Goal: Check status: Check status

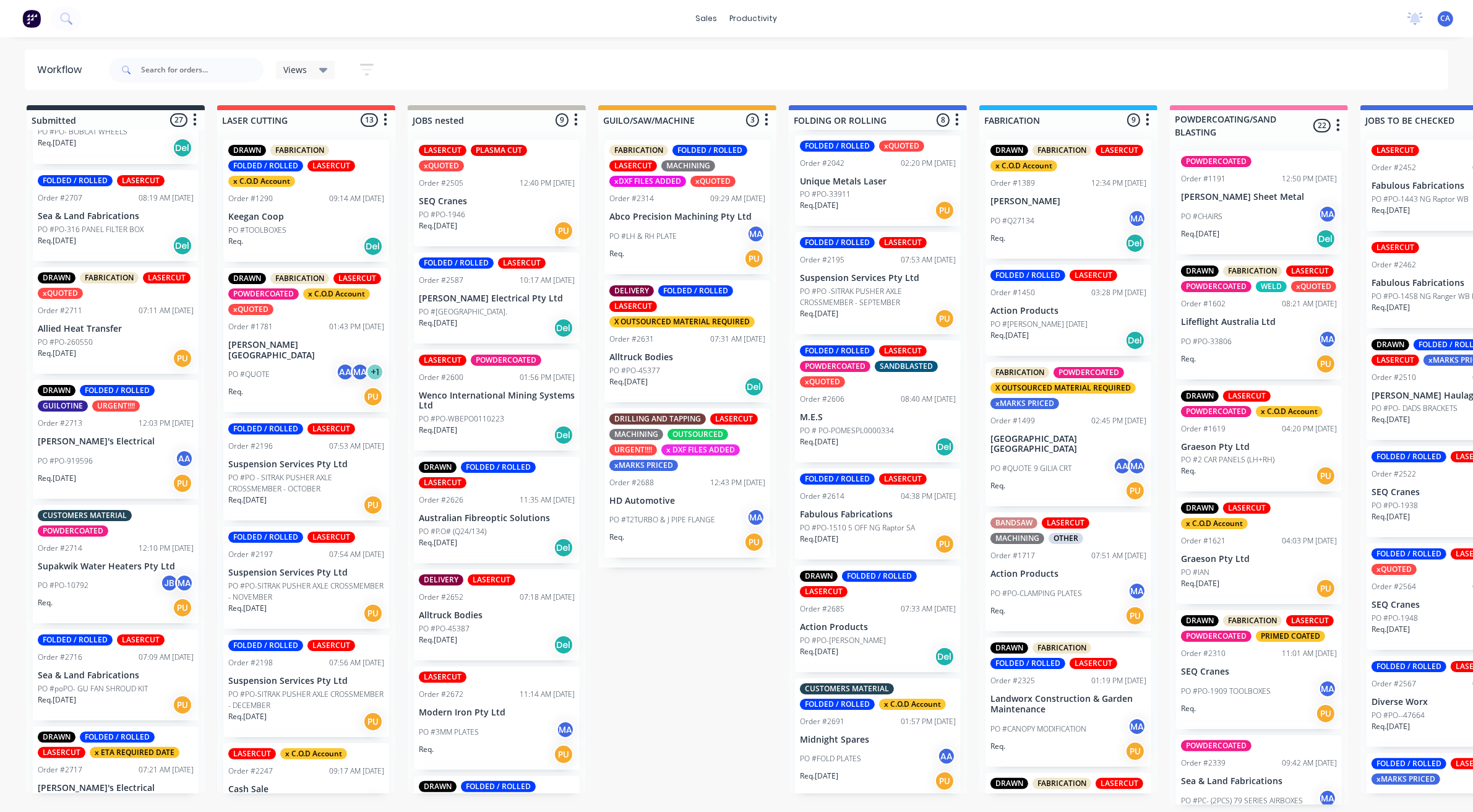
scroll to position [2353, 0]
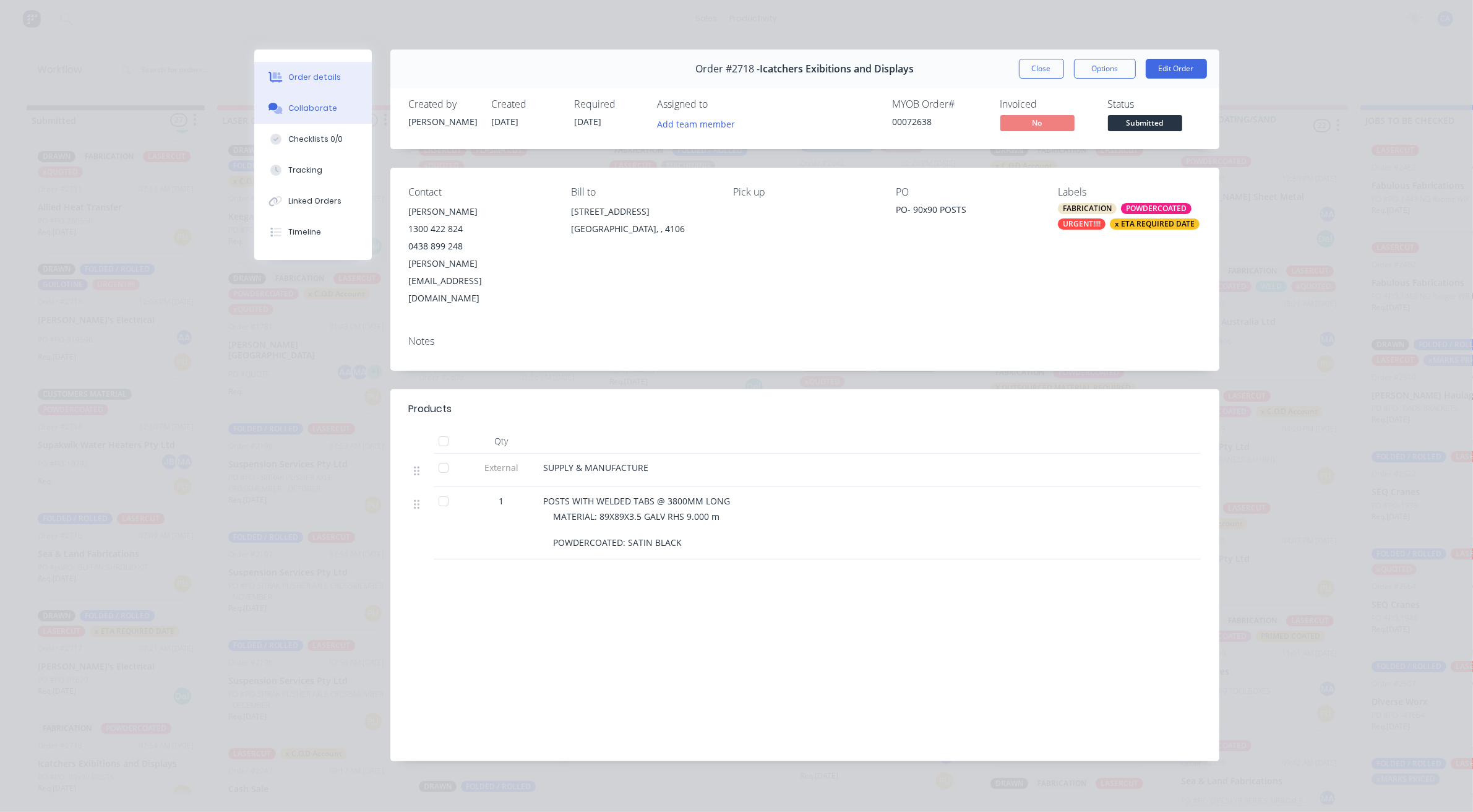
click at [323, 112] on div "Collaborate" at bounding box center [313, 108] width 49 height 11
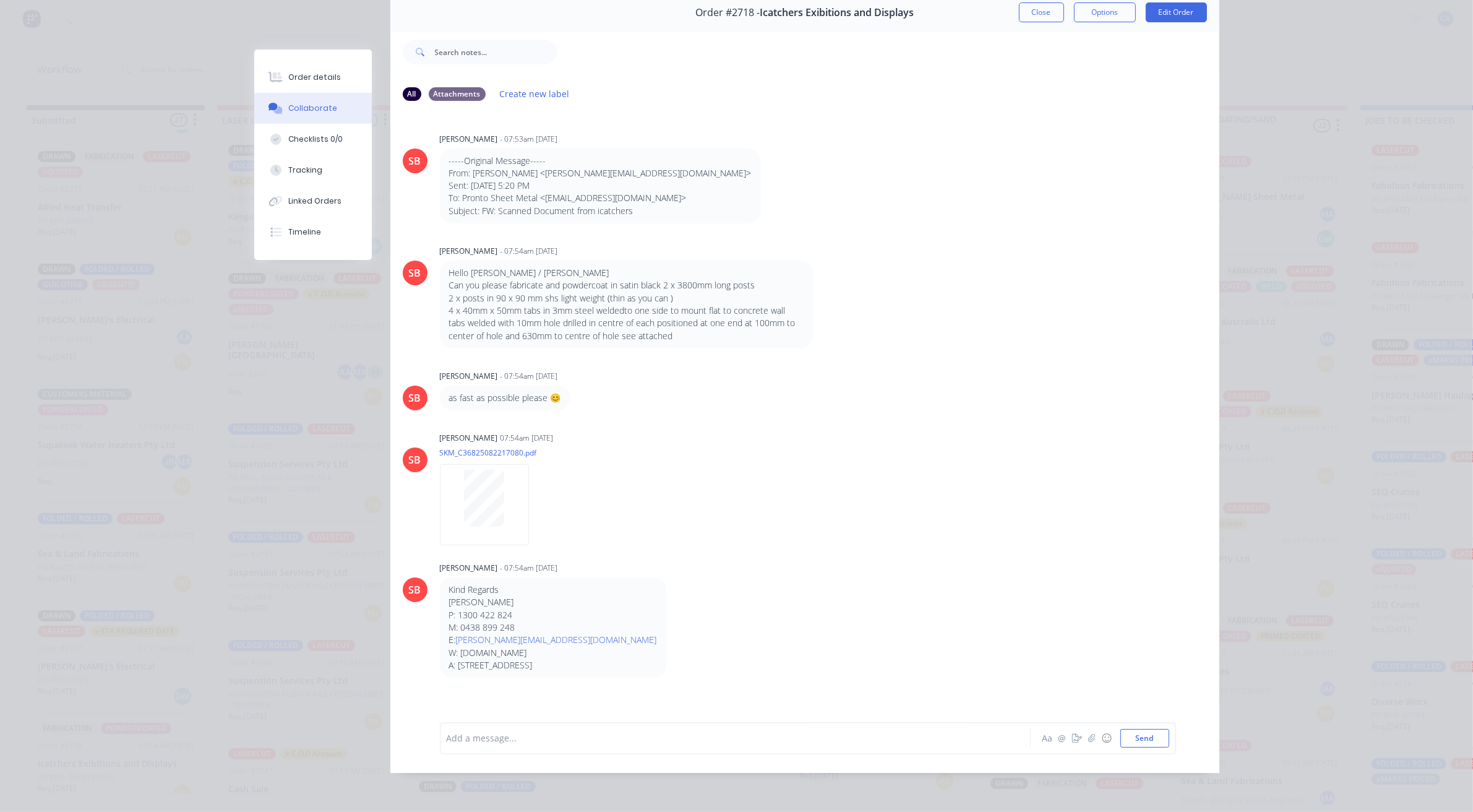
scroll to position [0, 0]
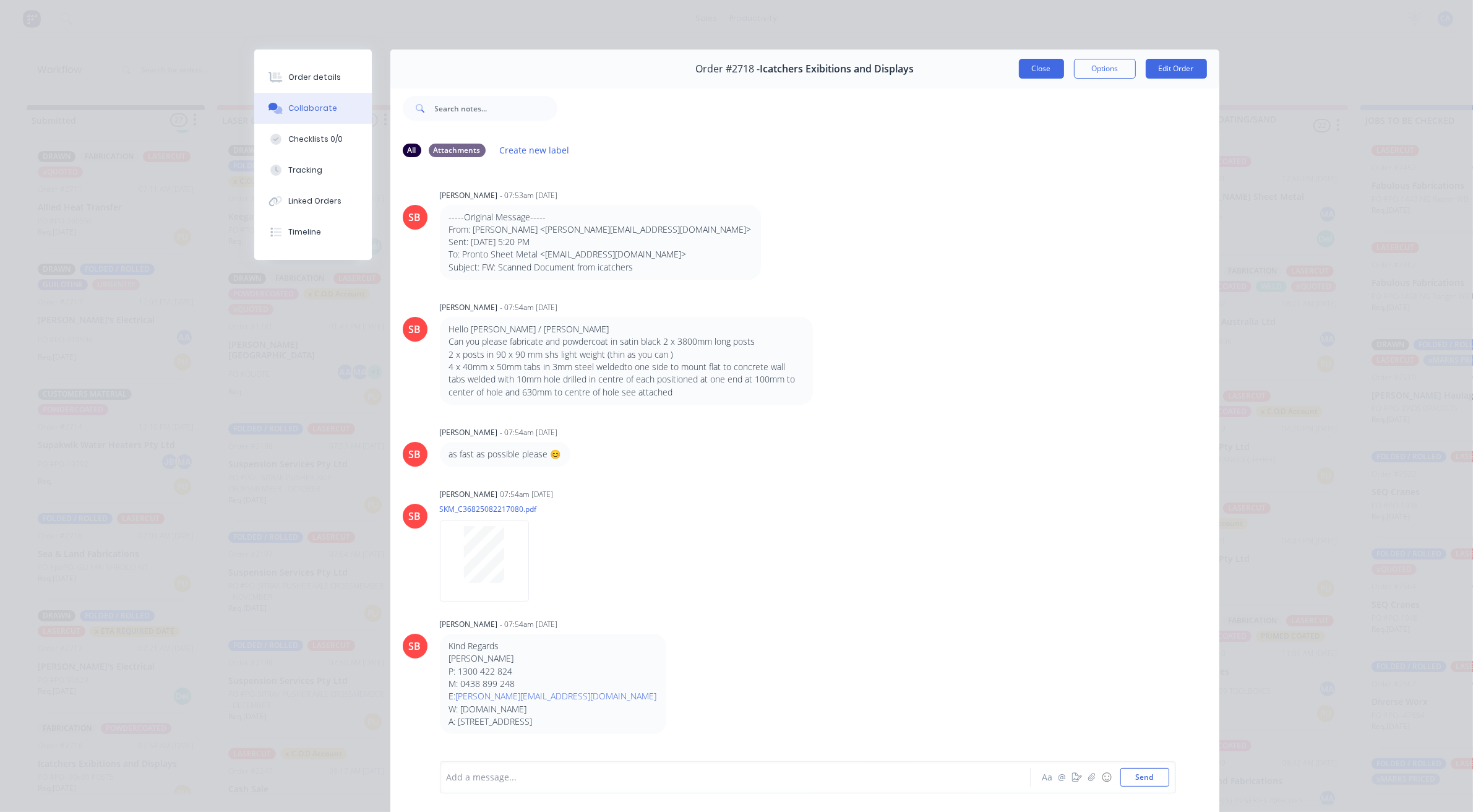
click at [1023, 69] on button "Close" at bounding box center [1042, 69] width 45 height 20
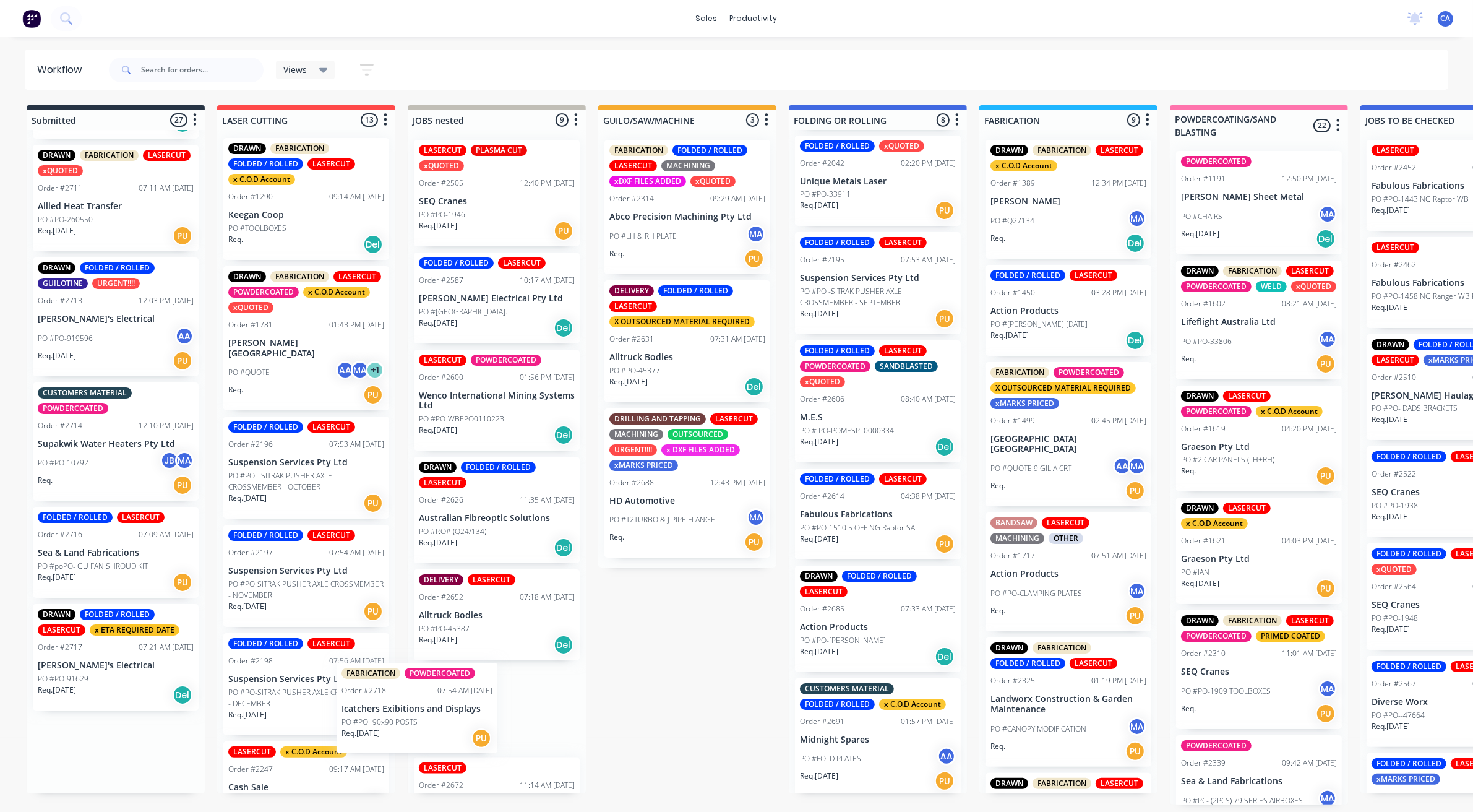
scroll to position [3, 0]
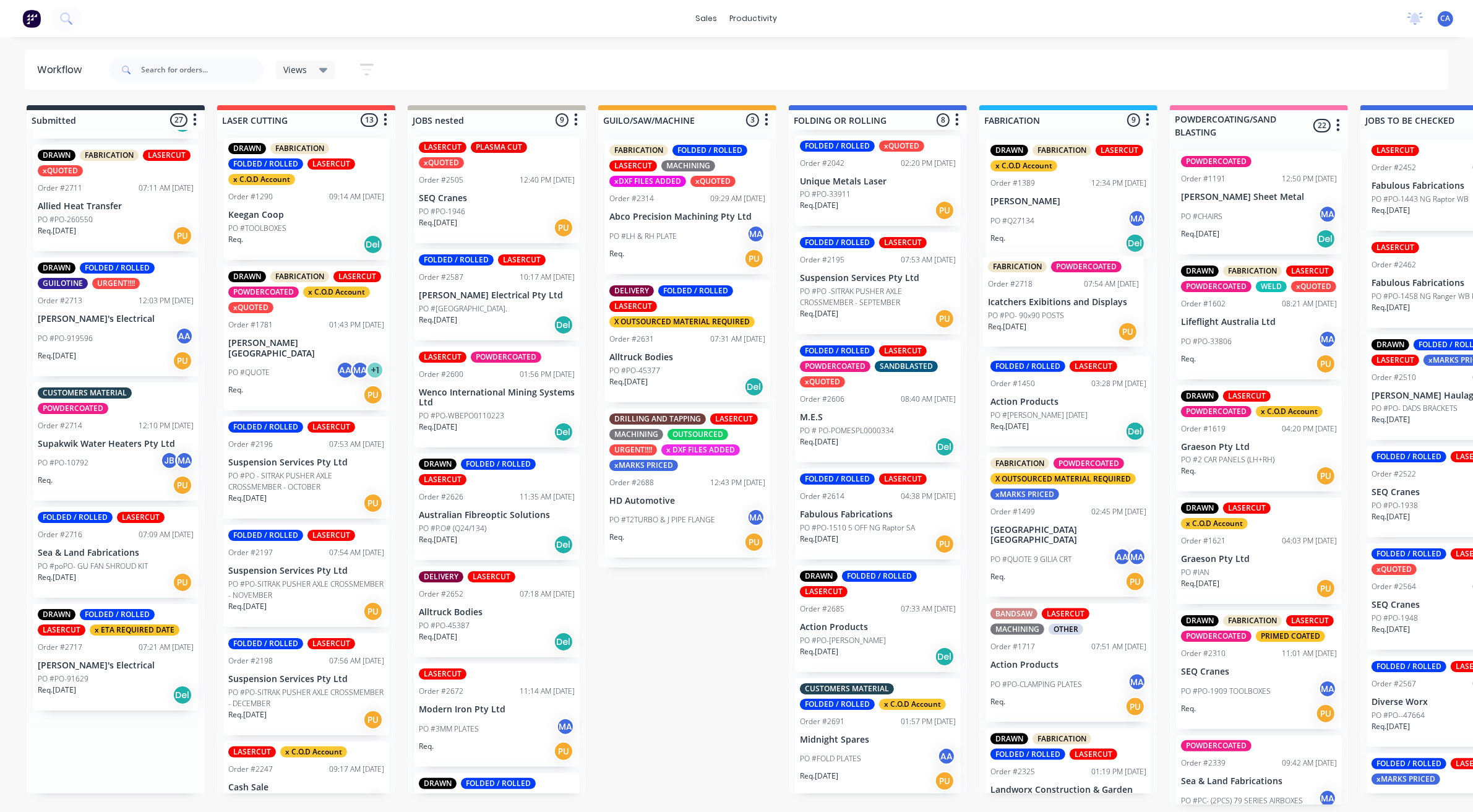
drag, startPoint x: 101, startPoint y: 761, endPoint x: 761, endPoint y: 388, distance: 758.1
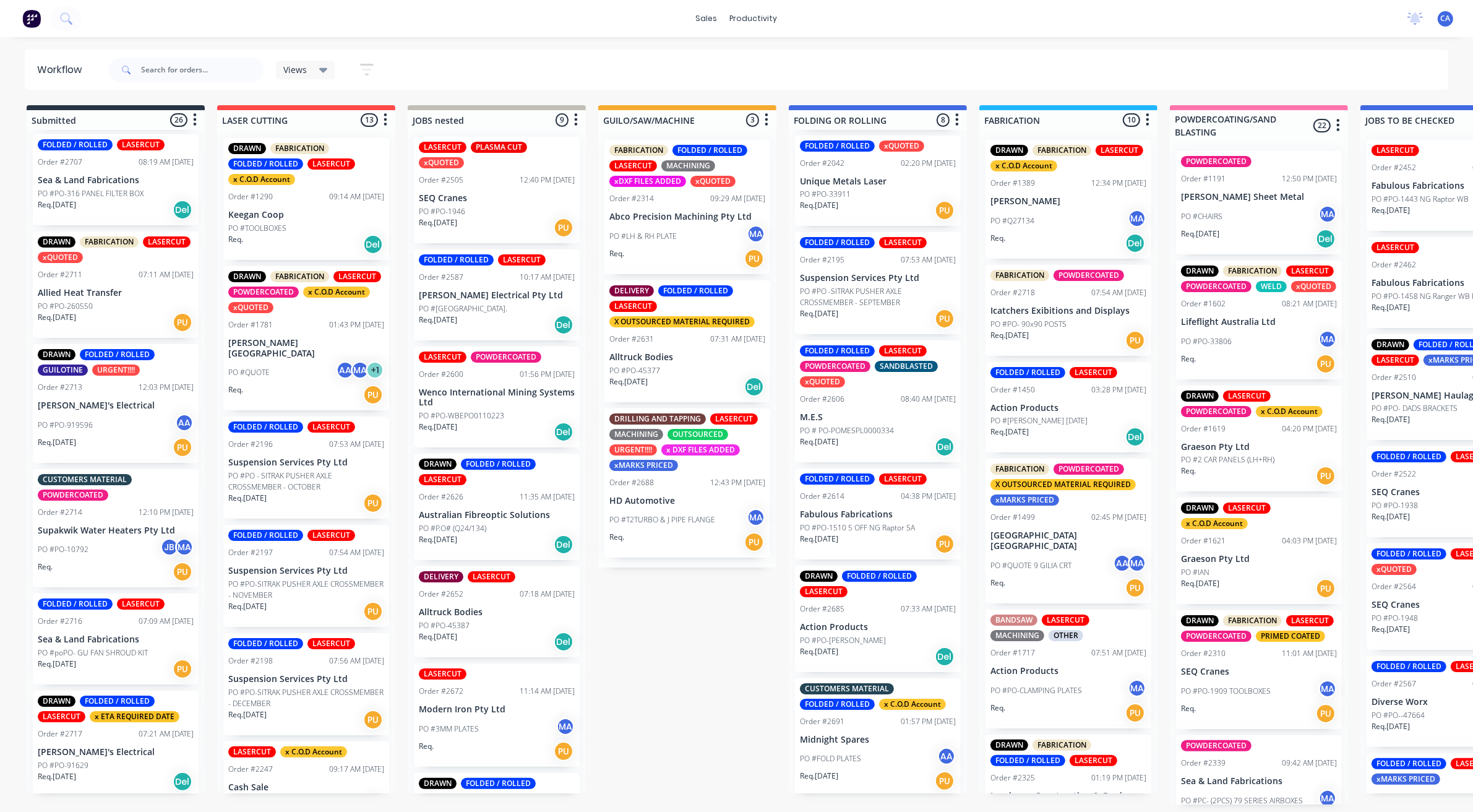
scroll to position [2257, 0]
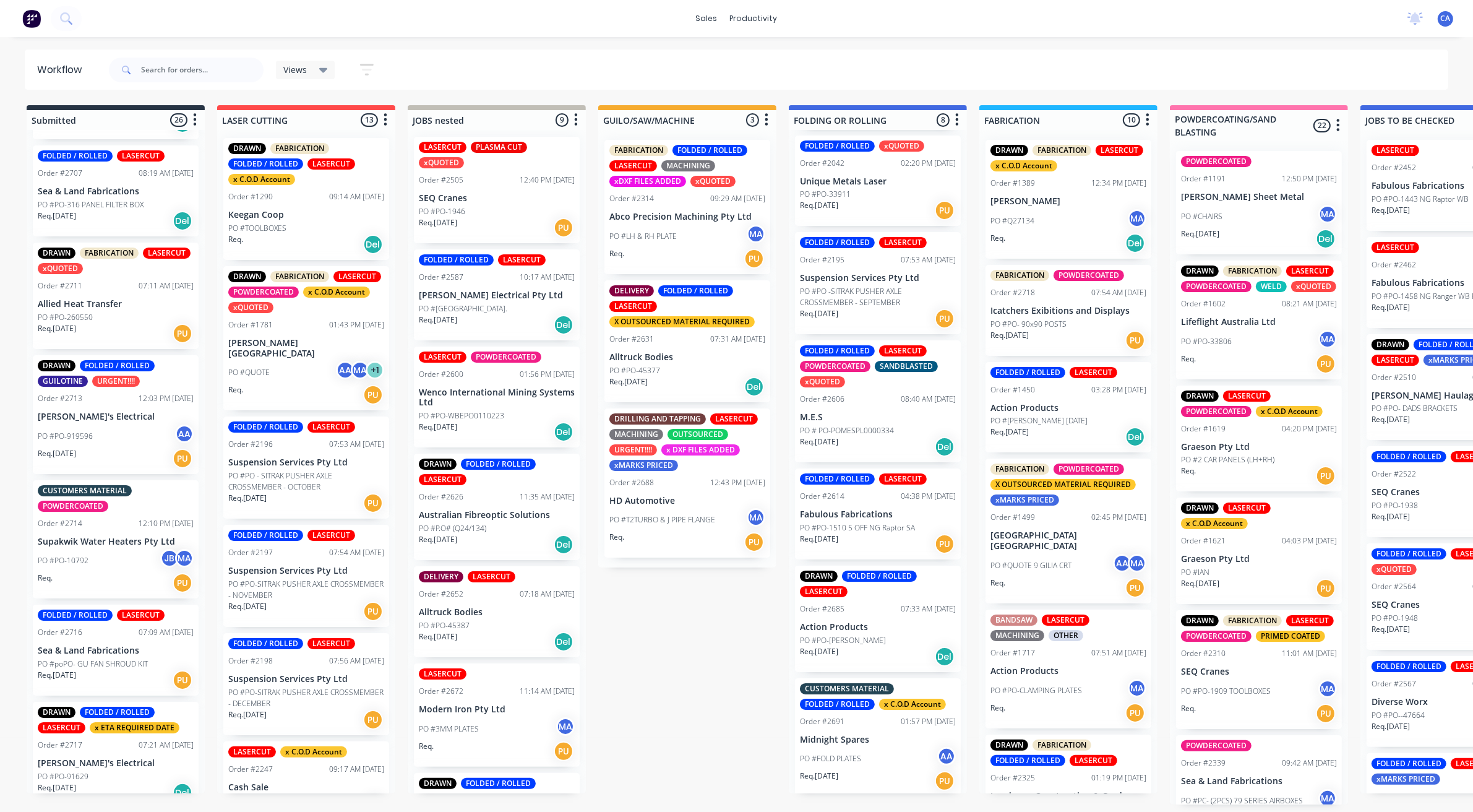
click at [105, 782] on div "Req. 26/08/25 Del" at bounding box center [116, 793] width 156 height 21
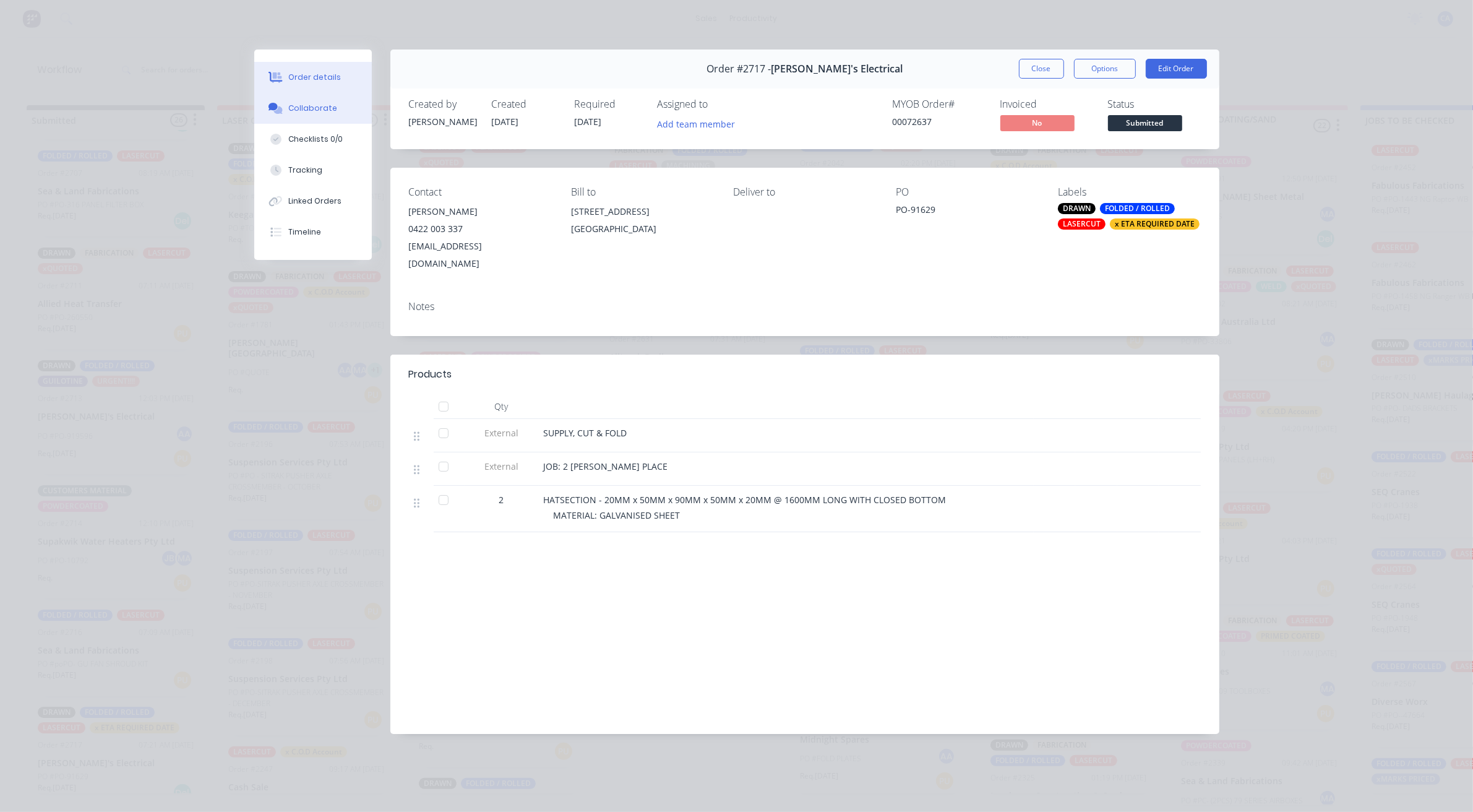
click at [322, 101] on button "Collaborate" at bounding box center [312, 108] width 117 height 31
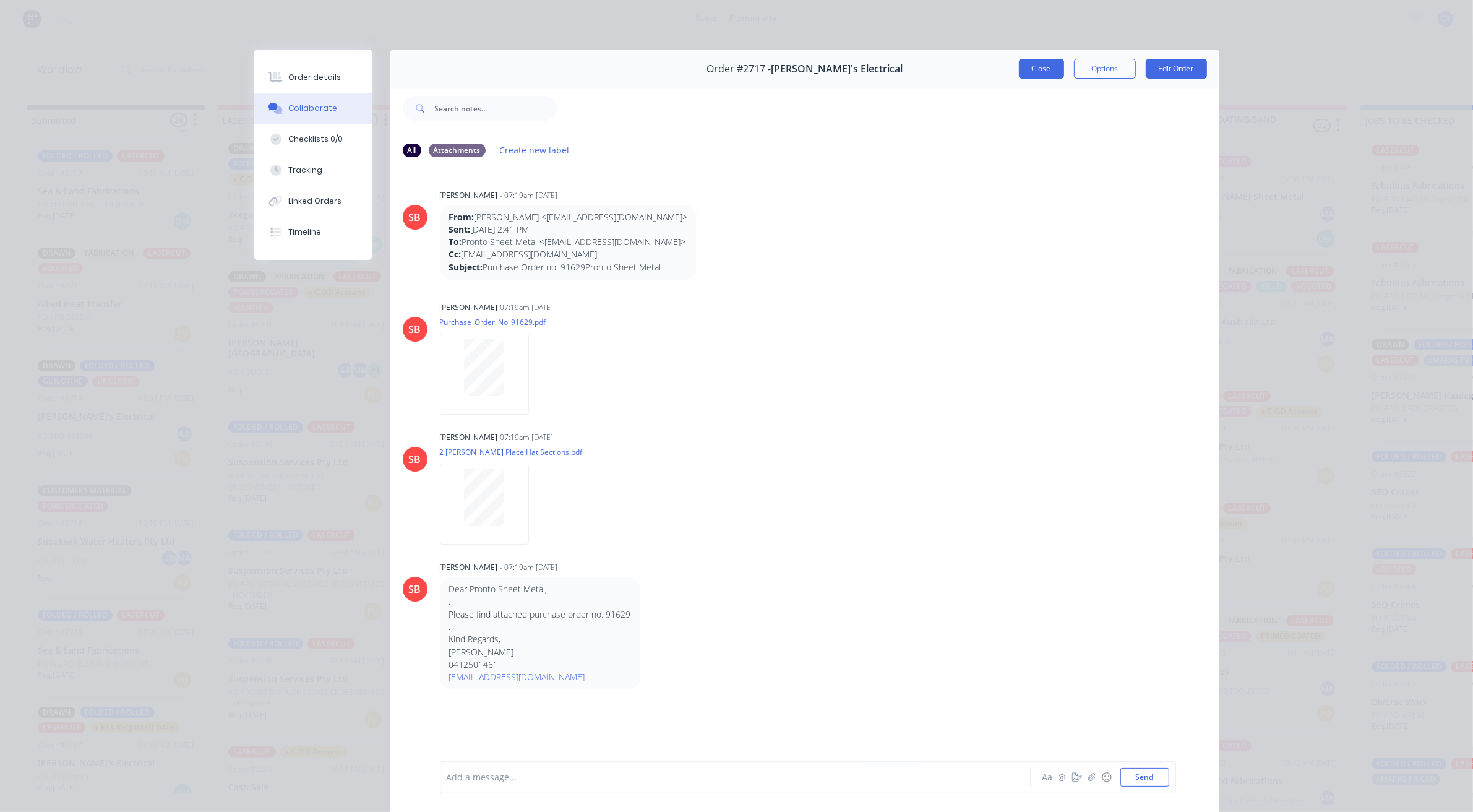
click at [1024, 72] on button "Close" at bounding box center [1042, 69] width 45 height 20
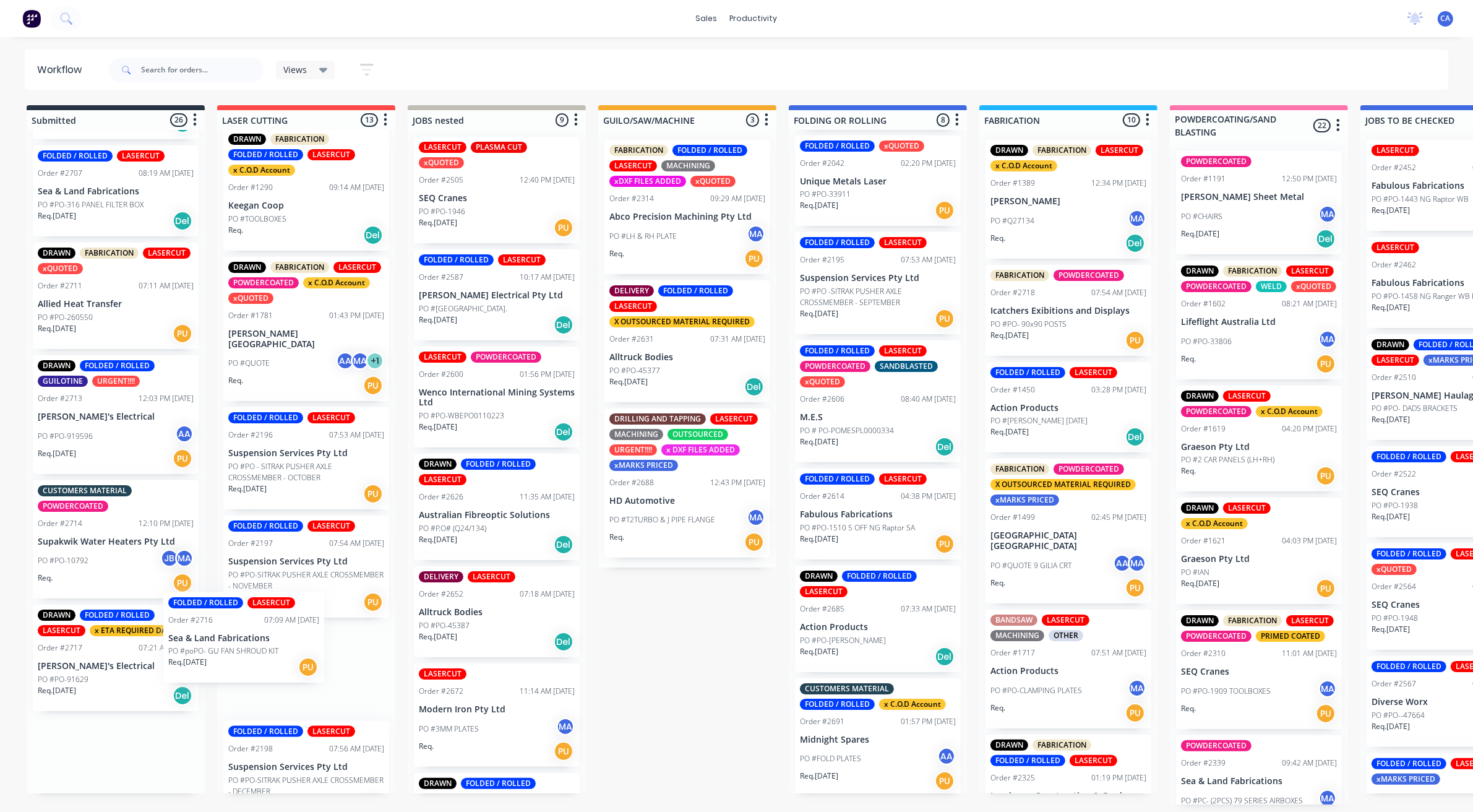
drag, startPoint x: 117, startPoint y: 667, endPoint x: 187, endPoint y: 650, distance: 72.0
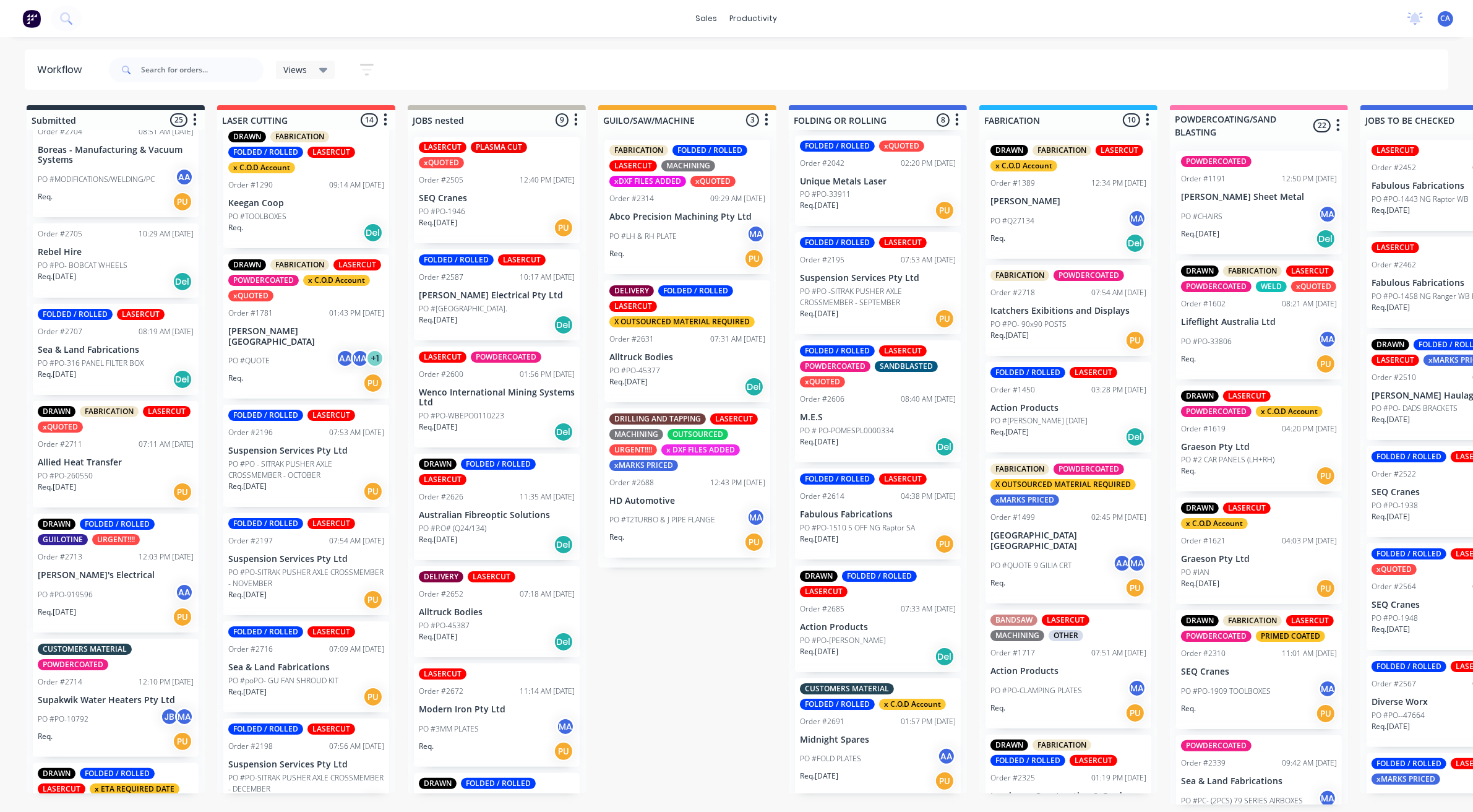
scroll to position [16, 0]
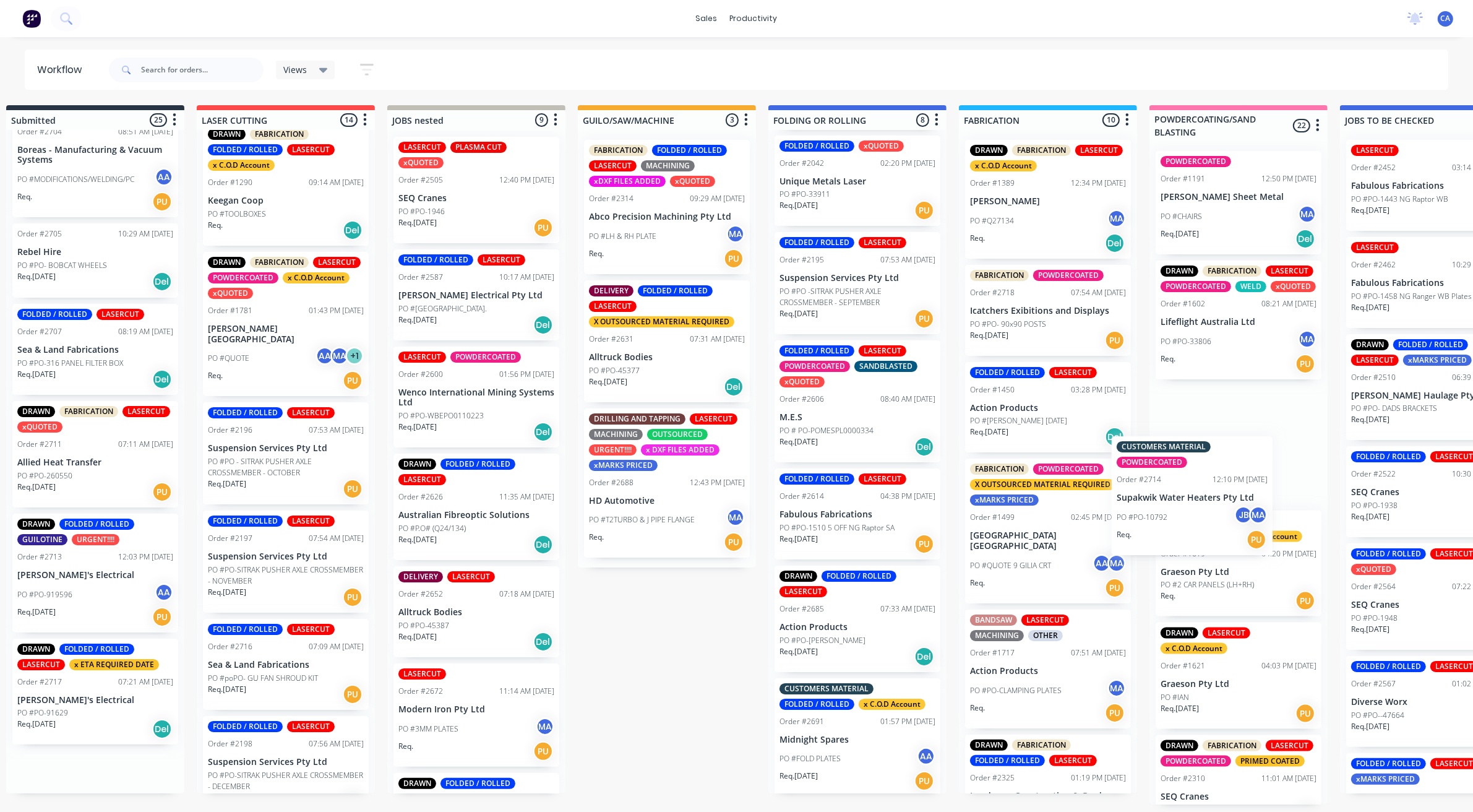
drag, startPoint x: 116, startPoint y: 695, endPoint x: 1122, endPoint y: 531, distance: 1019.3
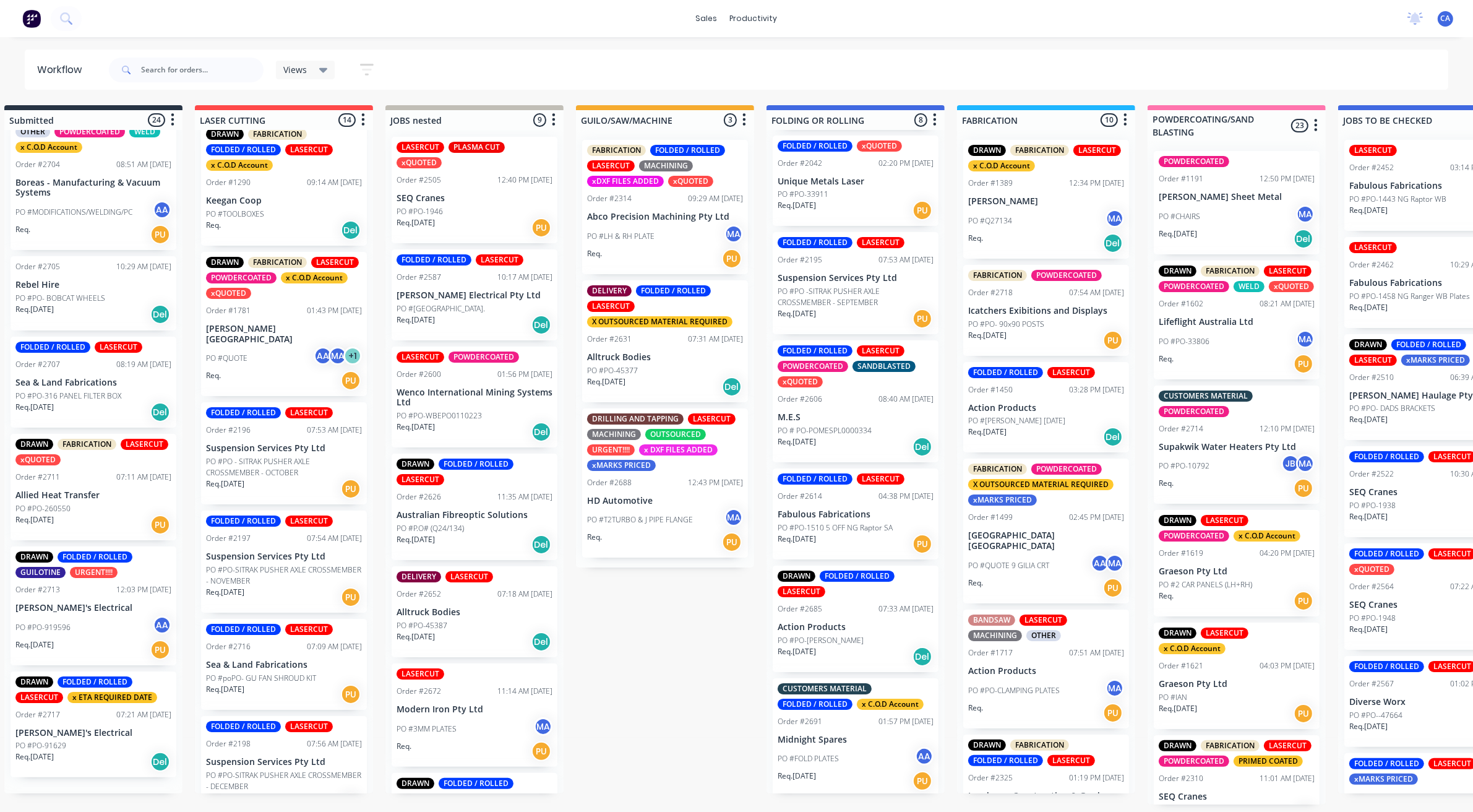
scroll to position [2036, 0]
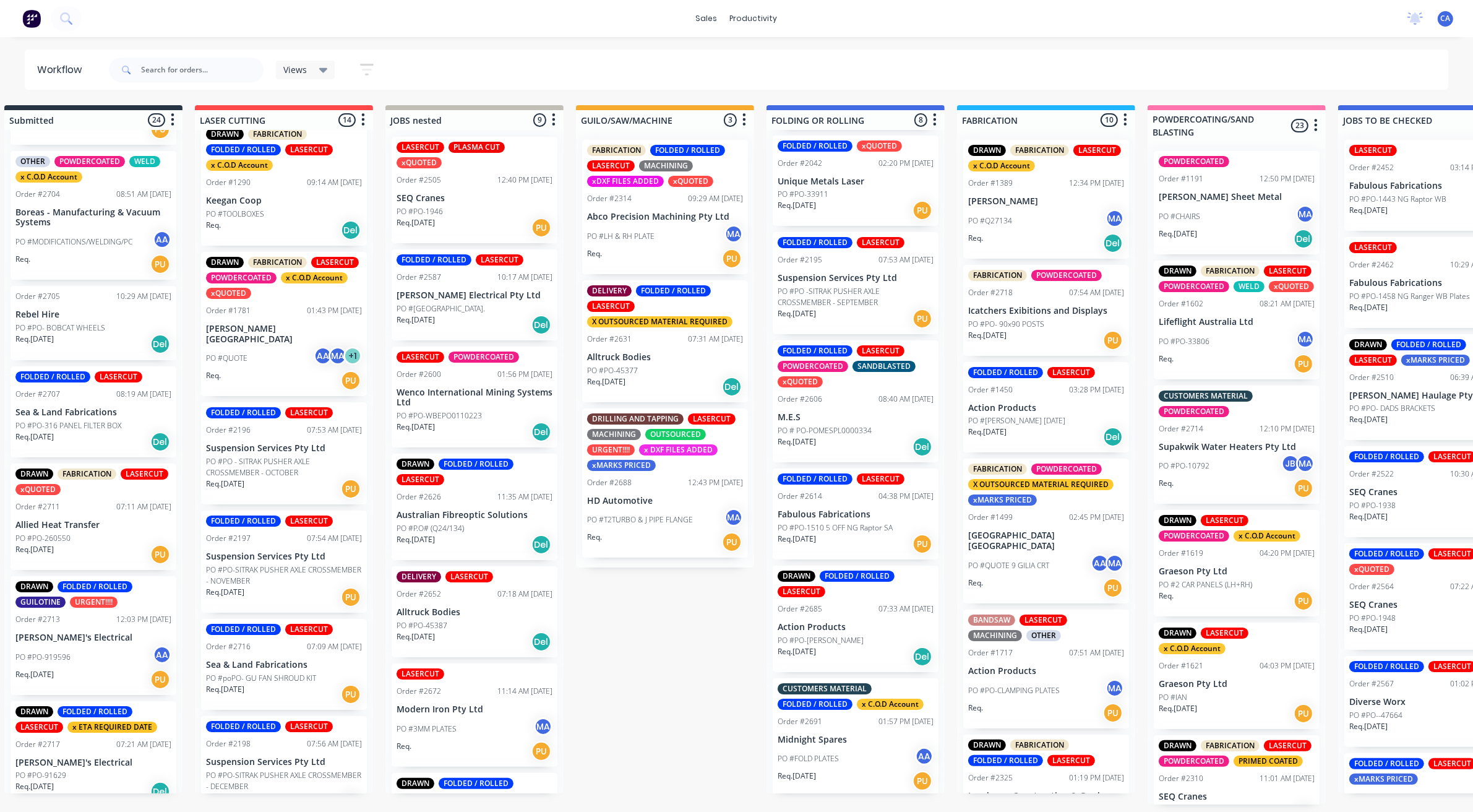
click at [59, 651] on p "PO #PO-919596" at bounding box center [43, 657] width 55 height 11
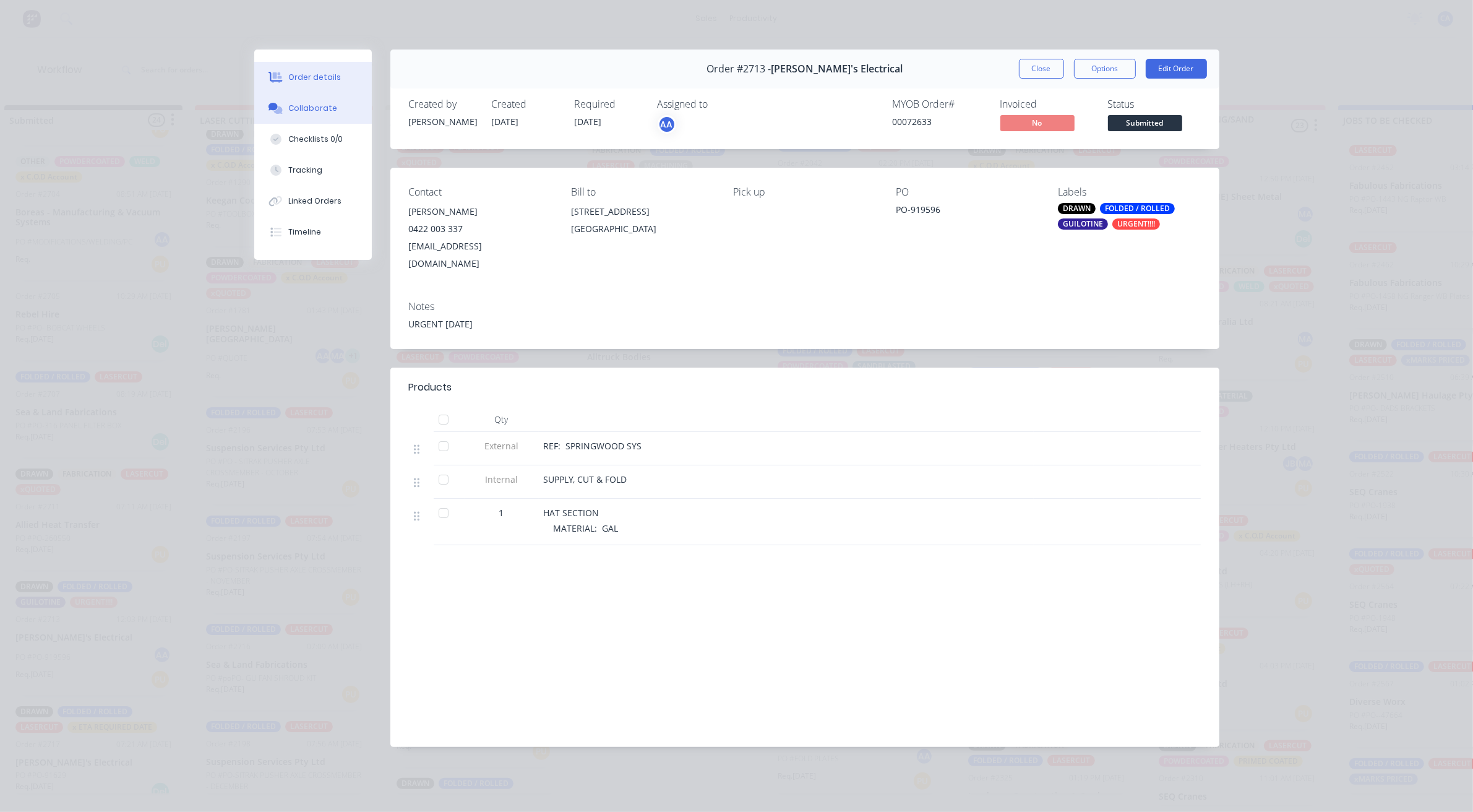
click at [344, 99] on button "Collaborate" at bounding box center [312, 108] width 117 height 31
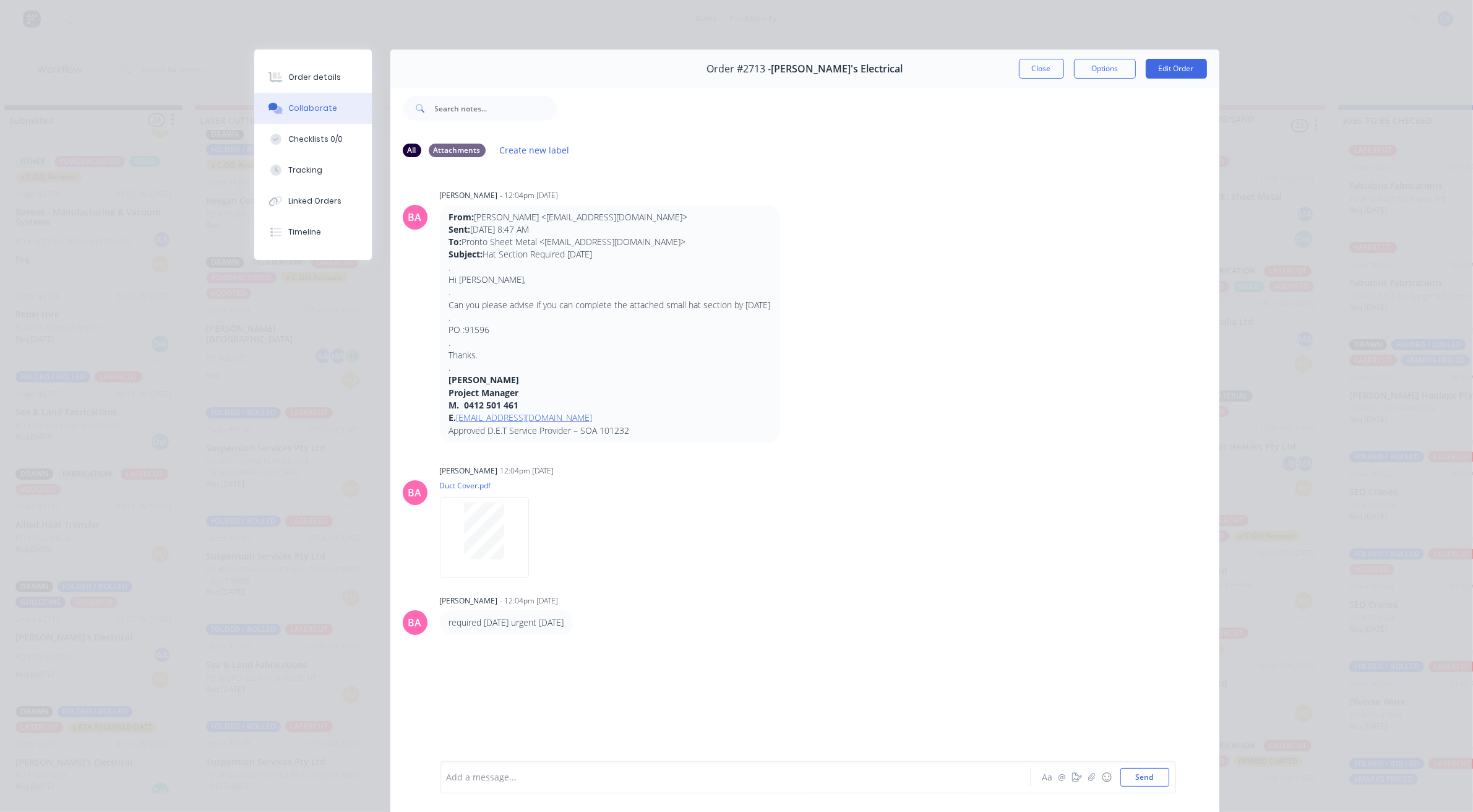
click at [1037, 69] on button "Close" at bounding box center [1042, 69] width 45 height 20
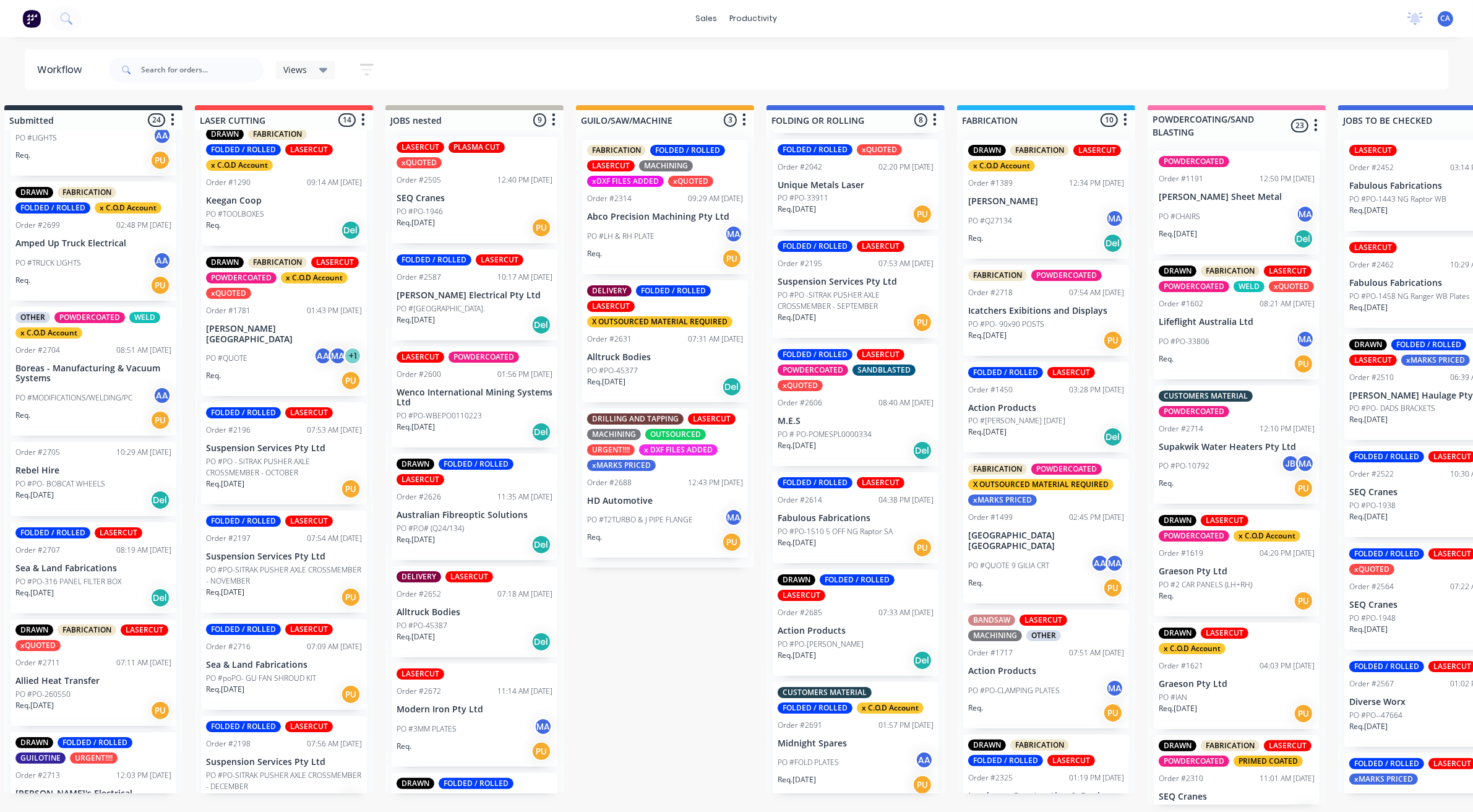
scroll to position [254, 0]
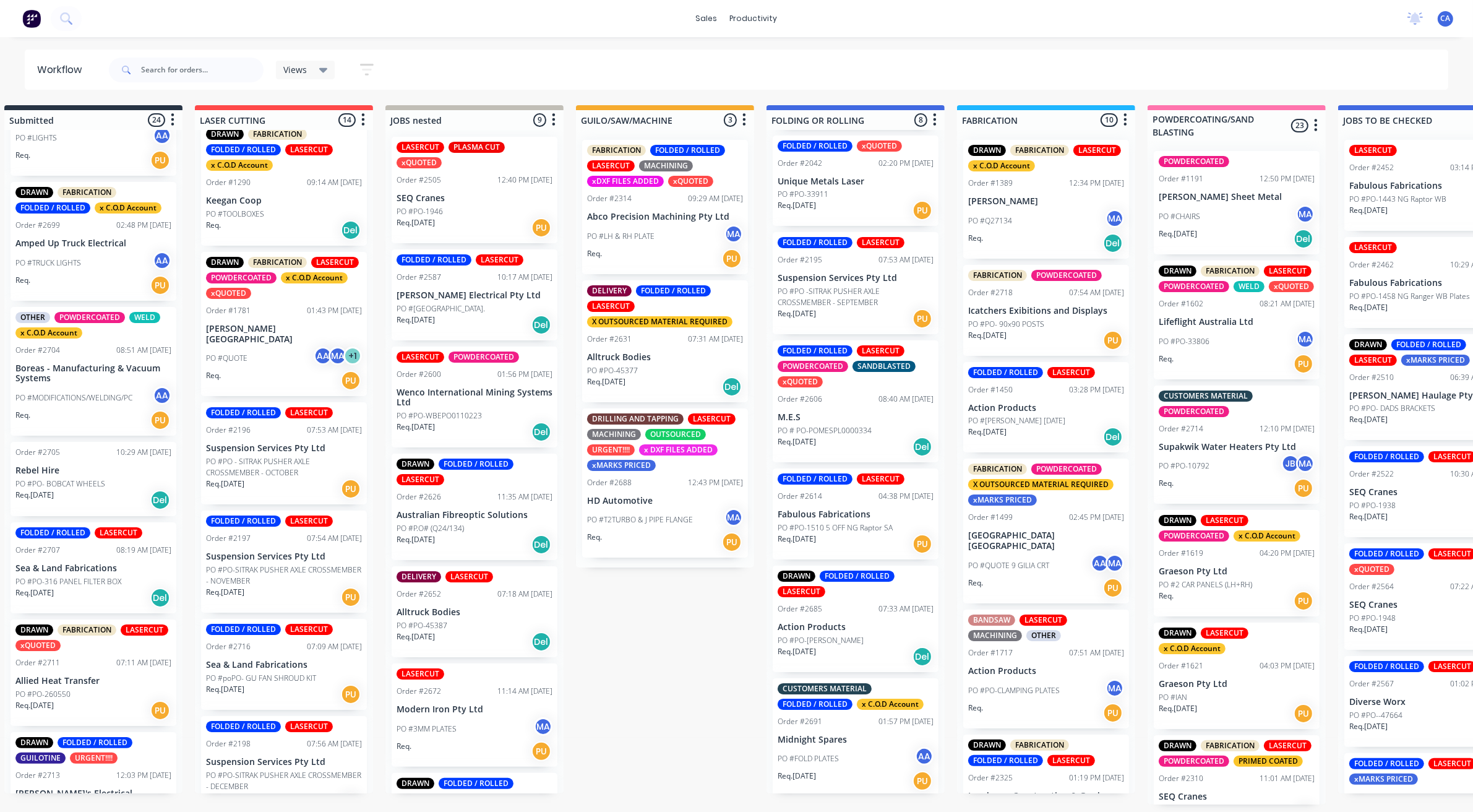
click at [880, 453] on div "Req. [DATE] Del" at bounding box center [855, 447] width 156 height 21
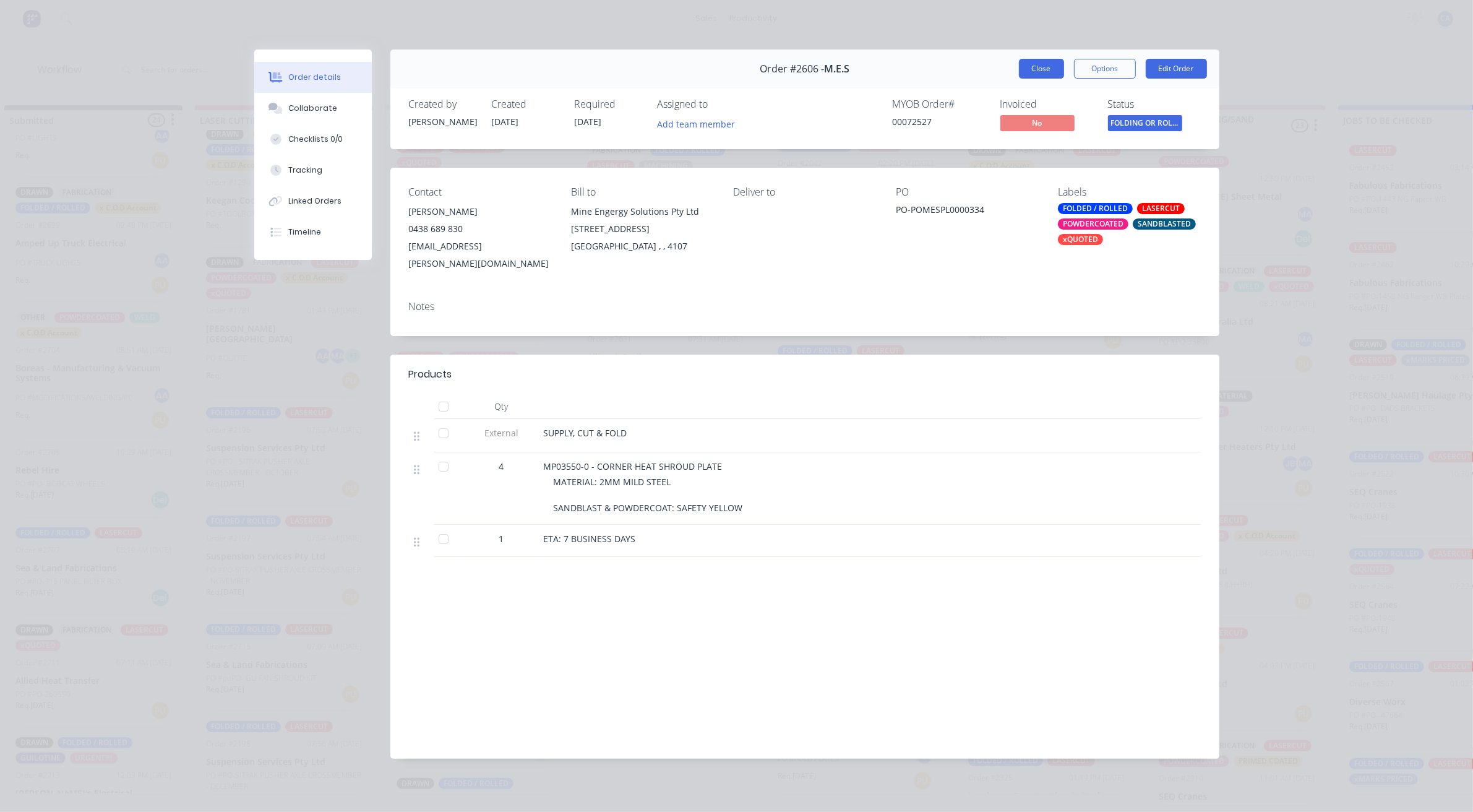
click at [1046, 64] on button "Close" at bounding box center [1042, 69] width 45 height 20
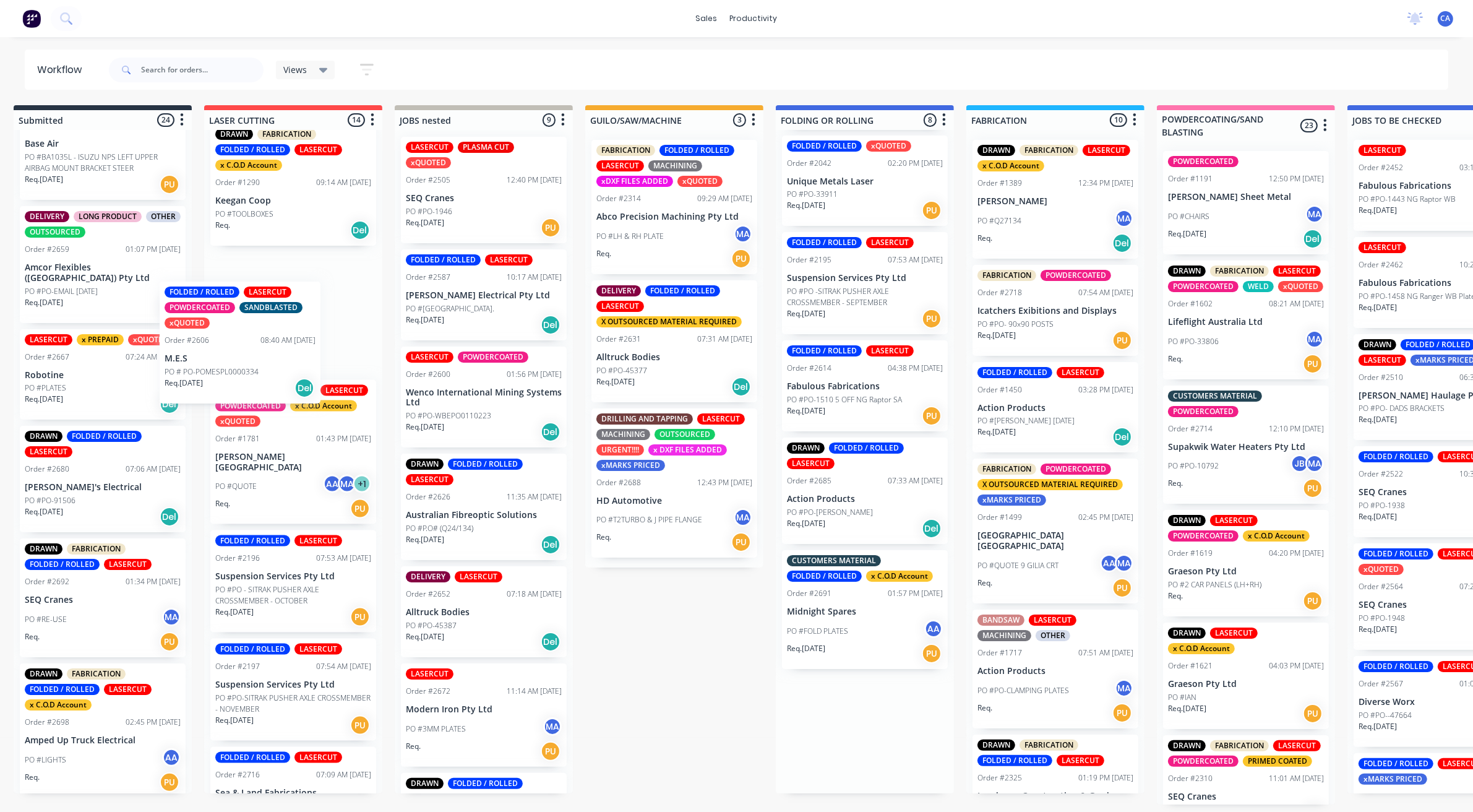
scroll to position [0, 0]
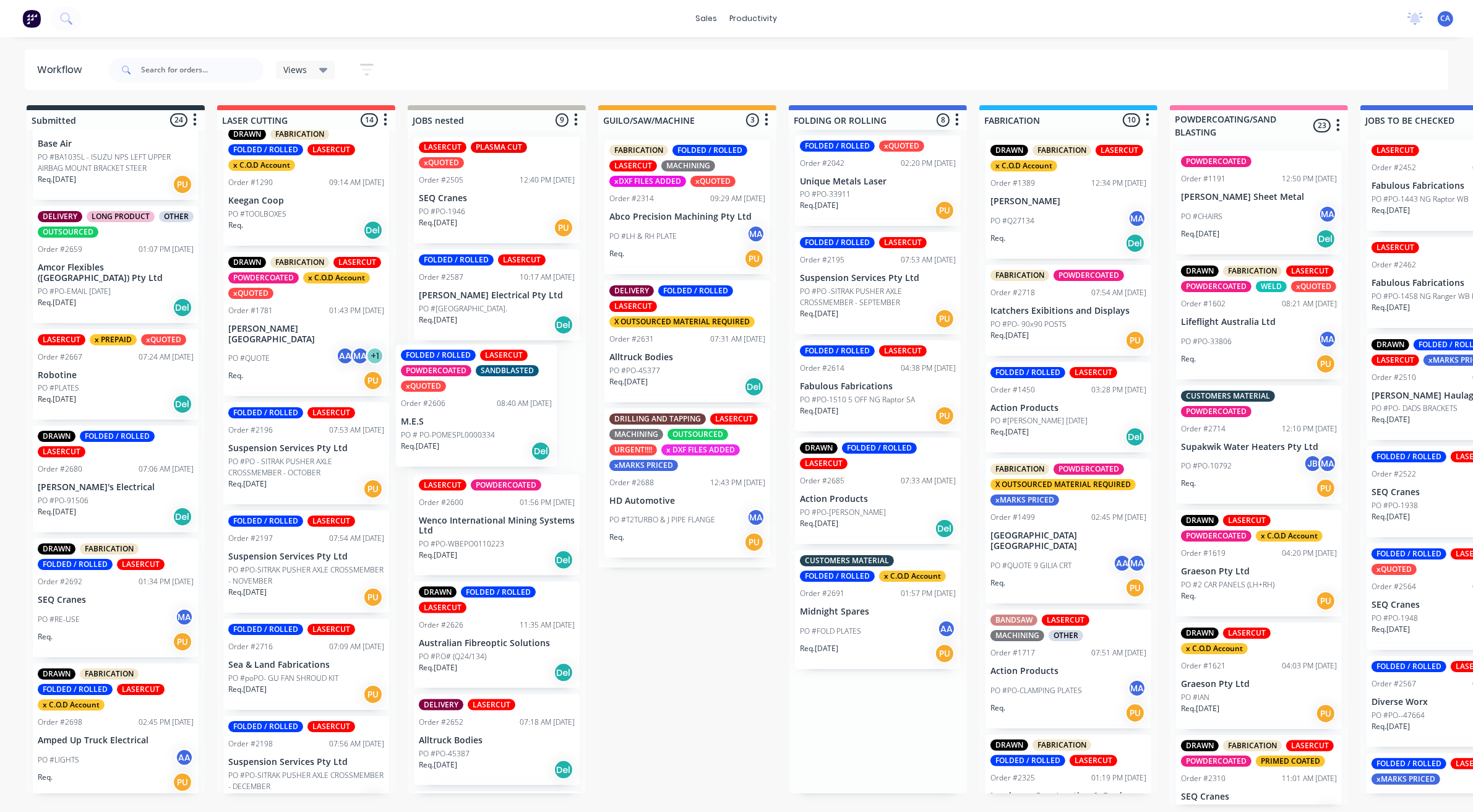
drag, startPoint x: 862, startPoint y: 410, endPoint x: 636, endPoint y: 429, distance: 226.8
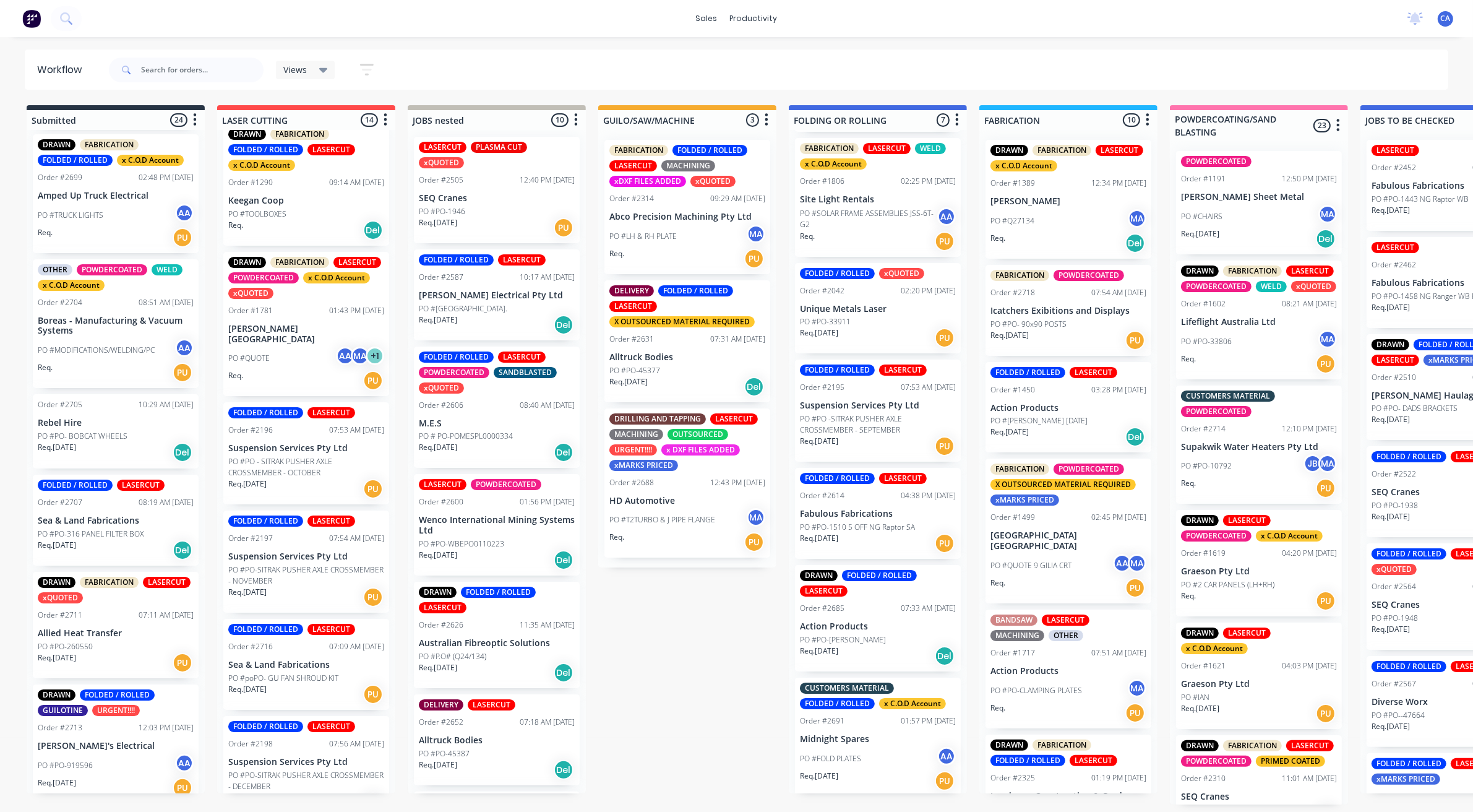
scroll to position [1955, 0]
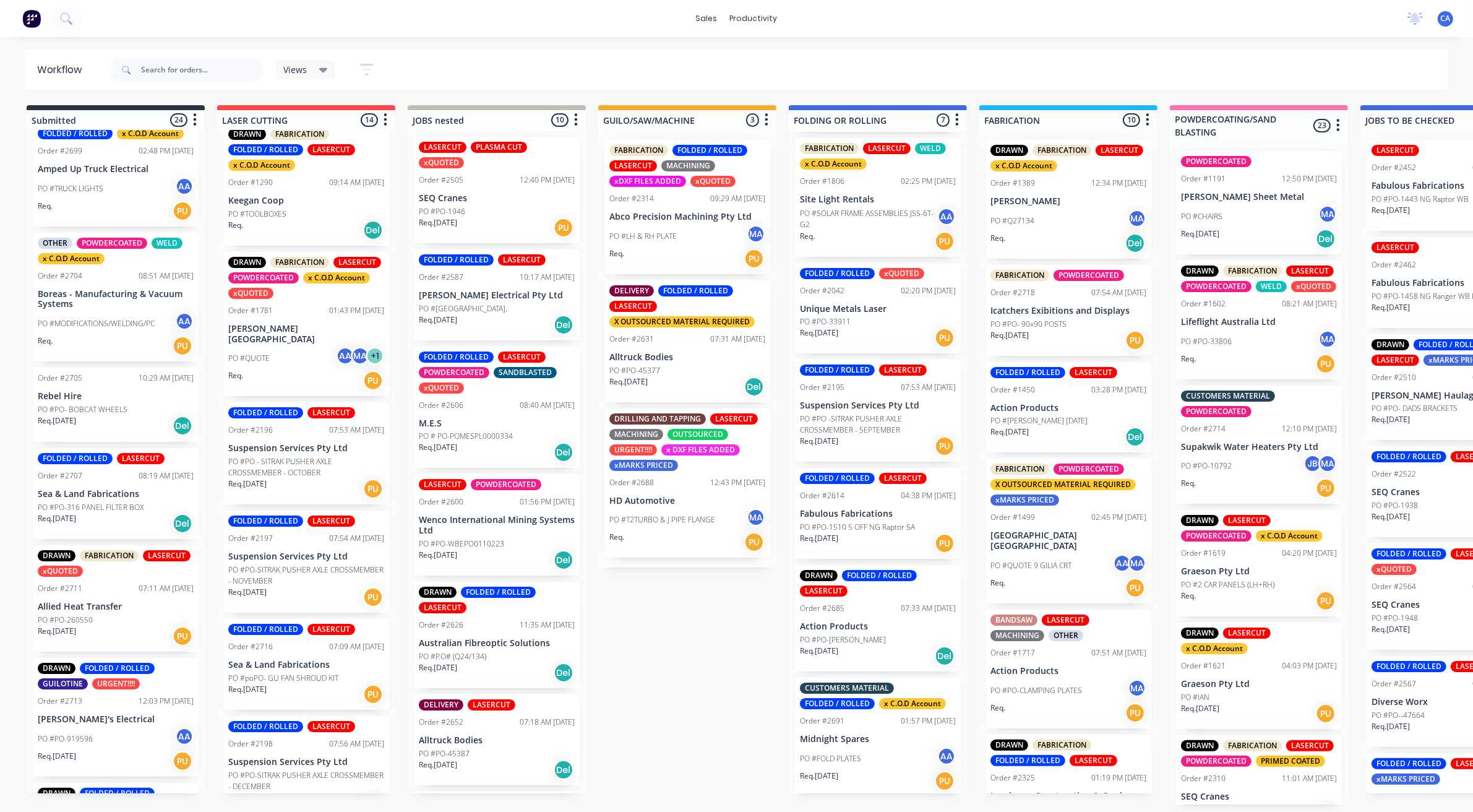
click at [873, 747] on div "PO #FOLD PLATES AA" at bounding box center [878, 759] width 156 height 24
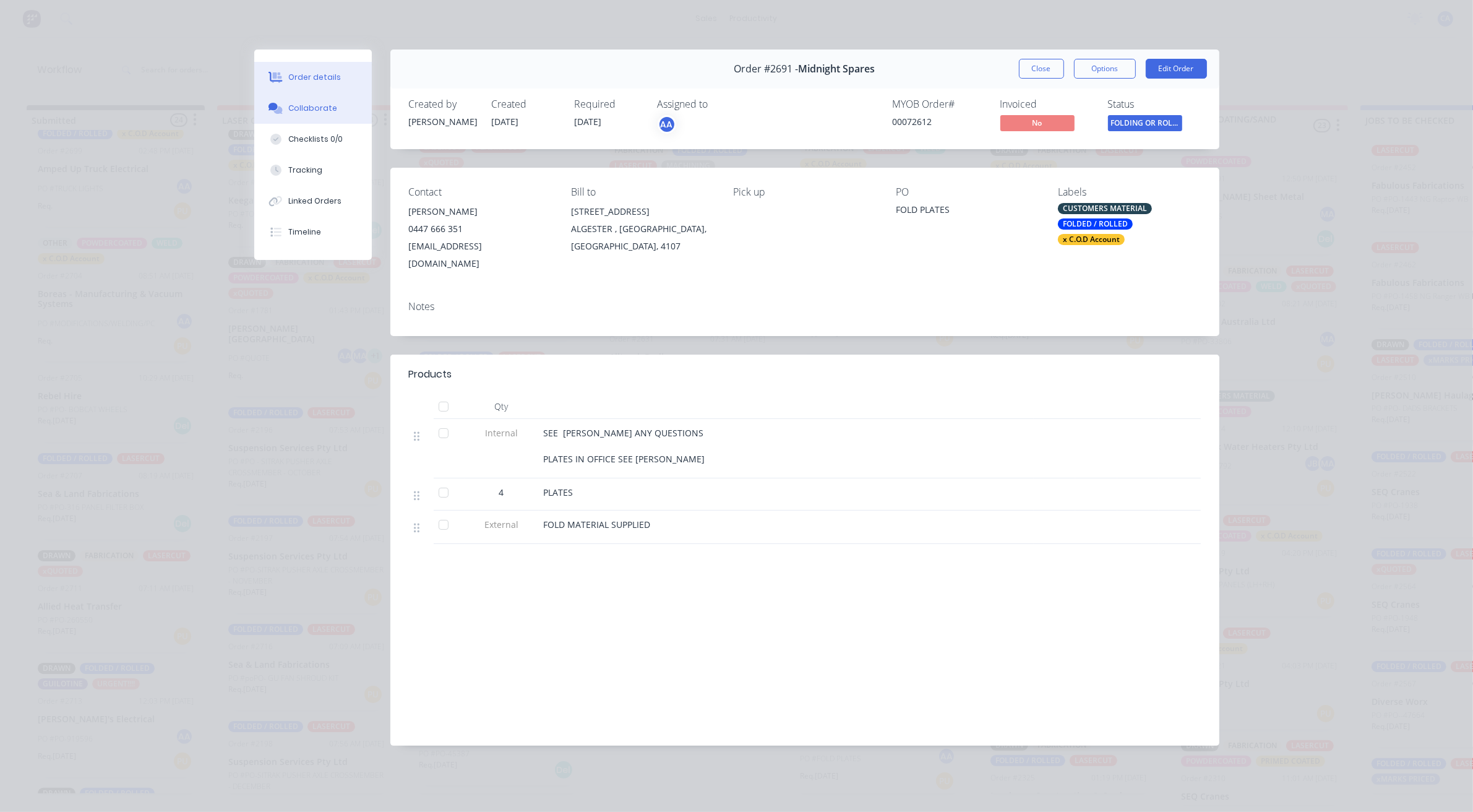
click at [326, 106] on div "Collaborate" at bounding box center [313, 108] width 49 height 11
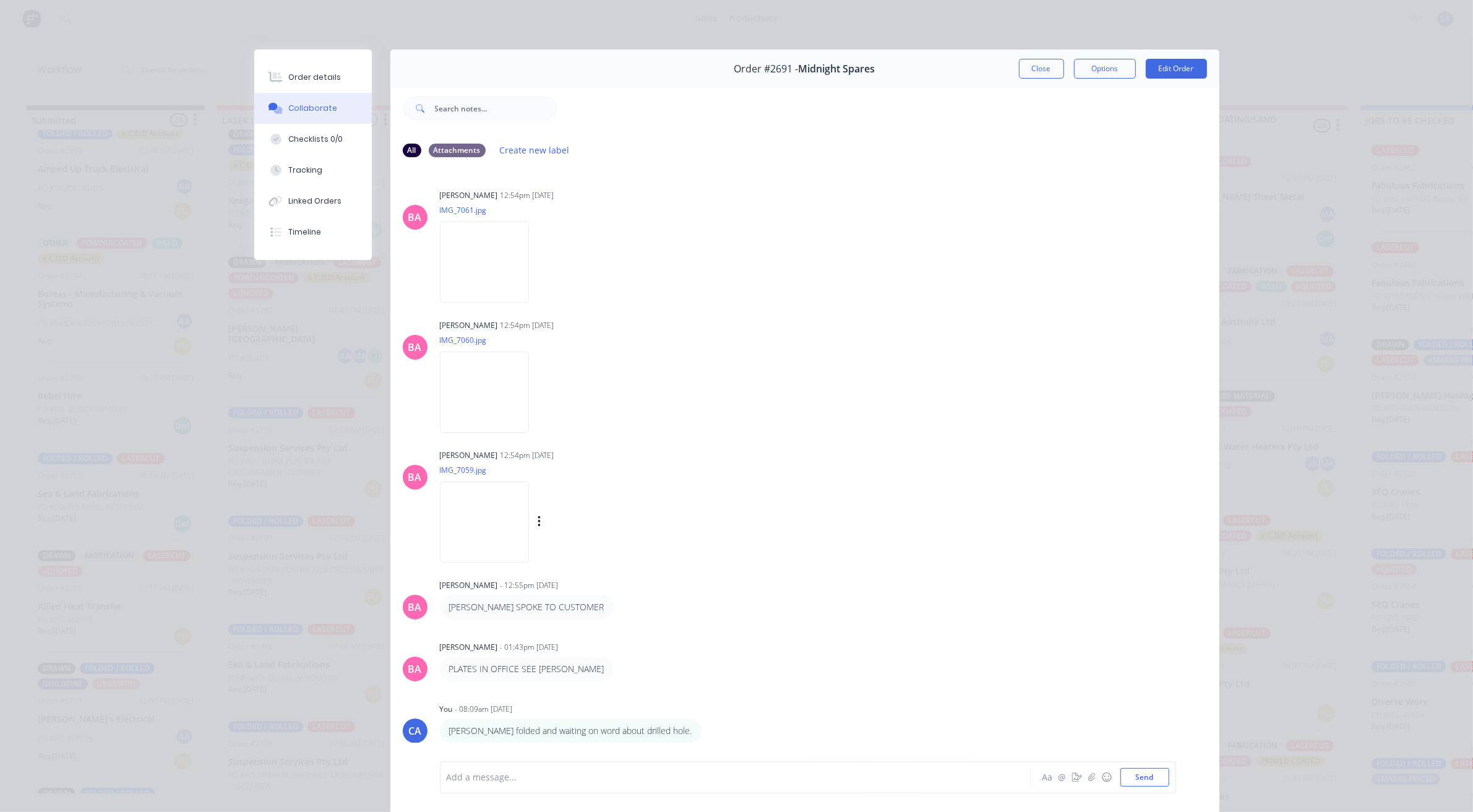
click at [490, 526] on img at bounding box center [484, 522] width 89 height 81
click at [1037, 68] on button "Close" at bounding box center [1042, 69] width 45 height 20
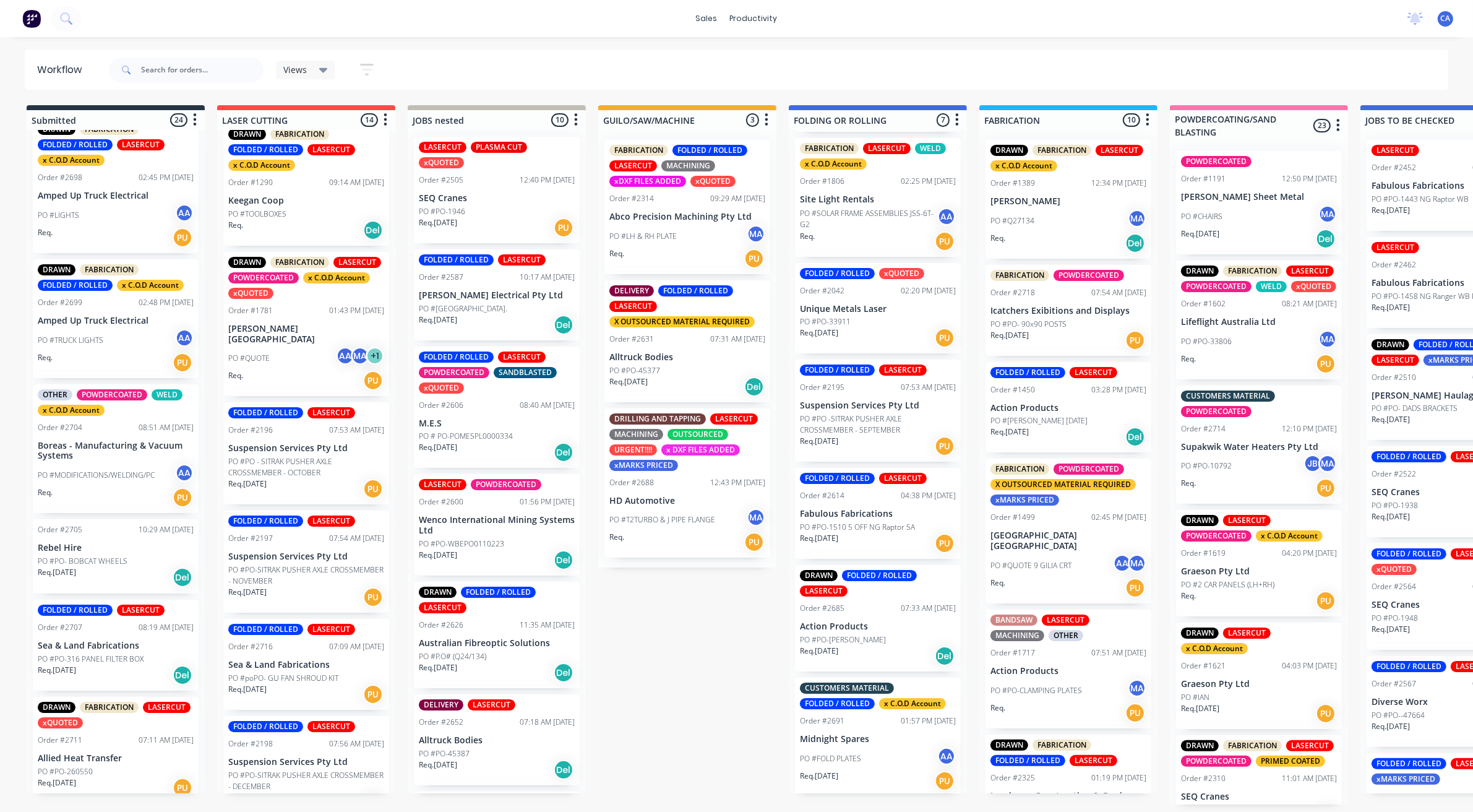
scroll to position [1805, 0]
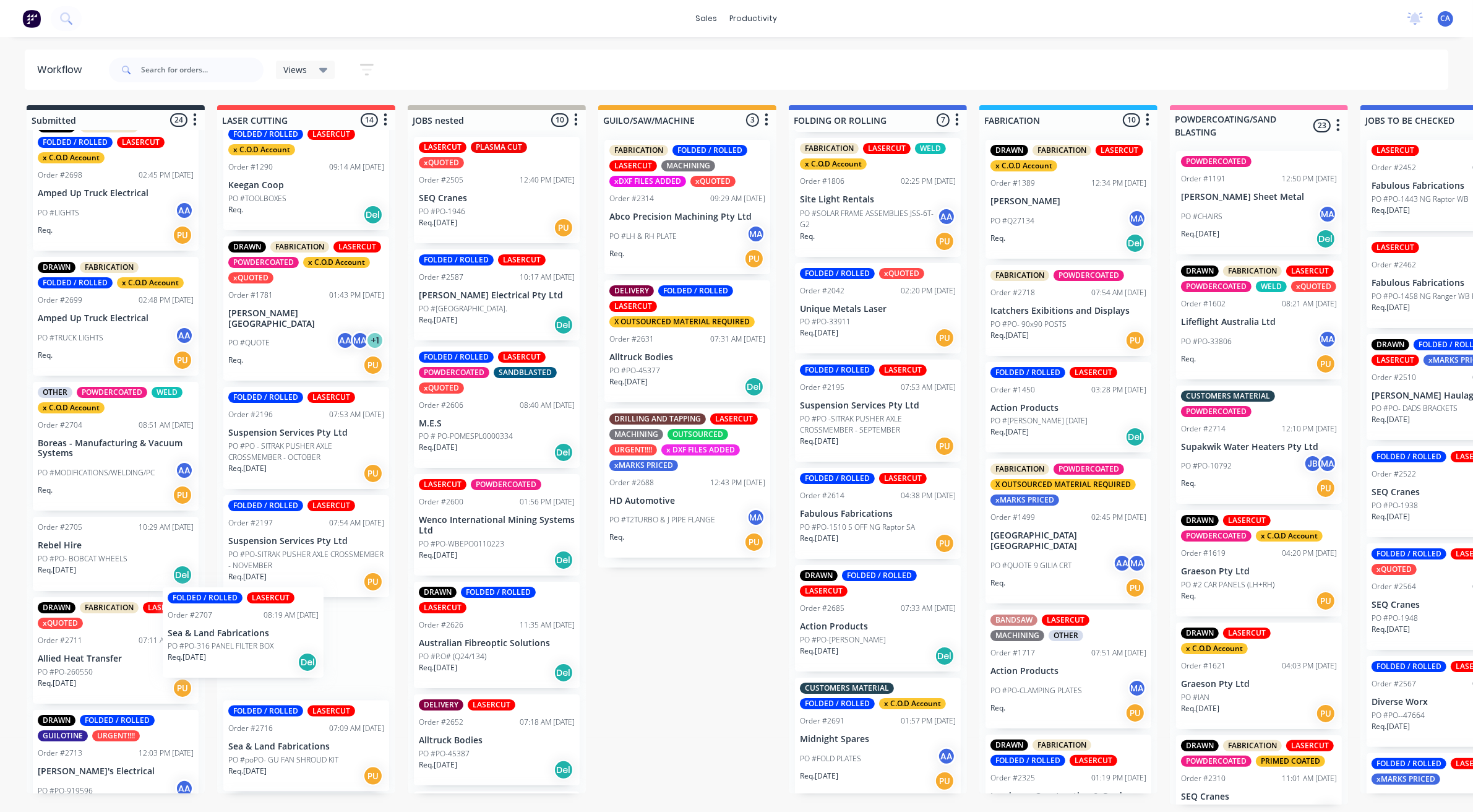
drag, startPoint x: 218, startPoint y: 656, endPoint x: 192, endPoint y: 648, distance: 27.2
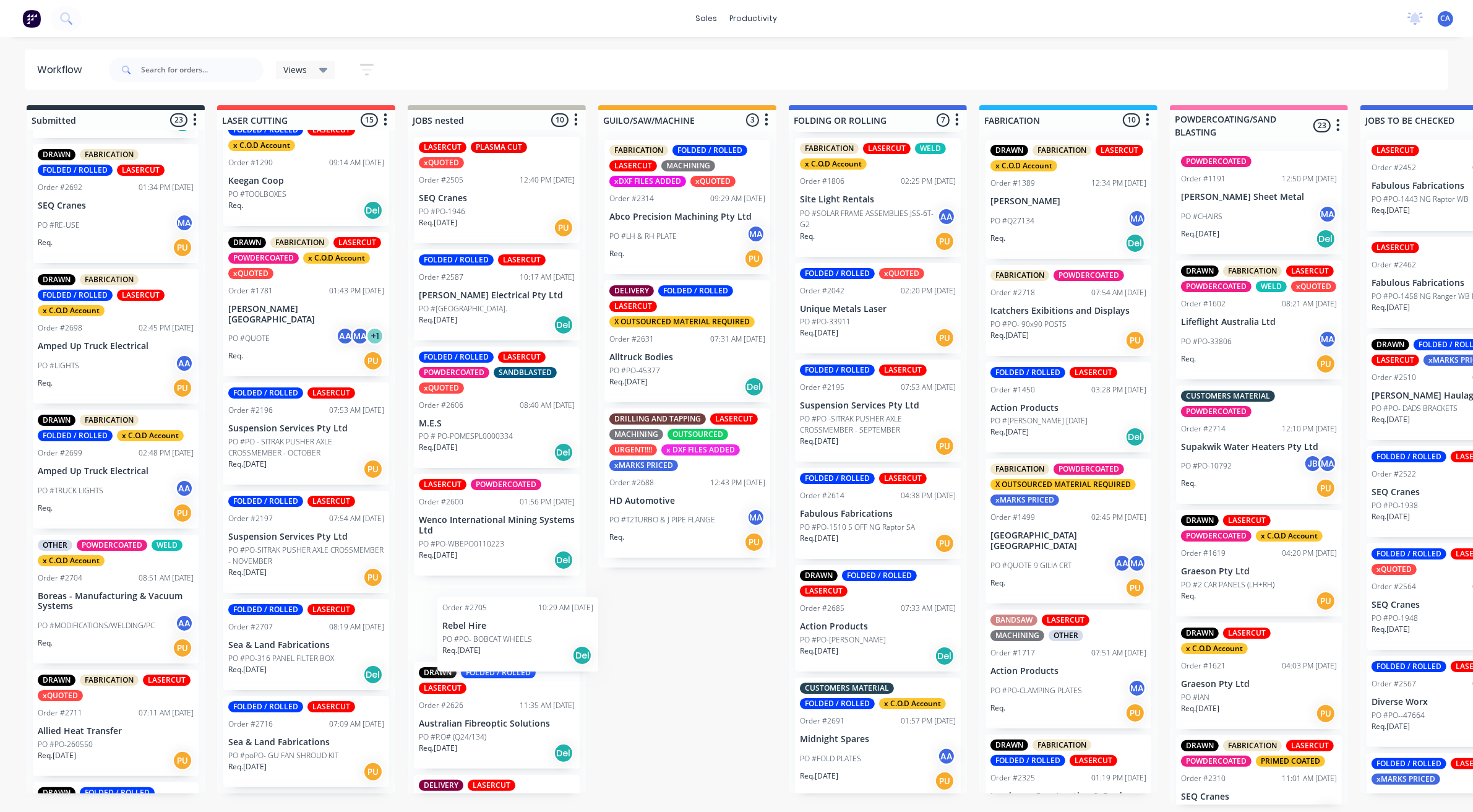
scroll to position [5, 0]
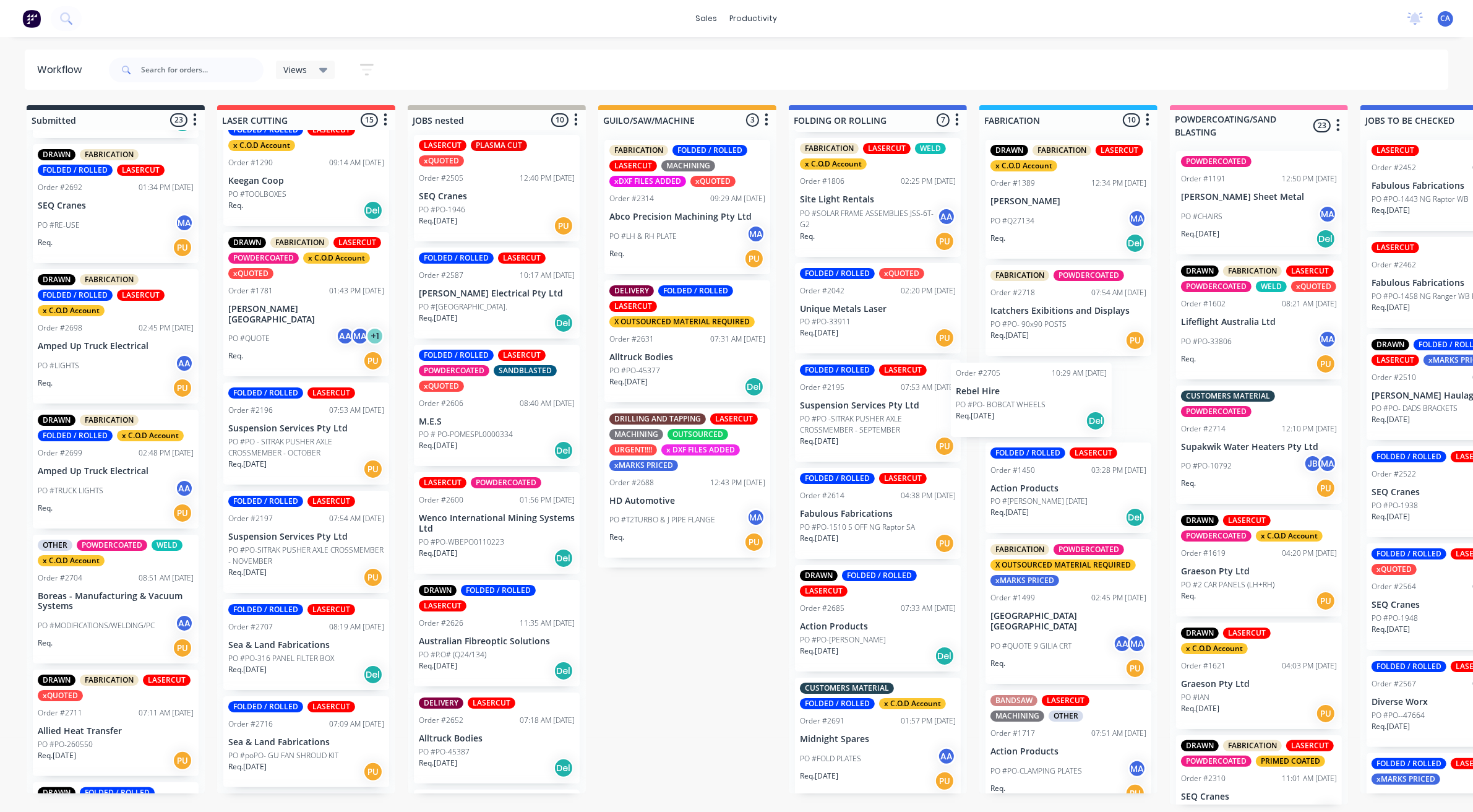
drag, startPoint x: 93, startPoint y: 695, endPoint x: 1010, endPoint y: 401, distance: 963.0
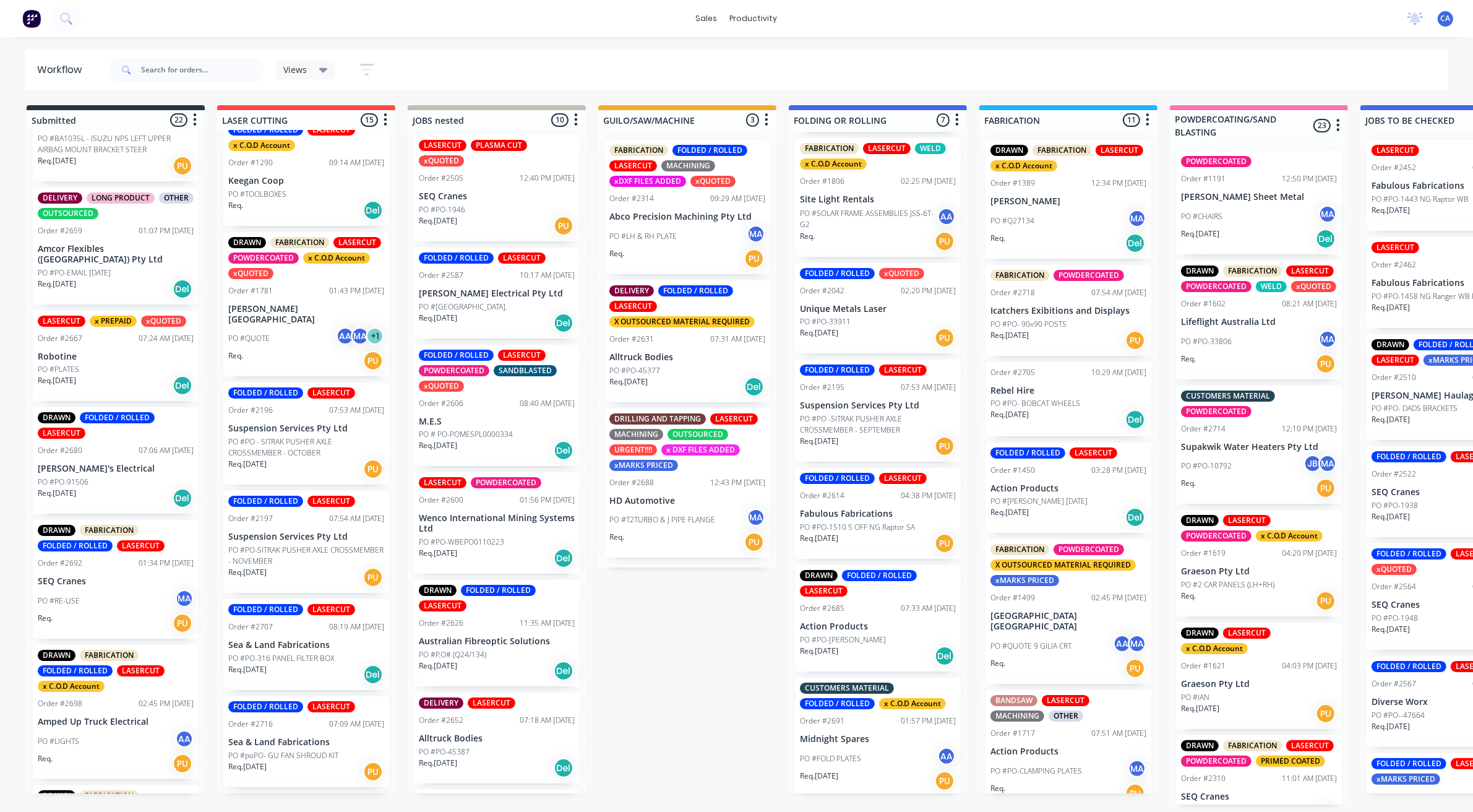
scroll to position [1188, 0]
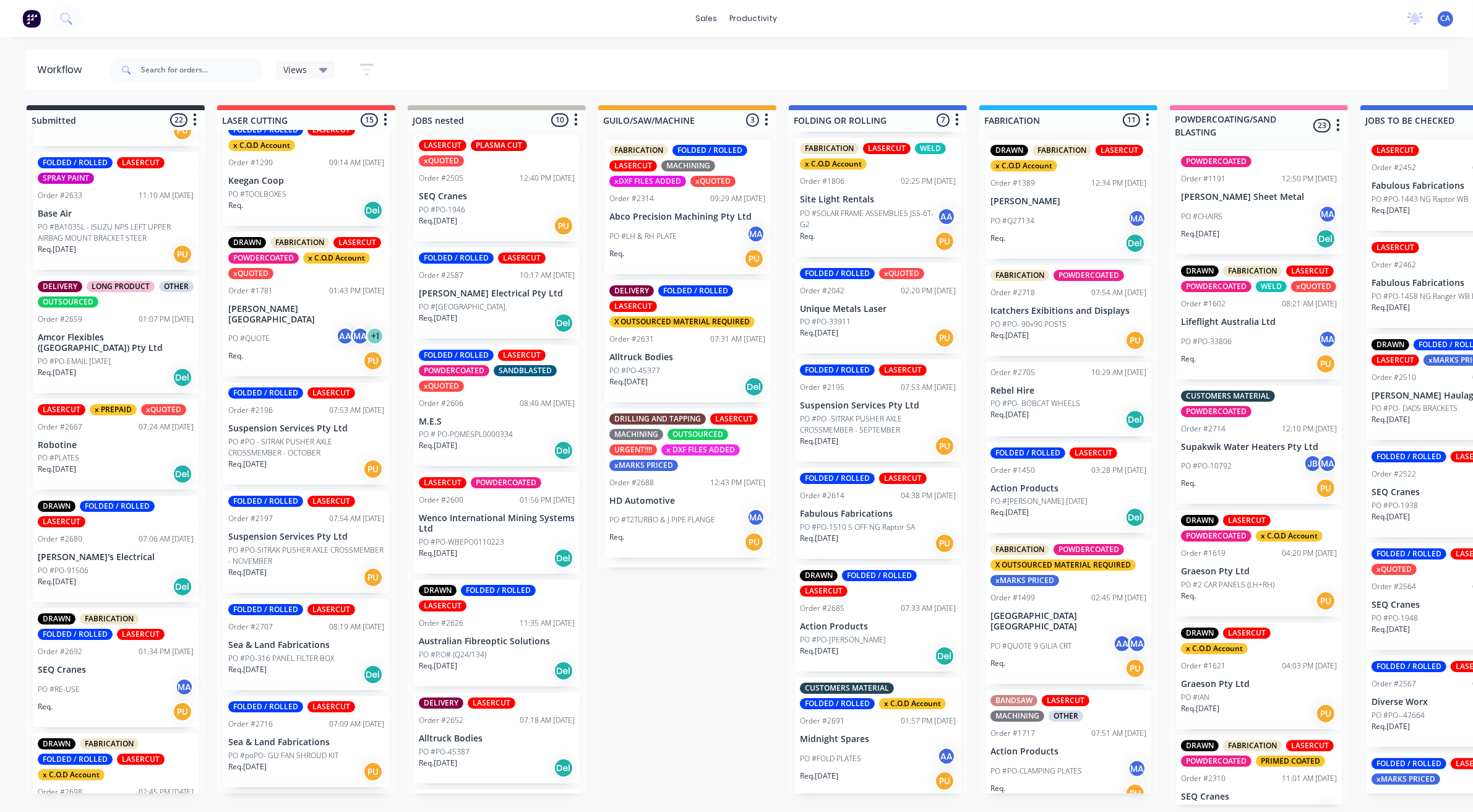
click at [91, 677] on div "PO #RE-USE MA" at bounding box center [116, 689] width 156 height 24
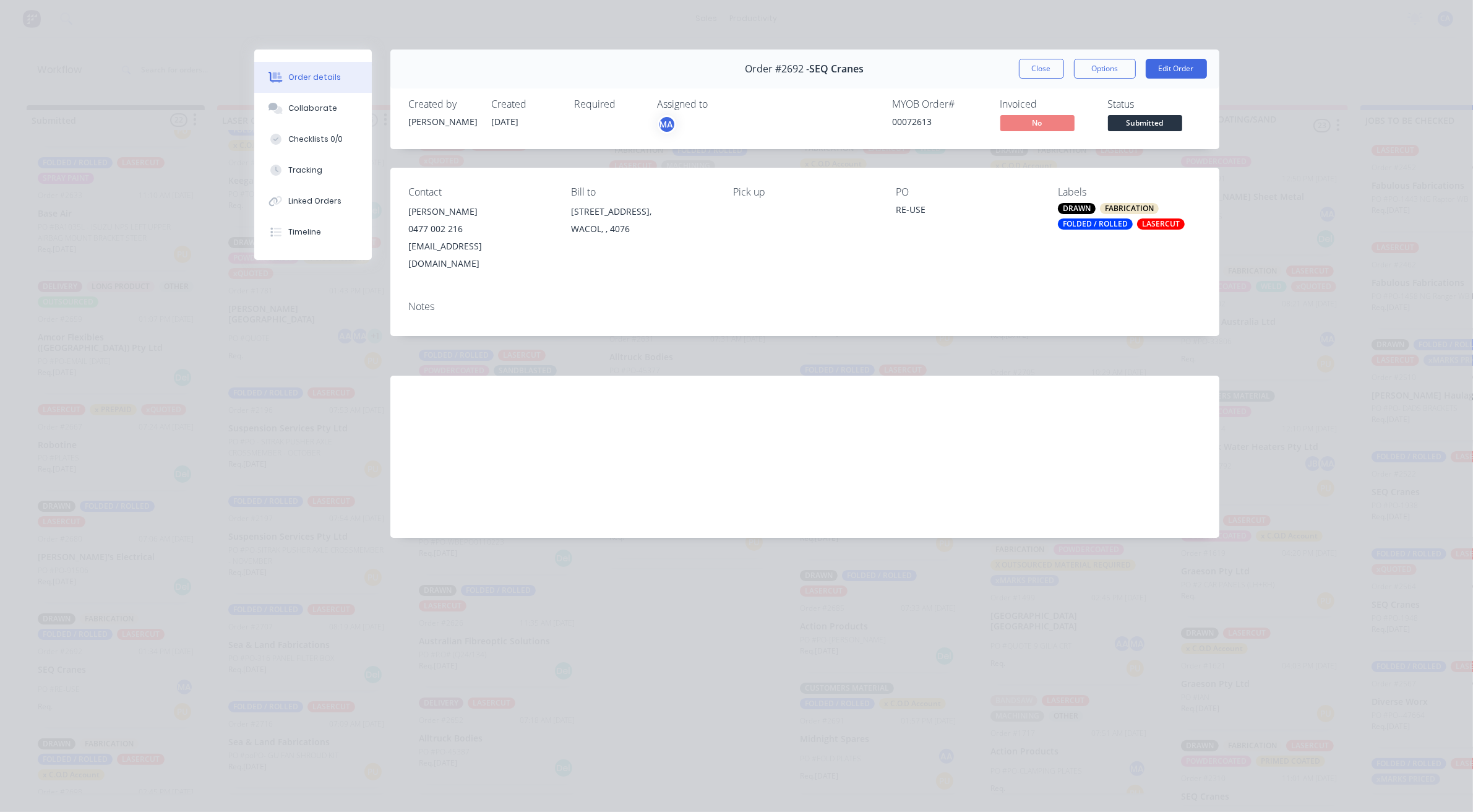
click at [1057, 61] on button "Close" at bounding box center [1042, 69] width 45 height 20
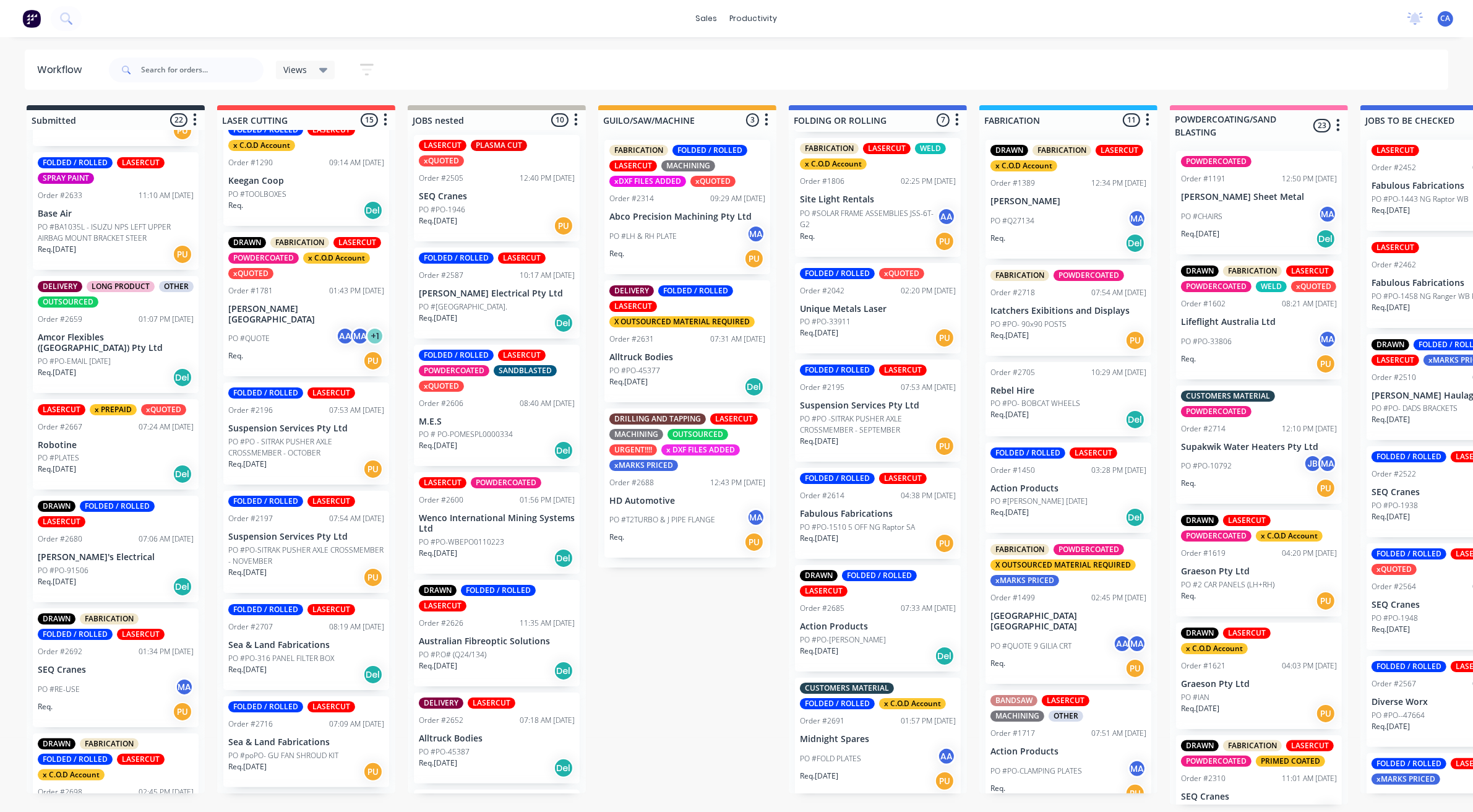
click at [96, 565] on div "PO #PO-91506" at bounding box center [116, 571] width 156 height 11
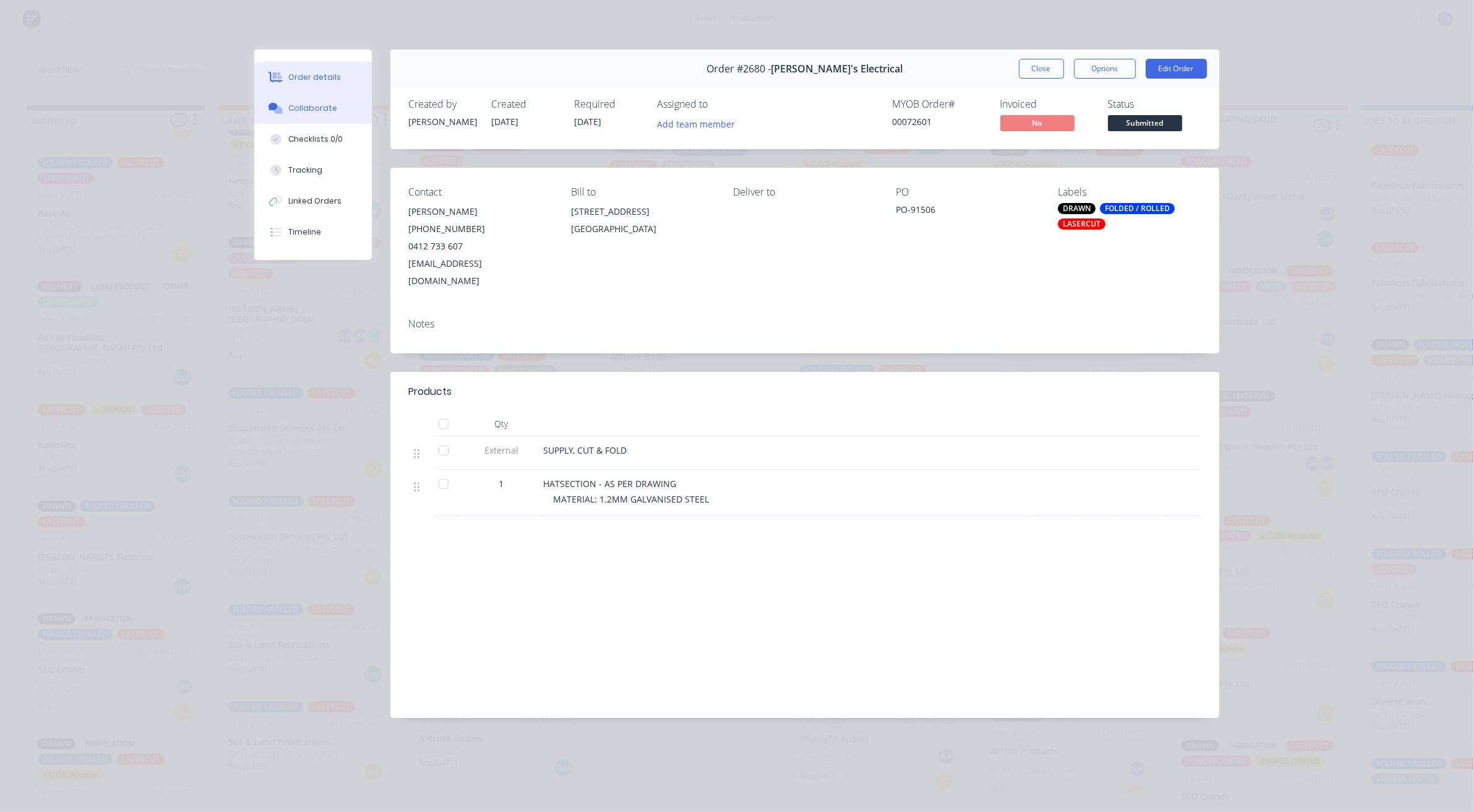
click at [323, 112] on div "Collaborate" at bounding box center [313, 108] width 49 height 11
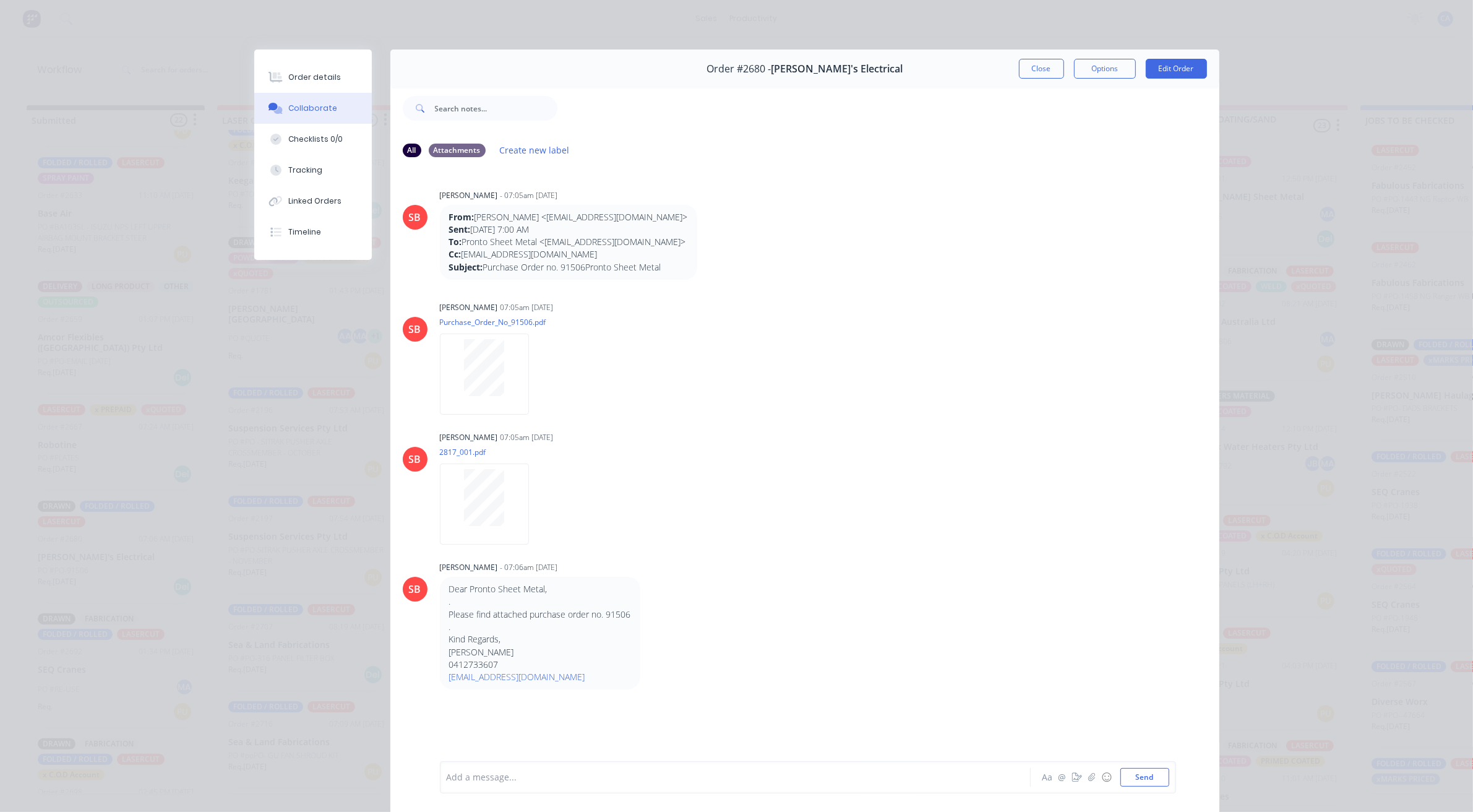
click at [1029, 69] on button "Close" at bounding box center [1042, 69] width 45 height 20
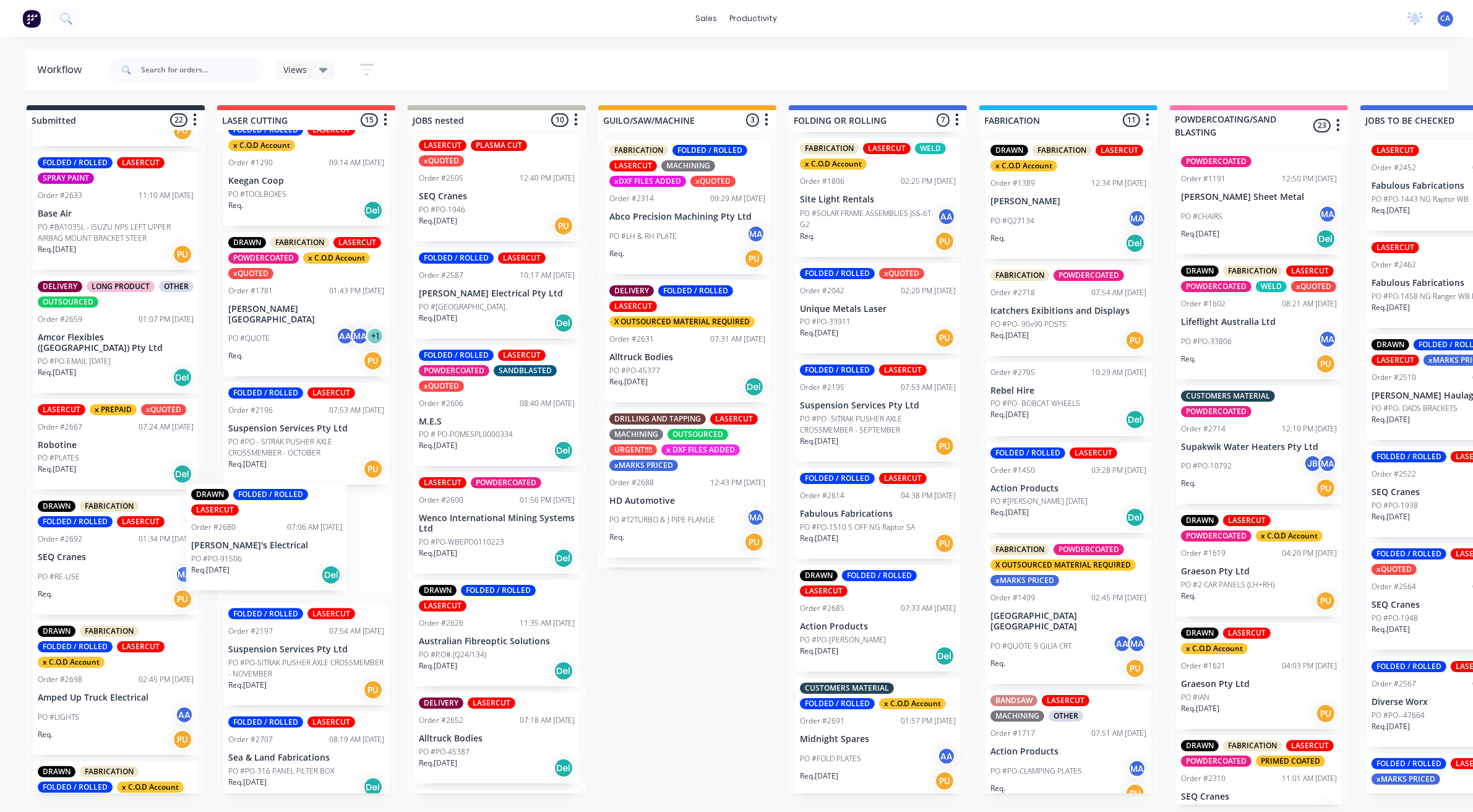
drag, startPoint x: 168, startPoint y: 549, endPoint x: 228, endPoint y: 550, distance: 60.0
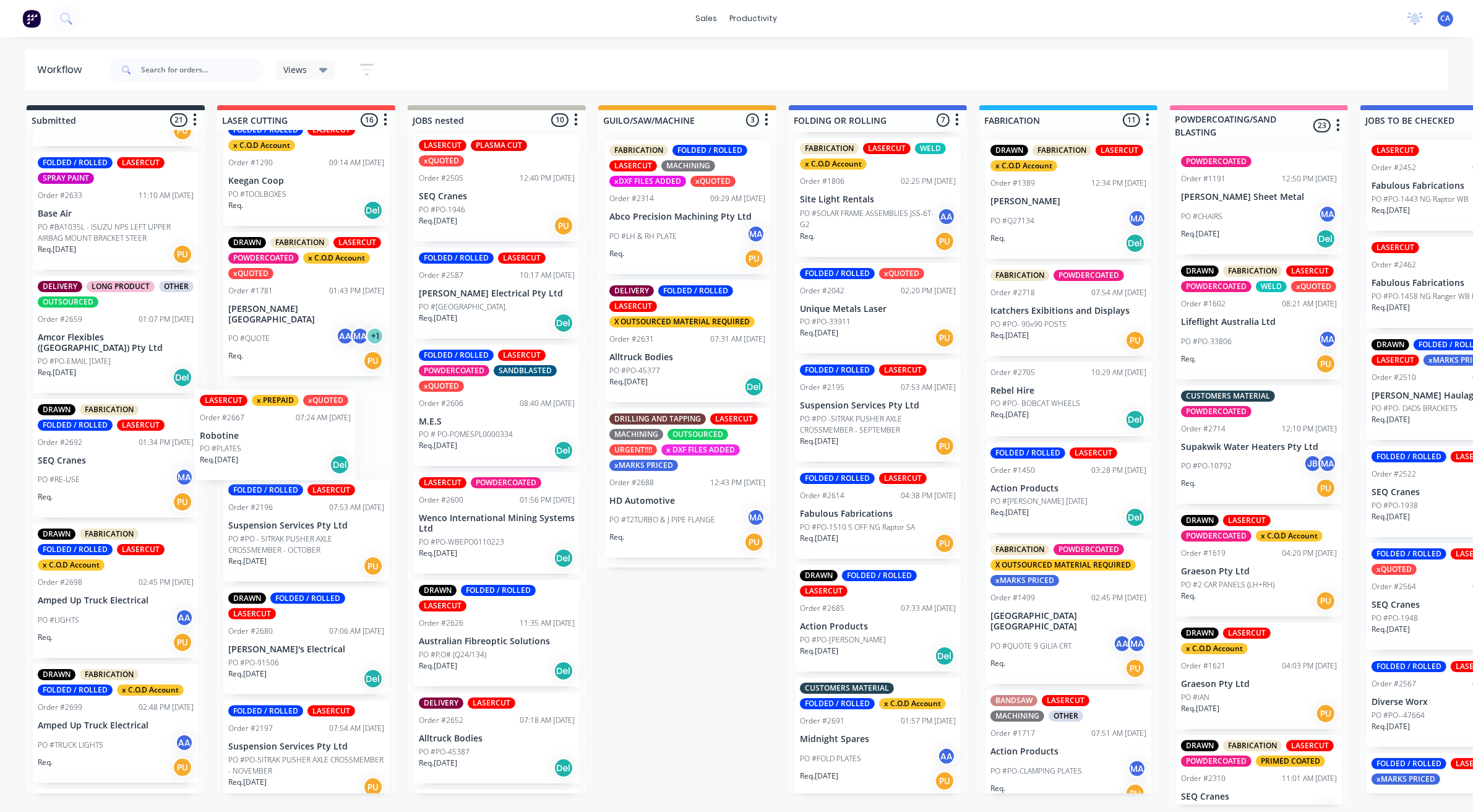
drag, startPoint x: 187, startPoint y: 443, endPoint x: 150, endPoint y: 449, distance: 37.5
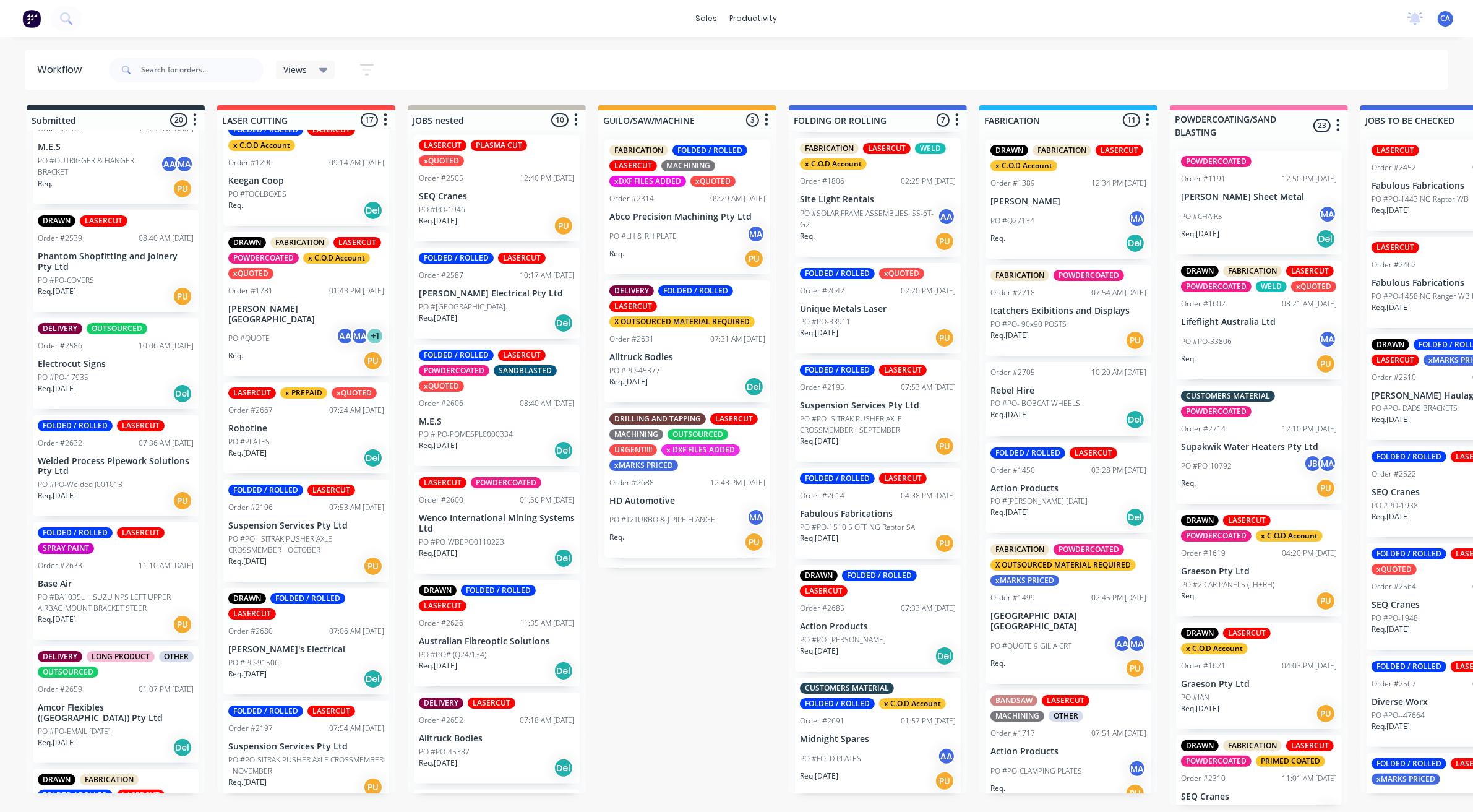
scroll to position [801, 0]
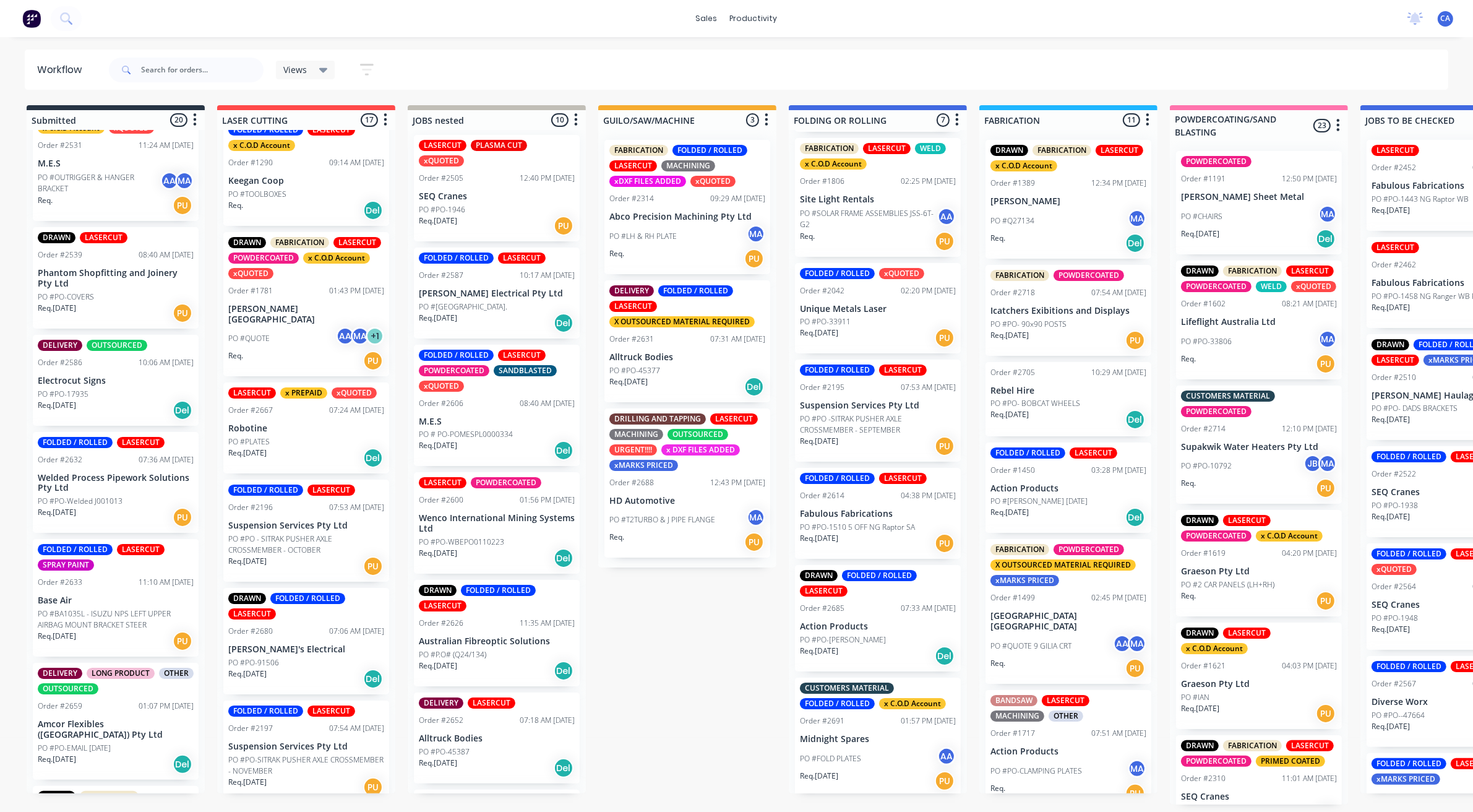
click at [136, 515] on div "Req. 15/08/25 PU" at bounding box center [116, 518] width 156 height 21
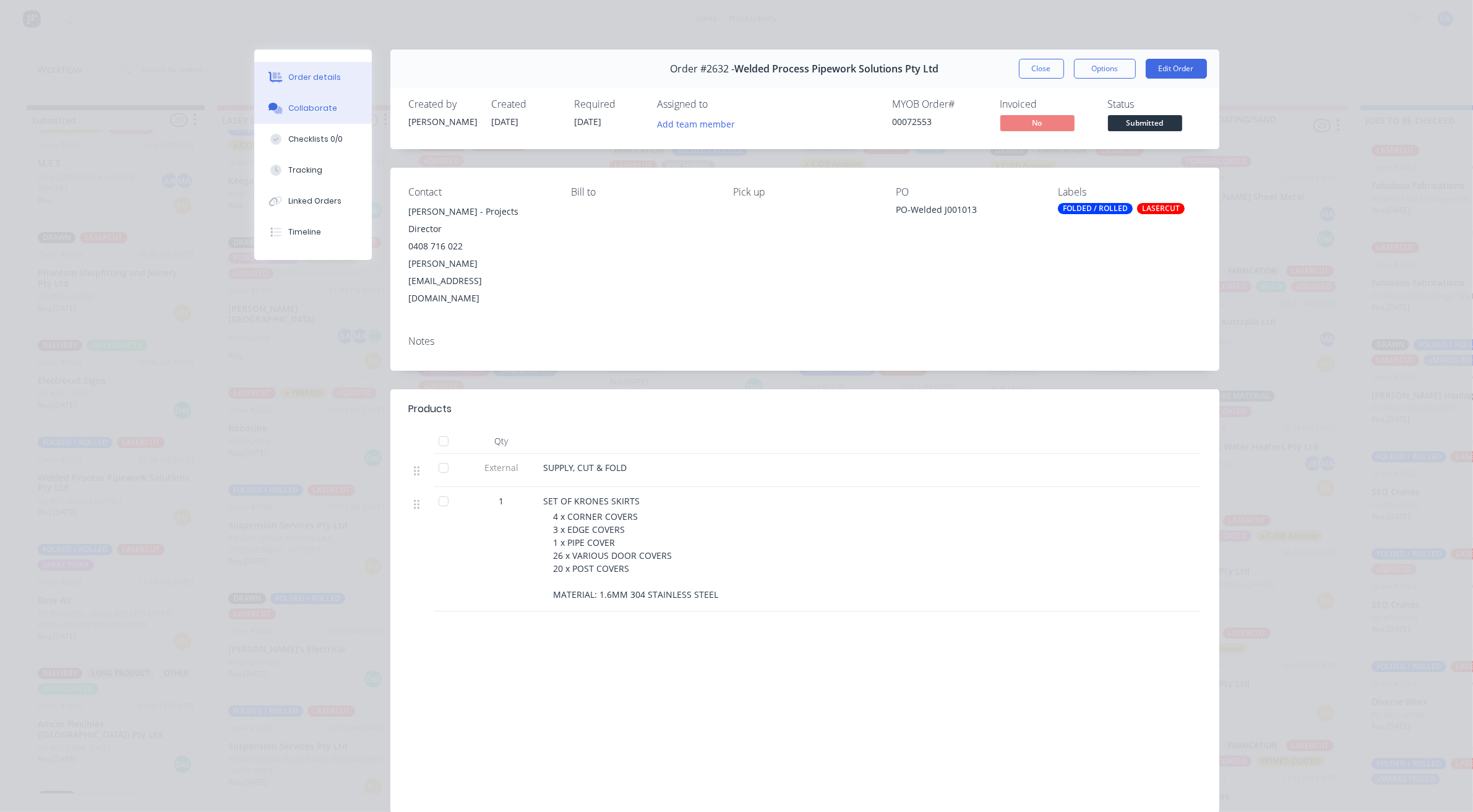
click at [339, 103] on button "Collaborate" at bounding box center [312, 108] width 117 height 31
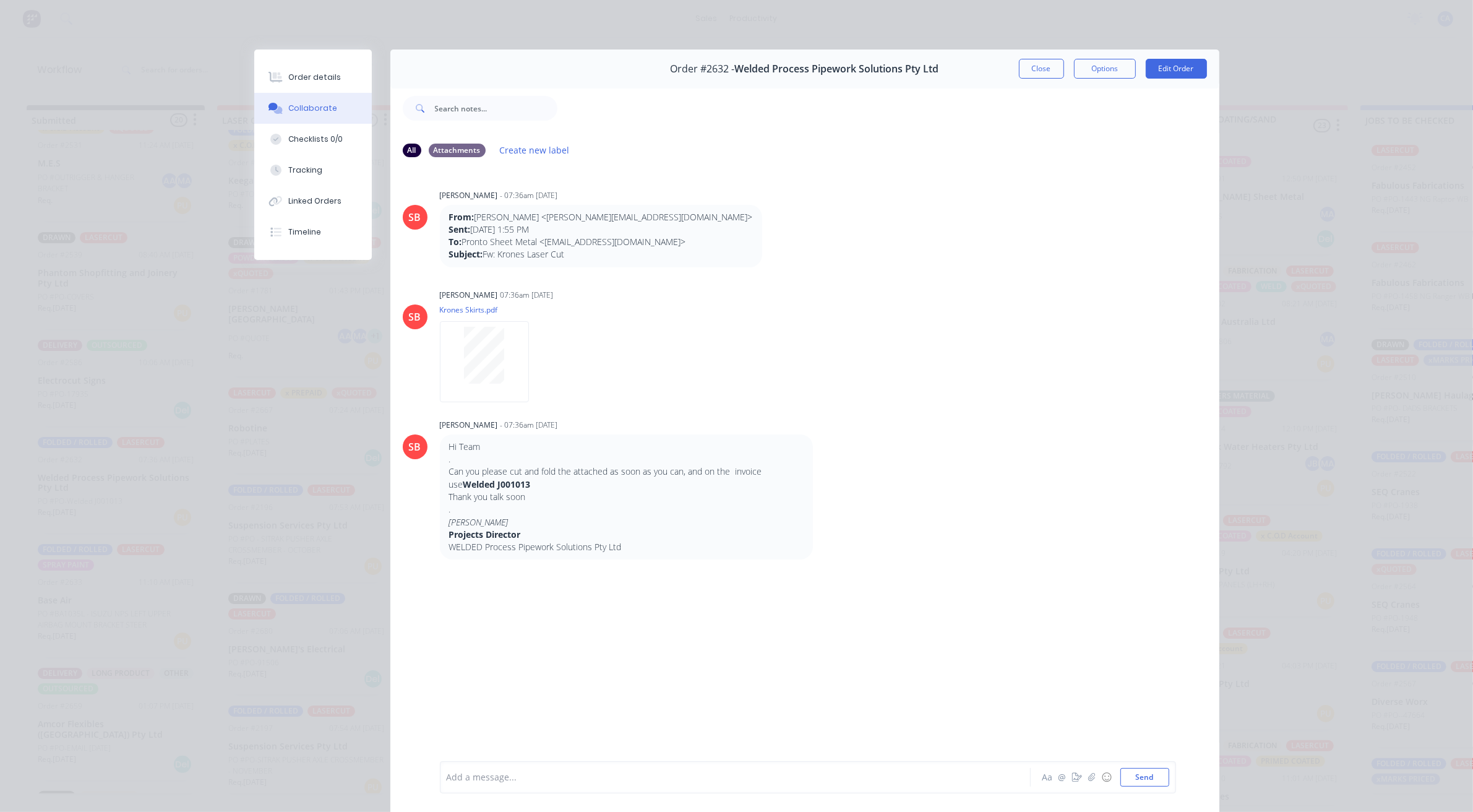
click at [1027, 75] on button "Close" at bounding box center [1042, 69] width 45 height 20
click at [1027, 75] on div "Views Save new view None (Default) edit Show/Hide statuses Show line item cards…" at bounding box center [778, 70] width 1343 height 37
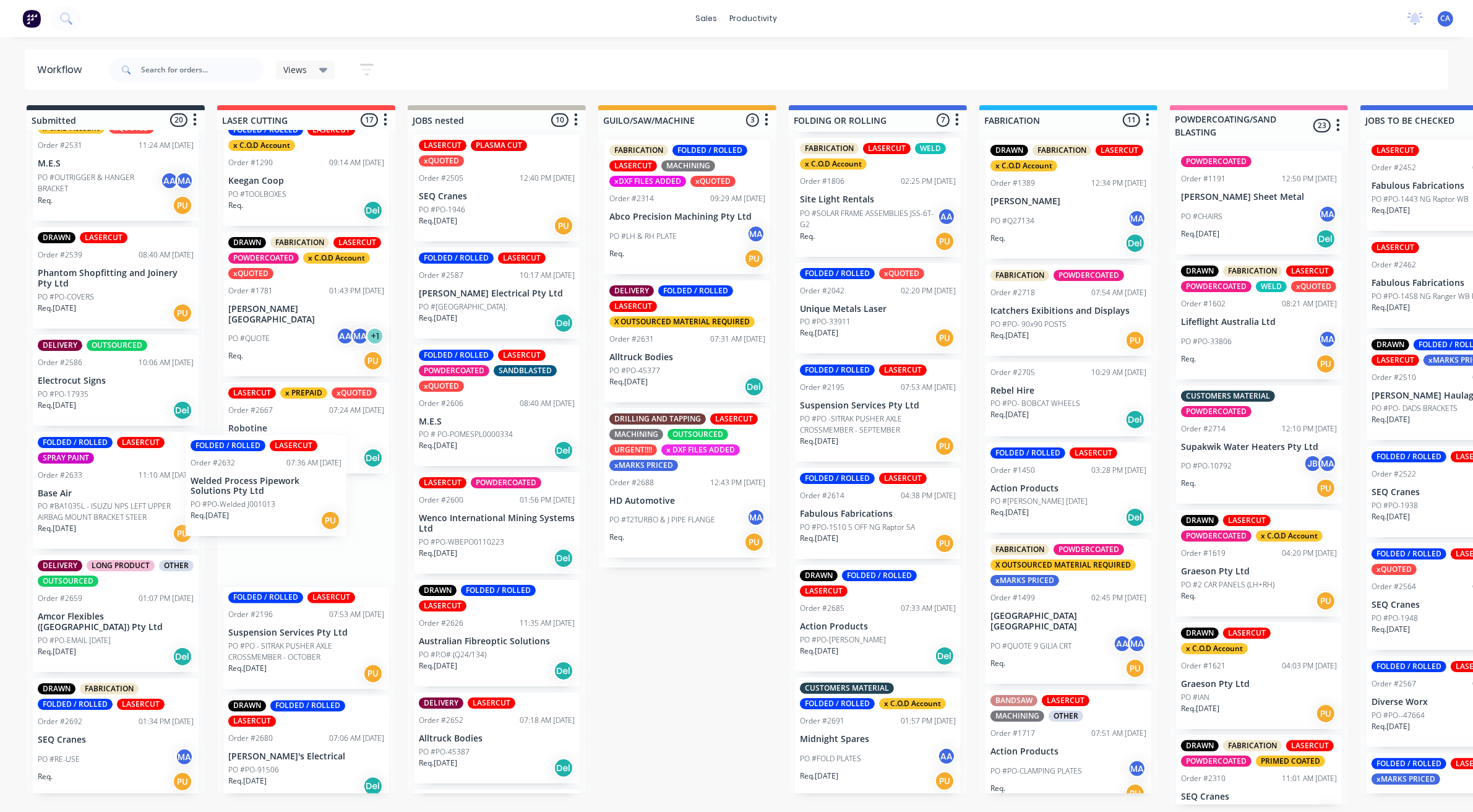
drag, startPoint x: 198, startPoint y: 502, endPoint x: 291, endPoint y: 508, distance: 93.2
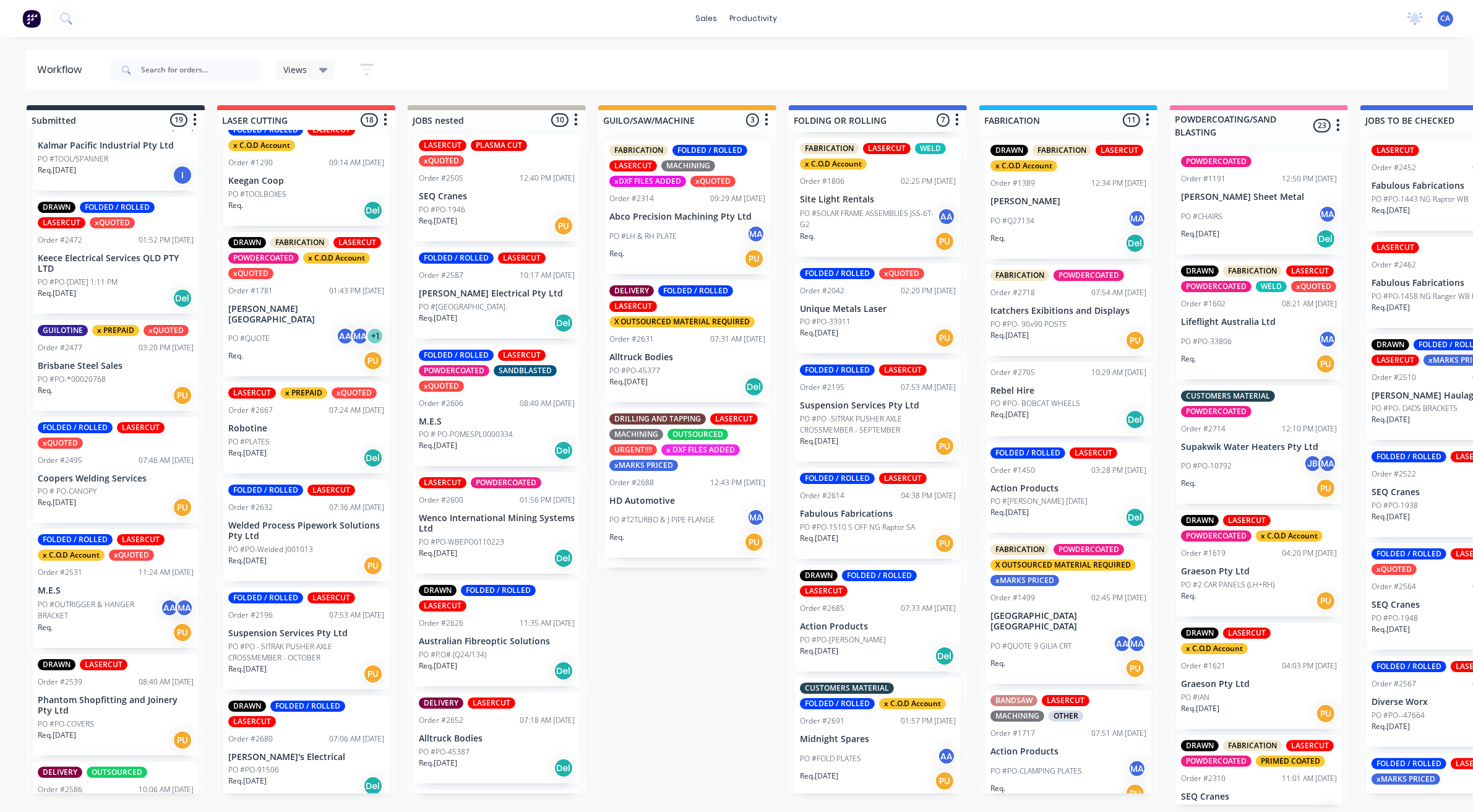
scroll to position [337, 0]
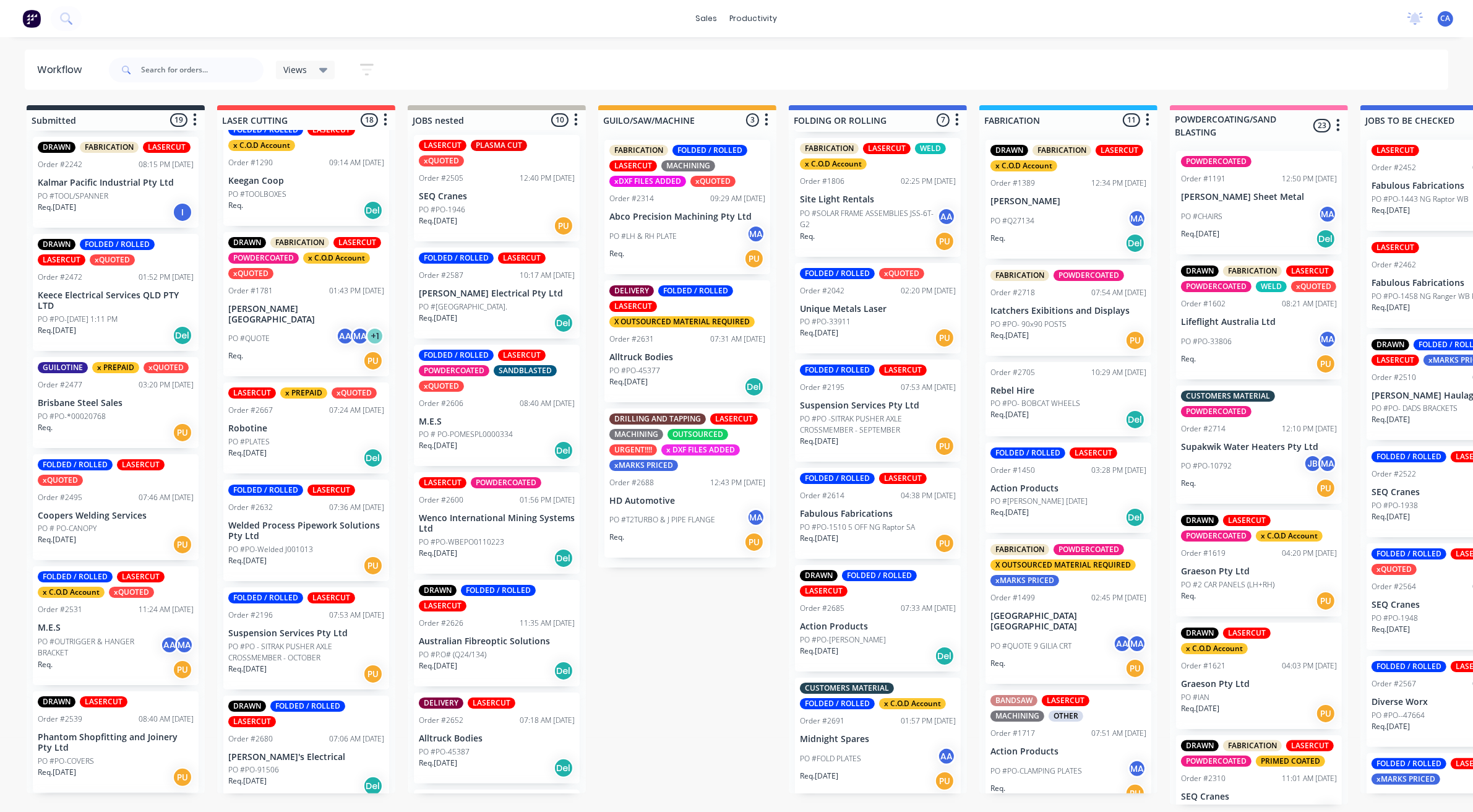
click at [107, 653] on p "PO #OUTRIGGER & HANGER BRACKET" at bounding box center [98, 647] width 122 height 22
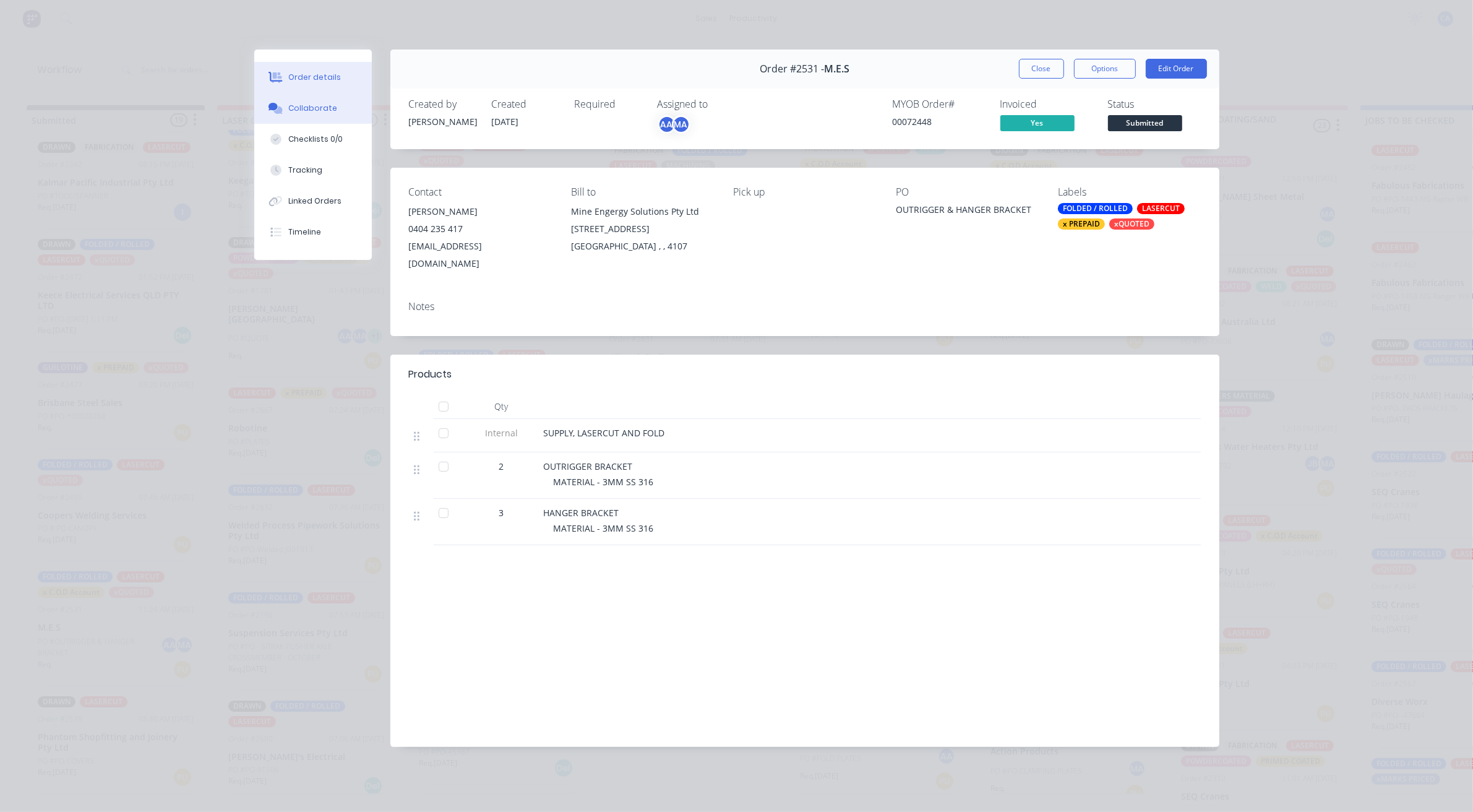
click at [308, 115] on button "Collaborate" at bounding box center [312, 108] width 117 height 31
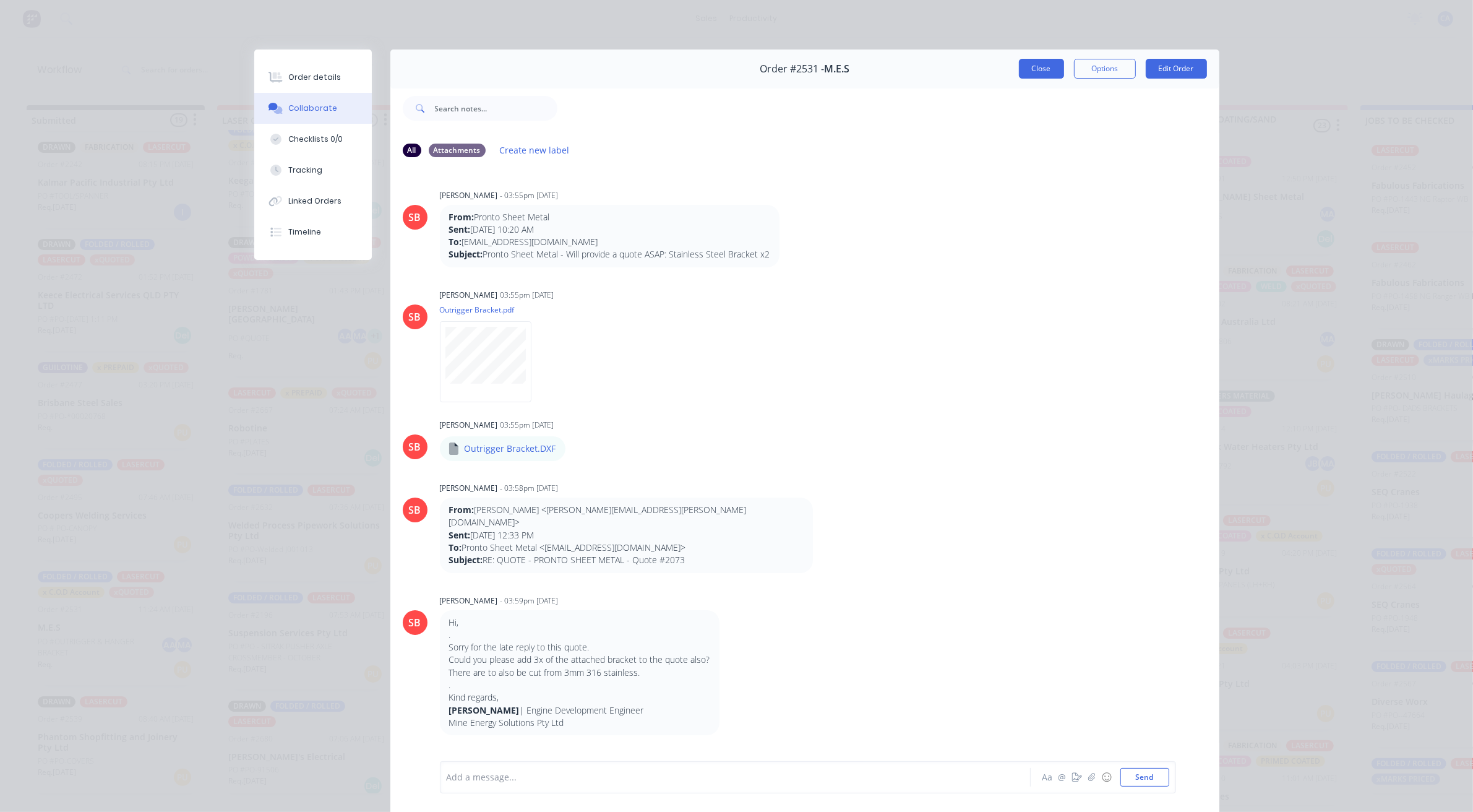
click at [1039, 63] on button "Close" at bounding box center [1042, 69] width 45 height 20
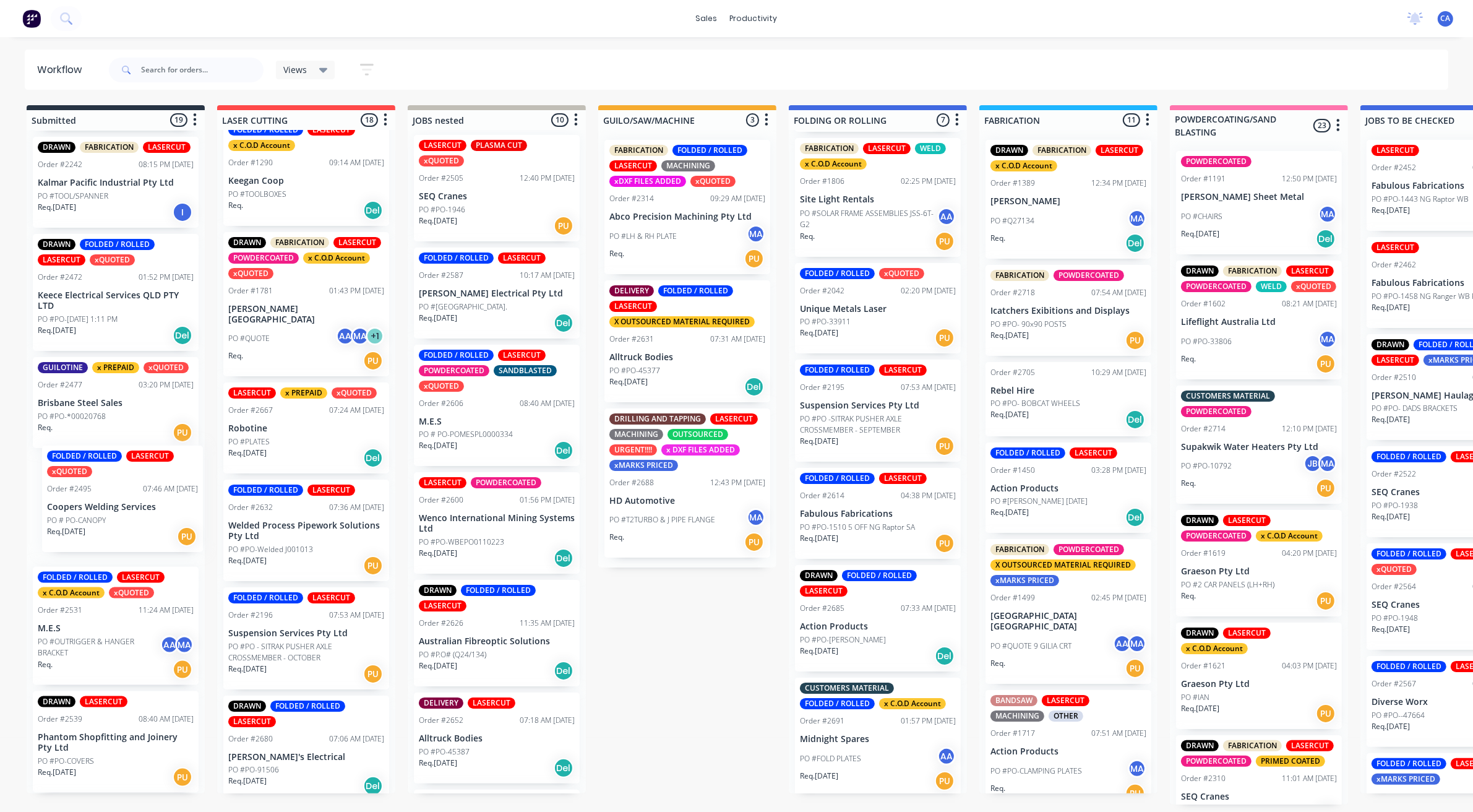
drag, startPoint x: 89, startPoint y: 518, endPoint x: 90, endPoint y: 534, distance: 16.0
click at [87, 512] on div "DRAWN LASERCUT x C.O.D Account Order #1227 10:00 AM 09/05/25 Base Air PO #BA900…" at bounding box center [115, 461] width 178 height 664
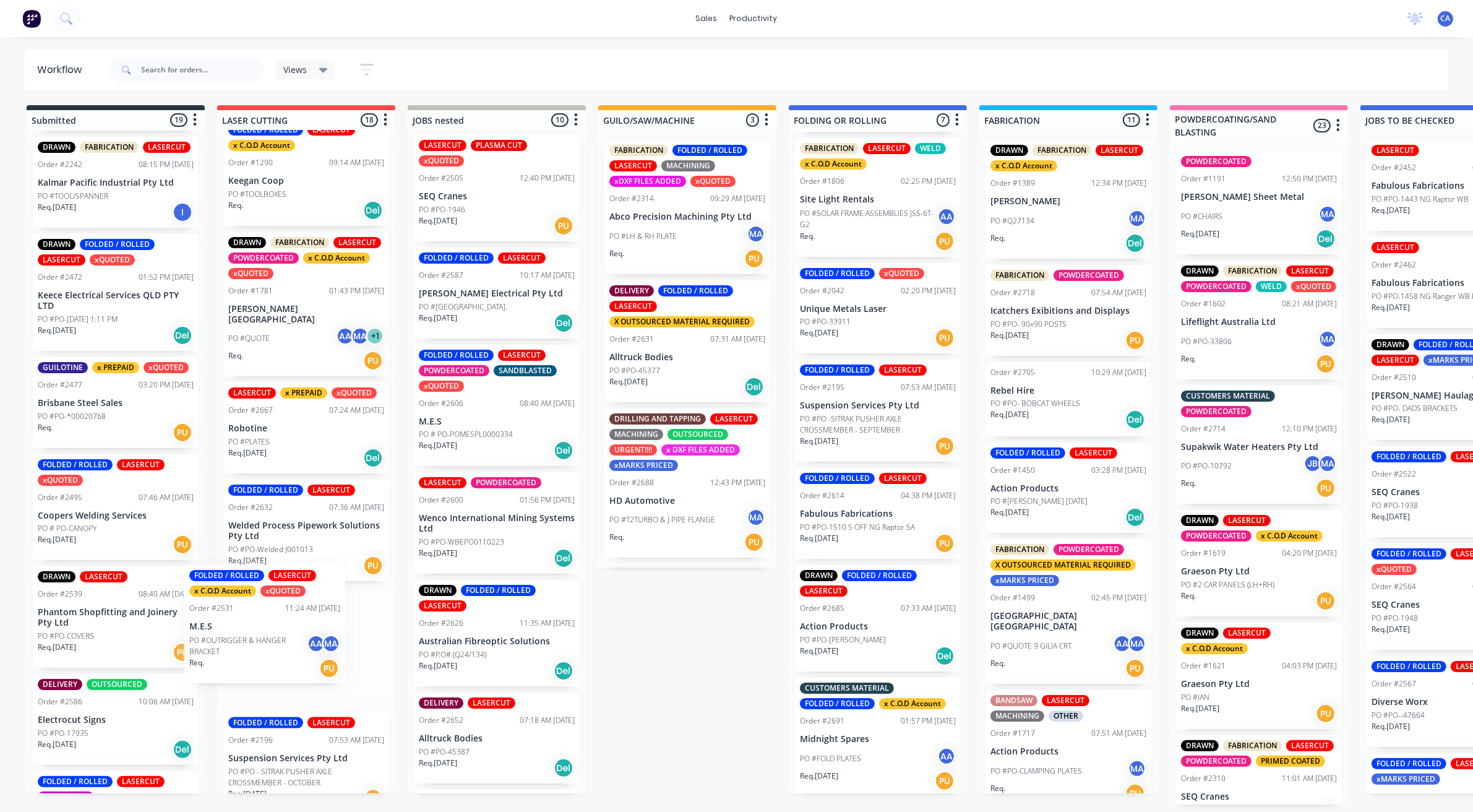
scroll to position [38, 0]
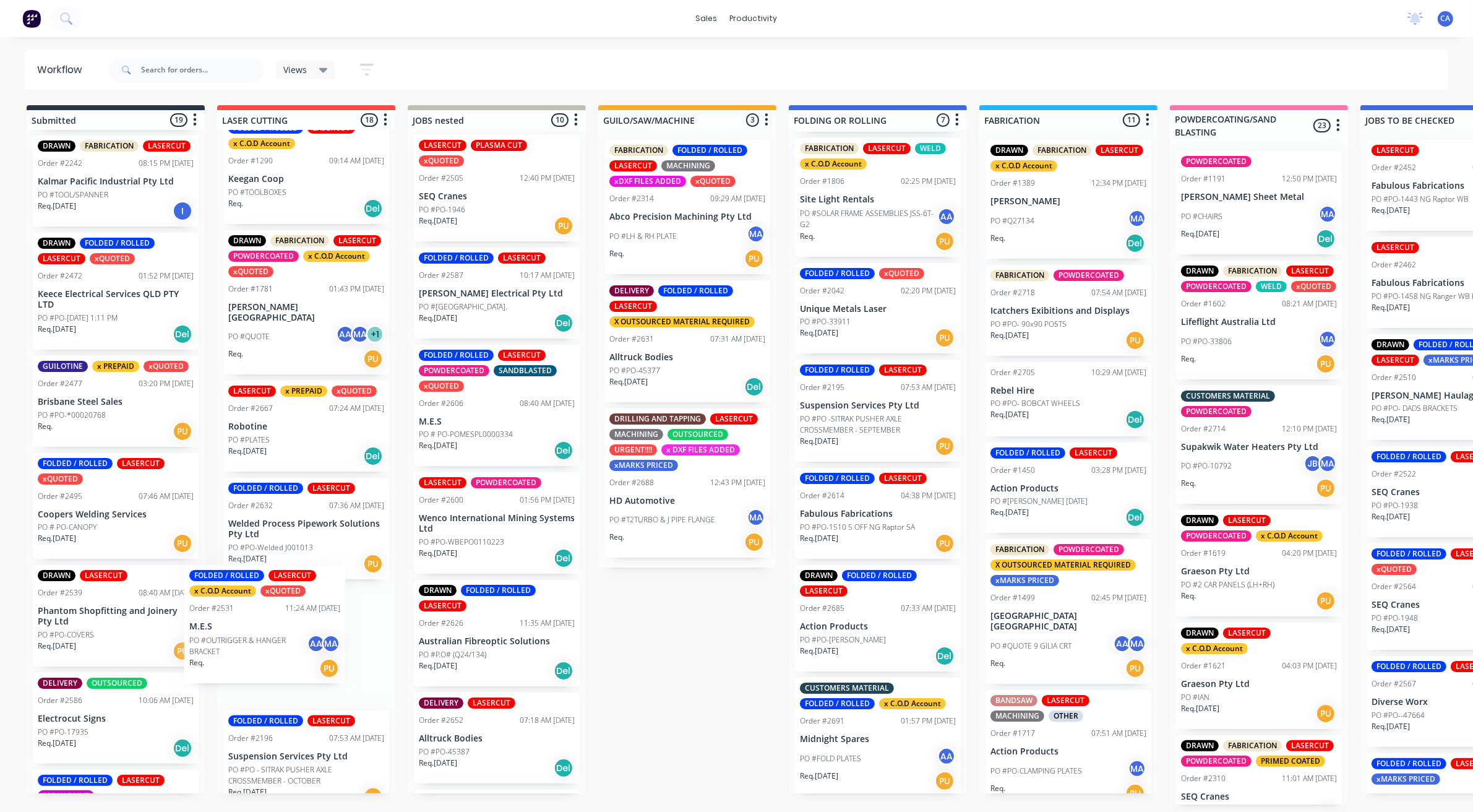
drag, startPoint x: 159, startPoint y: 618, endPoint x: 282, endPoint y: 601, distance: 124.2
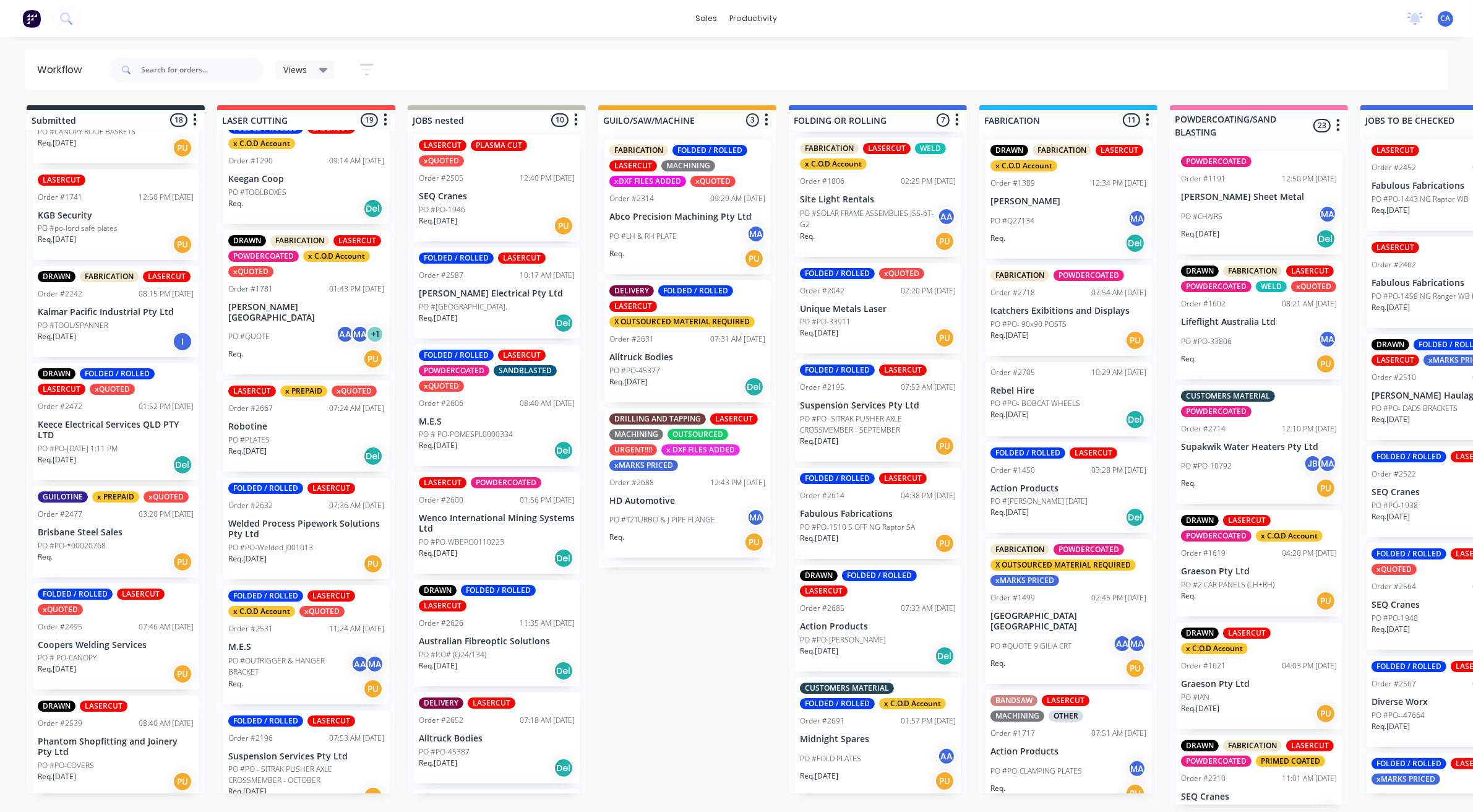
scroll to position [184, 0]
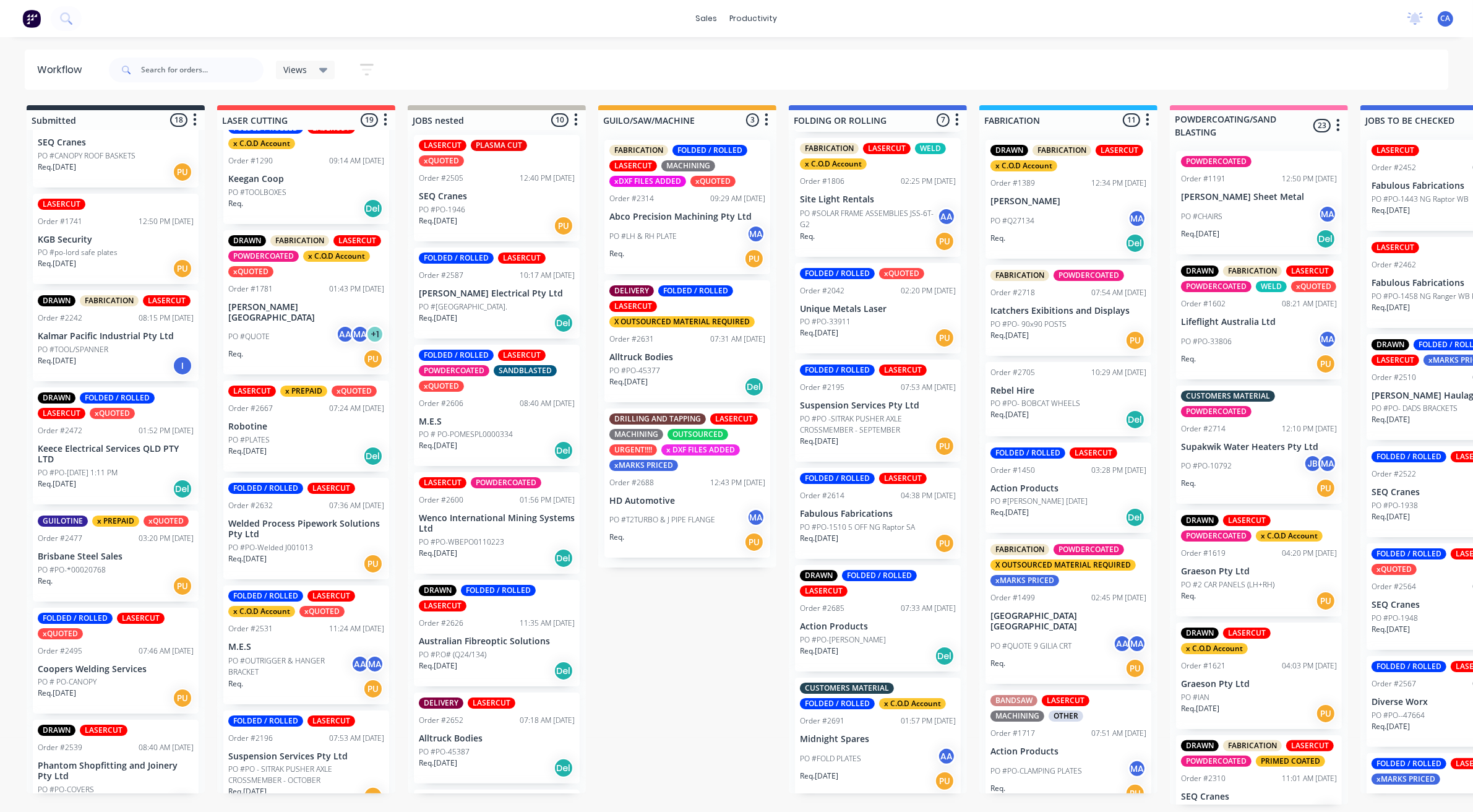
click at [110, 579] on div "Req. PU" at bounding box center [116, 586] width 156 height 21
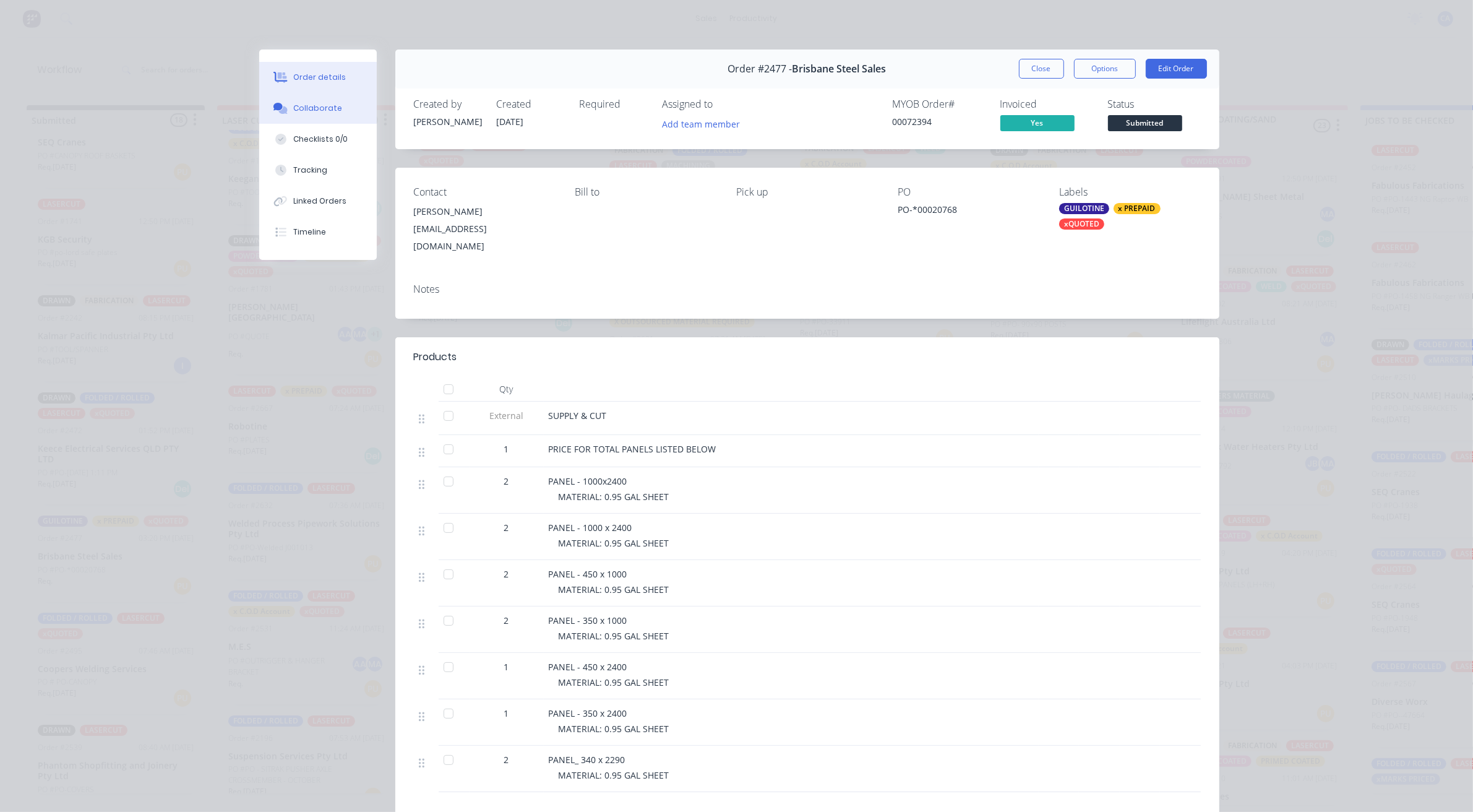
click at [299, 105] on div "Collaborate" at bounding box center [318, 108] width 49 height 11
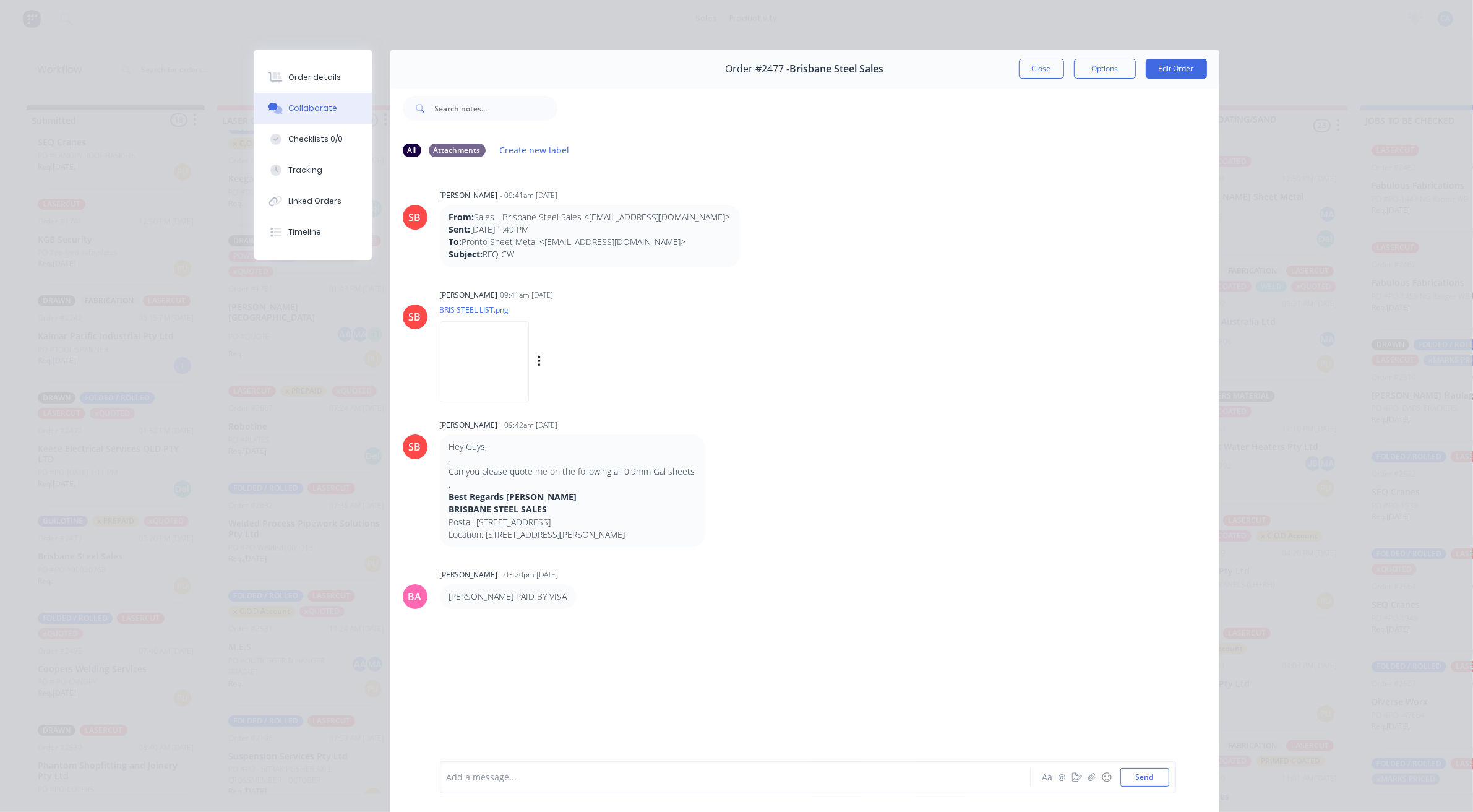
click at [503, 372] on img at bounding box center [484, 362] width 89 height 81
click at [263, 69] on button "Order details" at bounding box center [312, 77] width 117 height 31
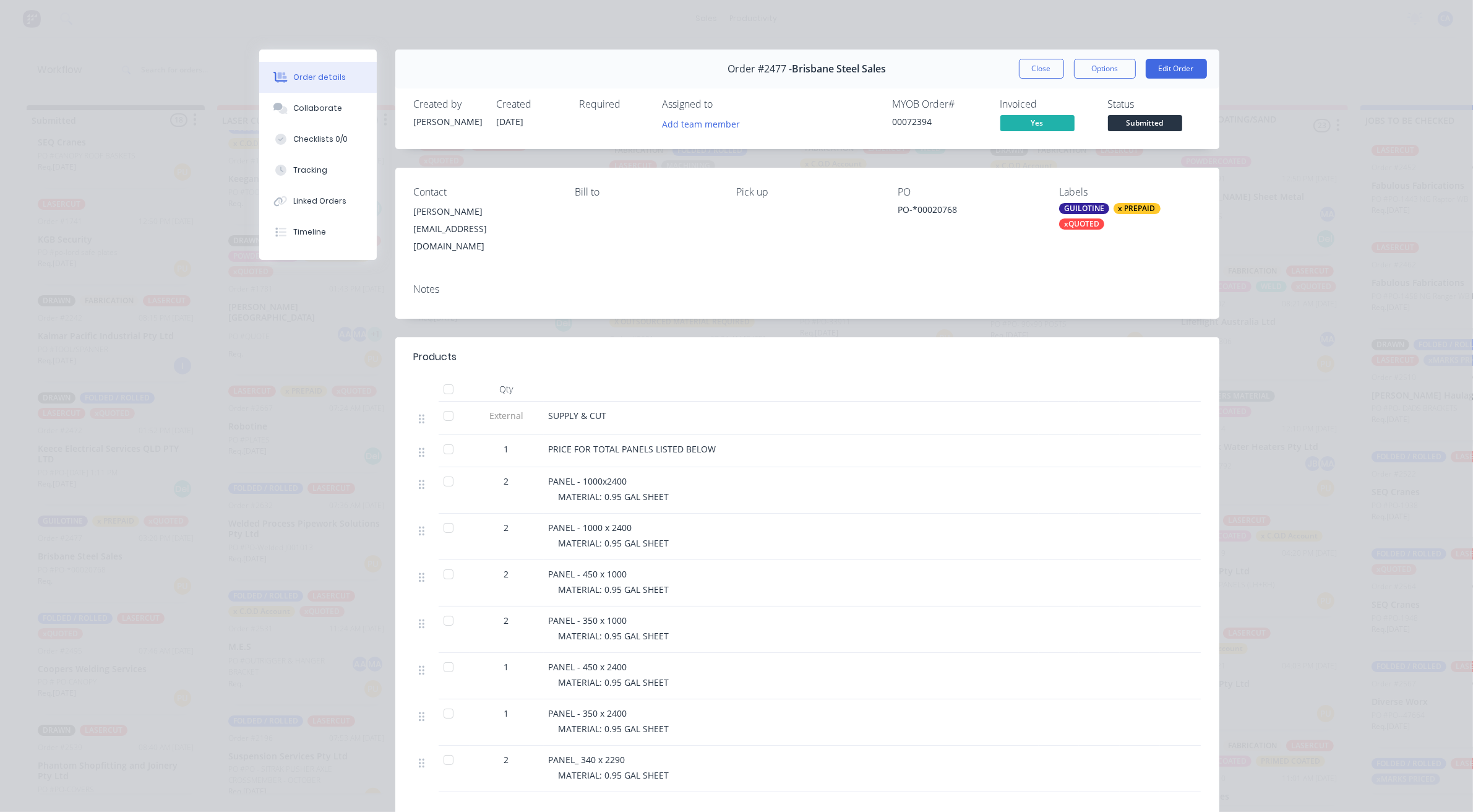
click at [1015, 57] on div "Order #2477 - Brisbane Steel Sales Close Options Edit Order" at bounding box center [807, 69] width 824 height 39
click at [1037, 66] on button "Close" at bounding box center [1042, 69] width 45 height 20
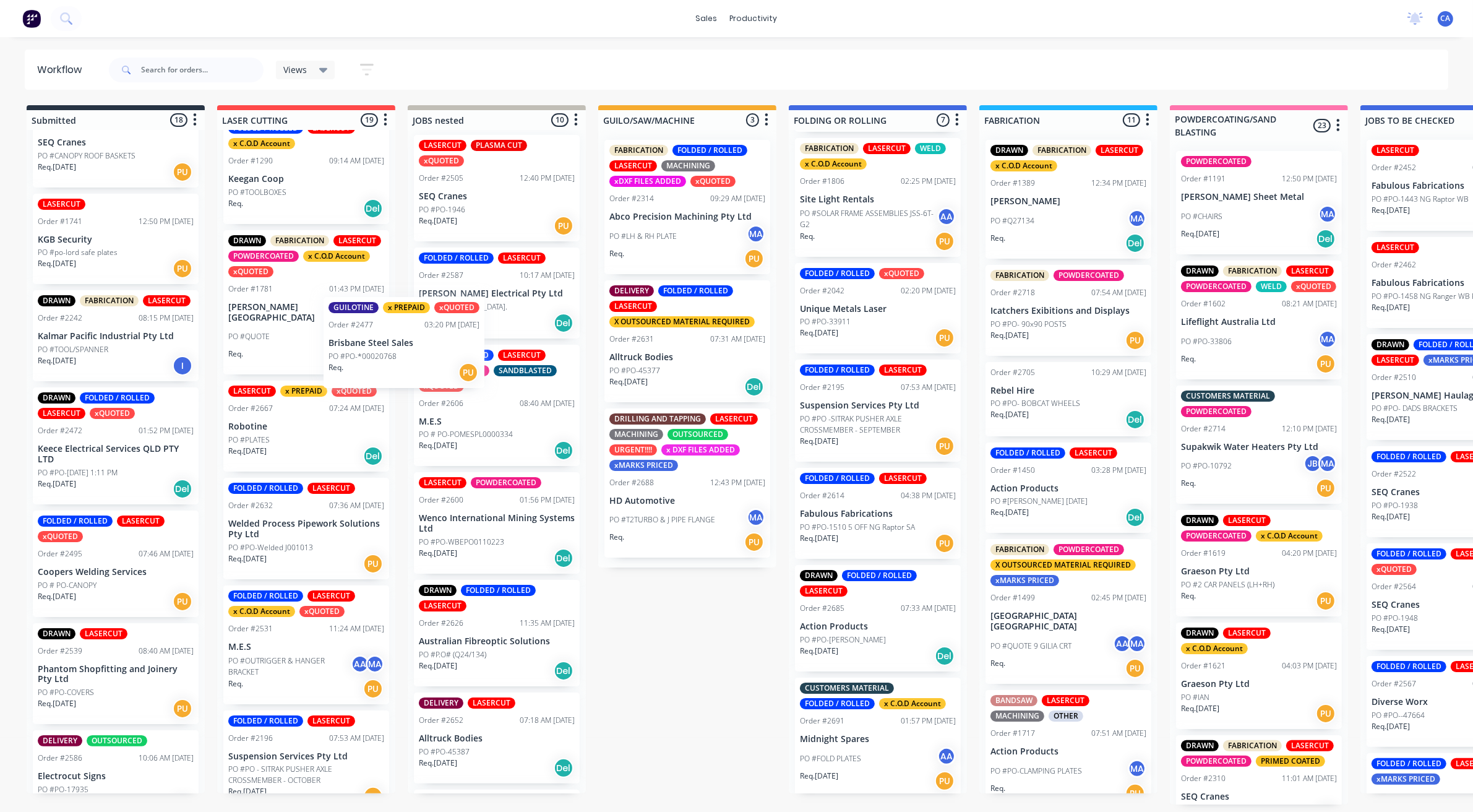
scroll to position [0, 0]
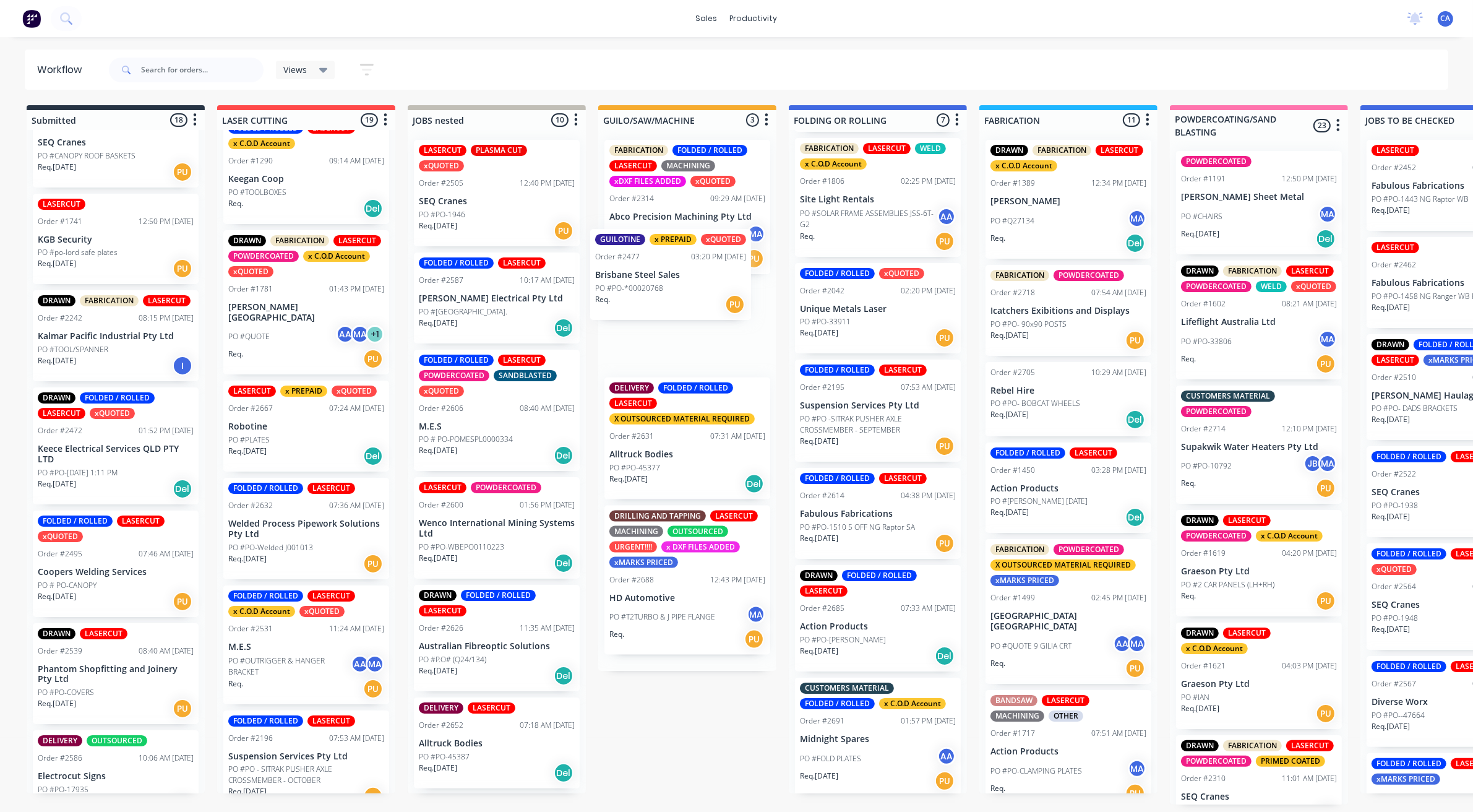
drag, startPoint x: 119, startPoint y: 549, endPoint x: 682, endPoint y: 271, distance: 627.9
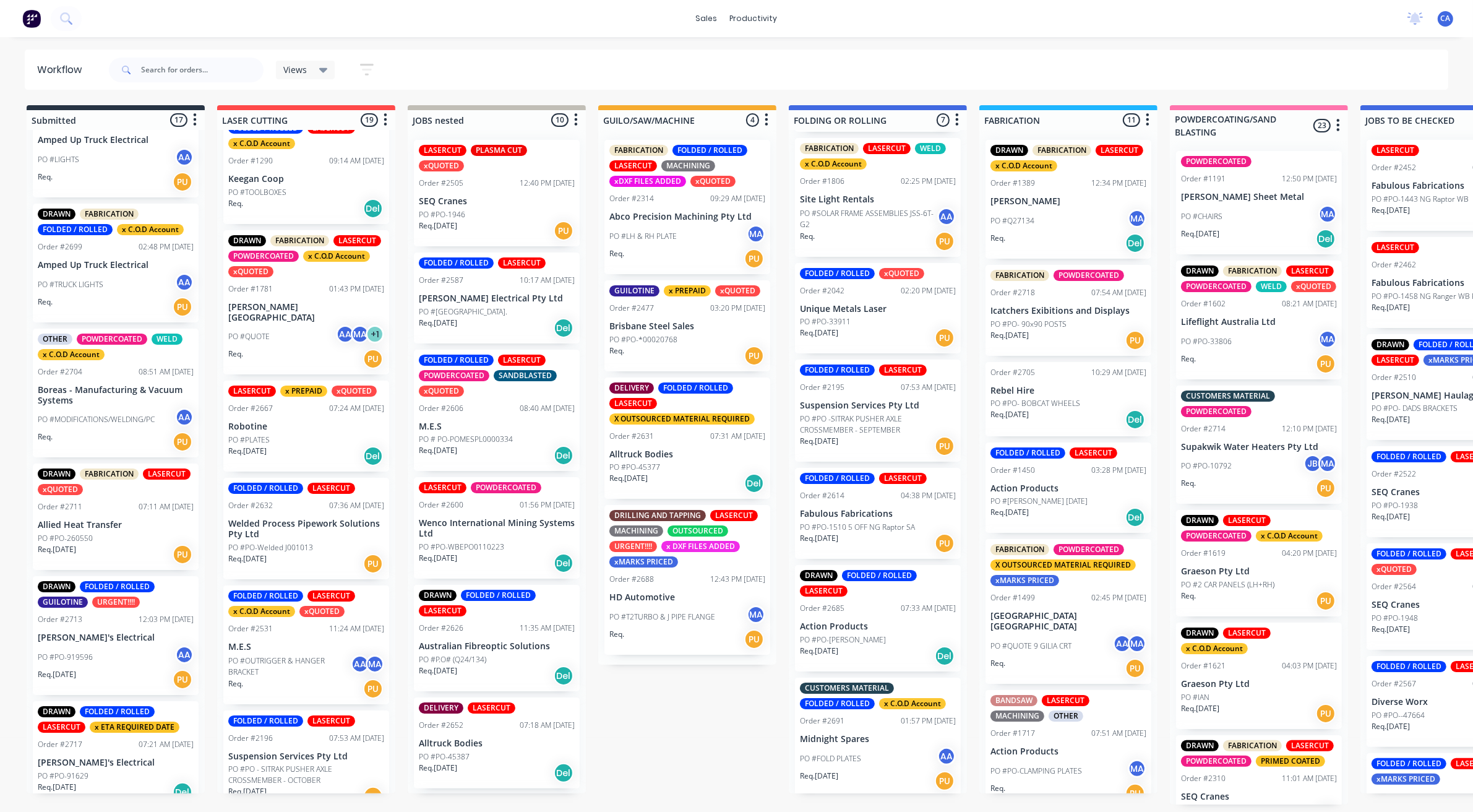
scroll to position [4, 0]
click at [98, 408] on div "PO #MODIFICATIONS/WELDING/PC AA" at bounding box center [116, 419] width 156 height 24
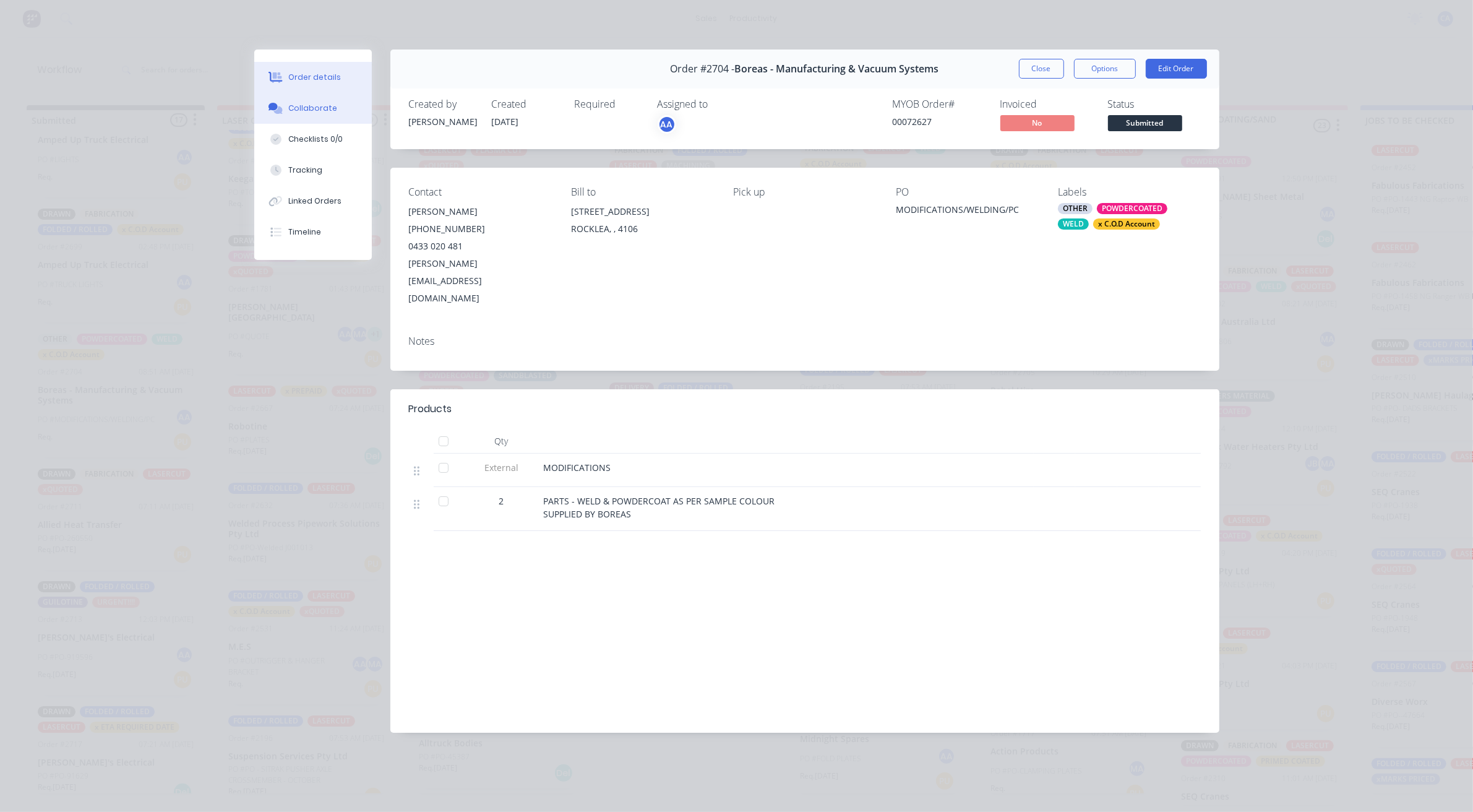
click at [316, 112] on div "Collaborate" at bounding box center [313, 108] width 49 height 11
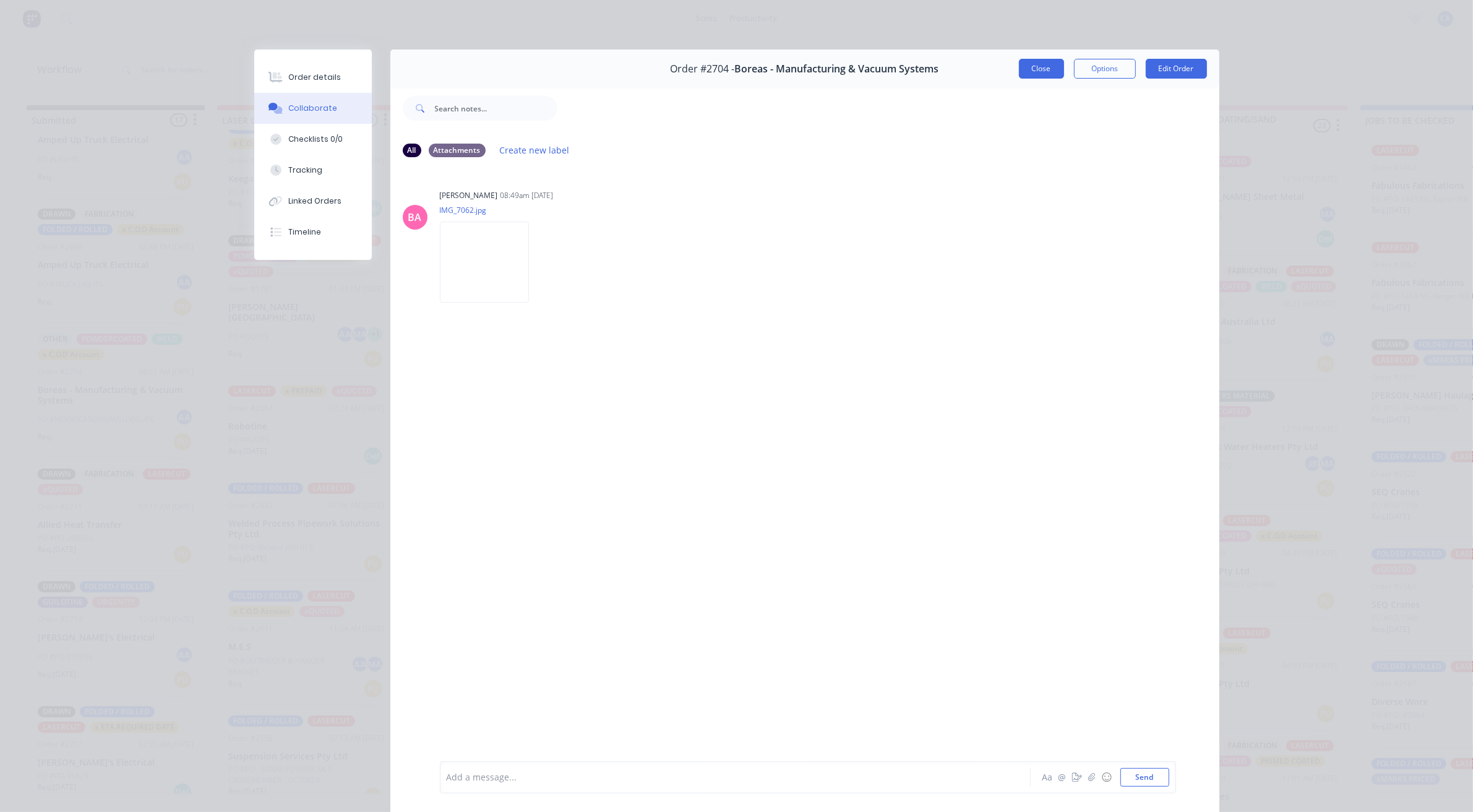
click at [1028, 72] on button "Close" at bounding box center [1042, 69] width 45 height 20
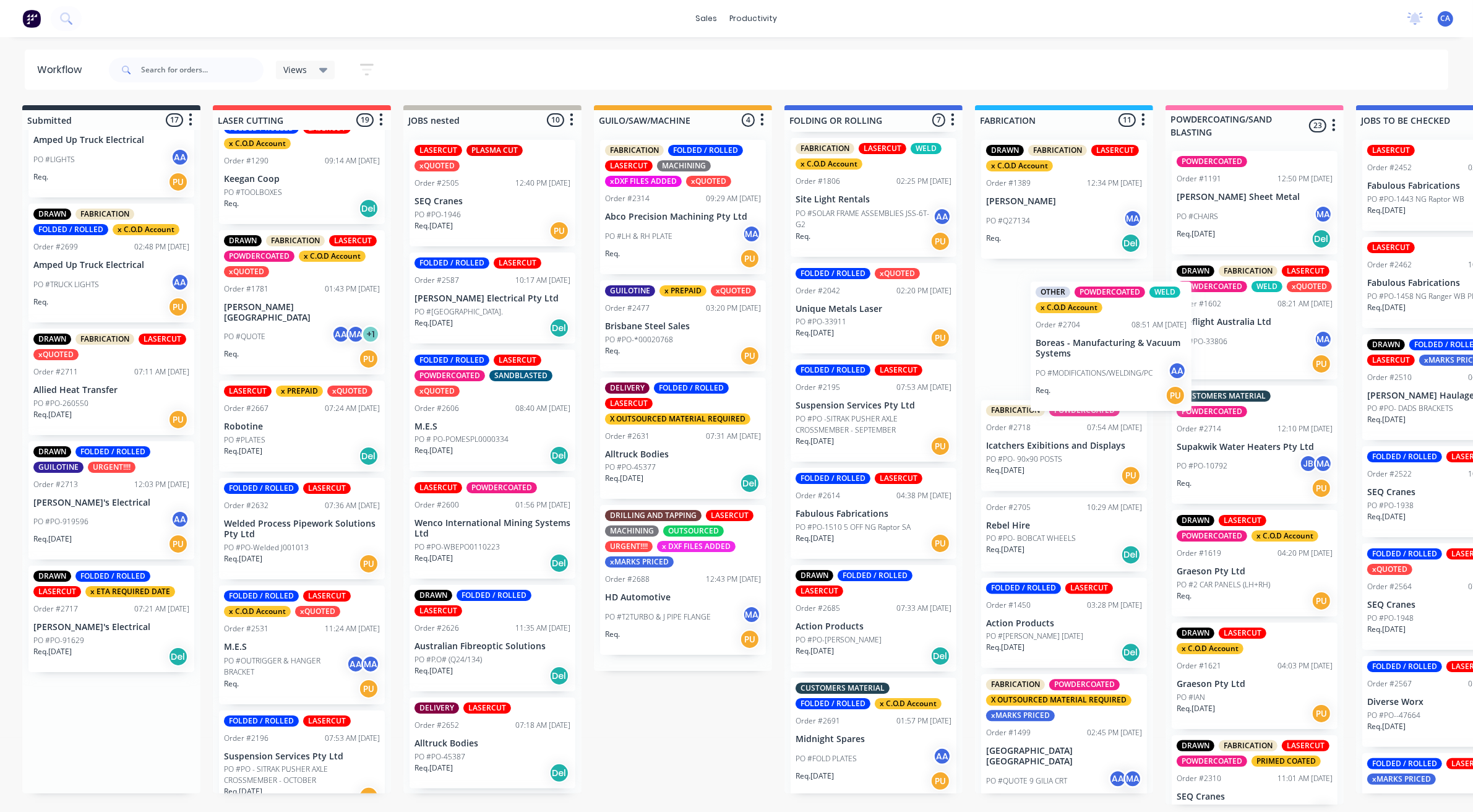
scroll to position [4, 10]
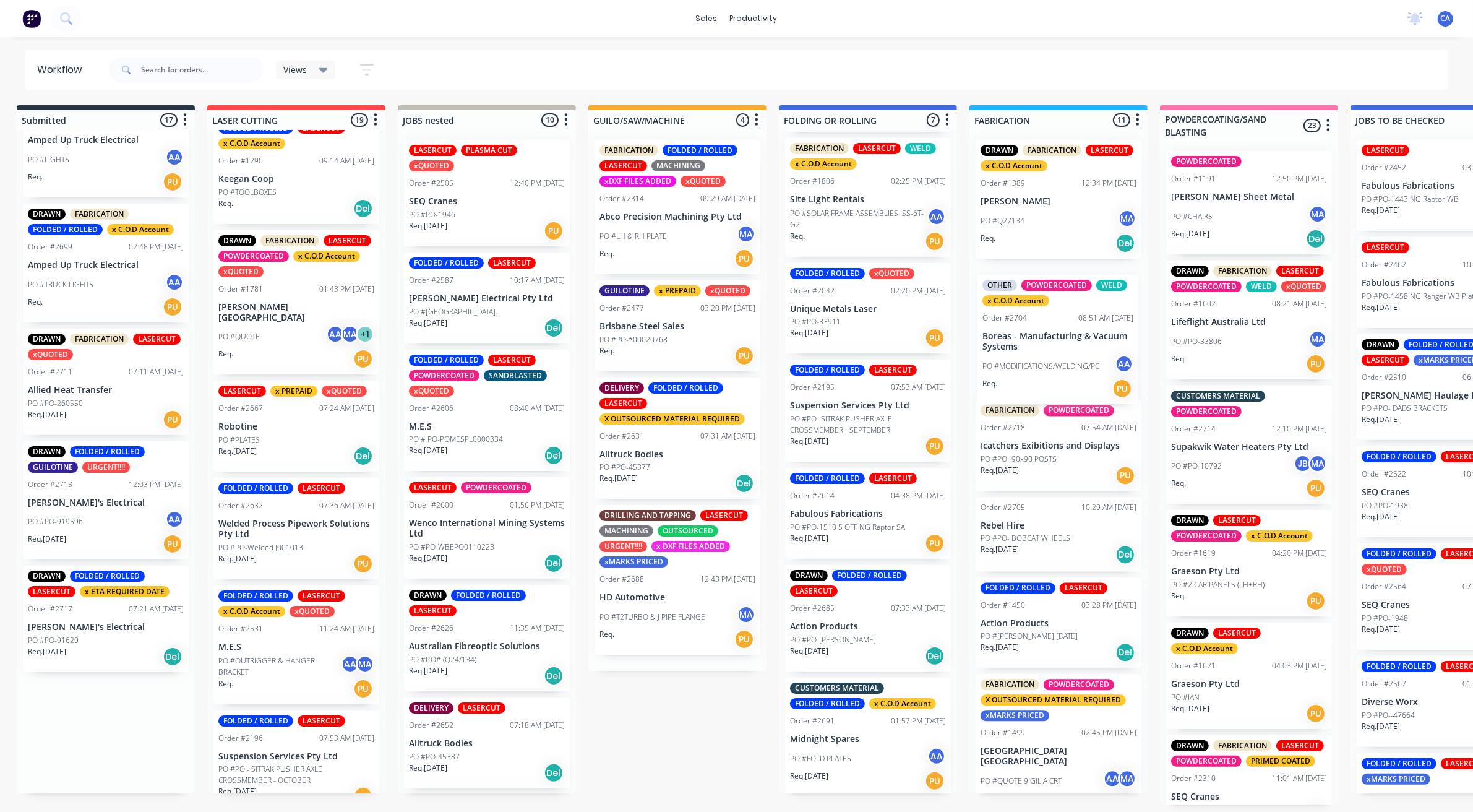
drag, startPoint x: 277, startPoint y: 396, endPoint x: 926, endPoint y: 349, distance: 650.7
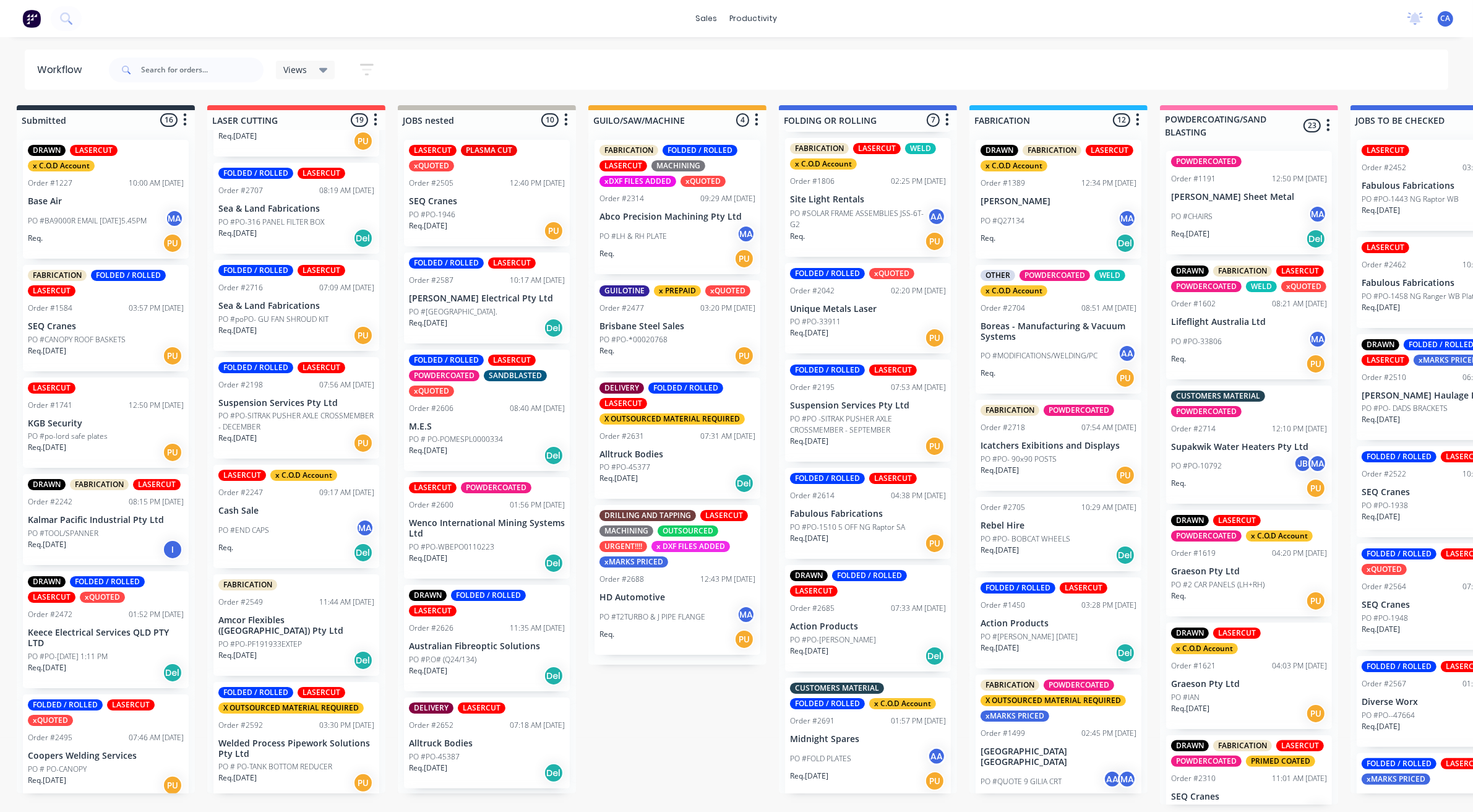
scroll to position [1015, 0]
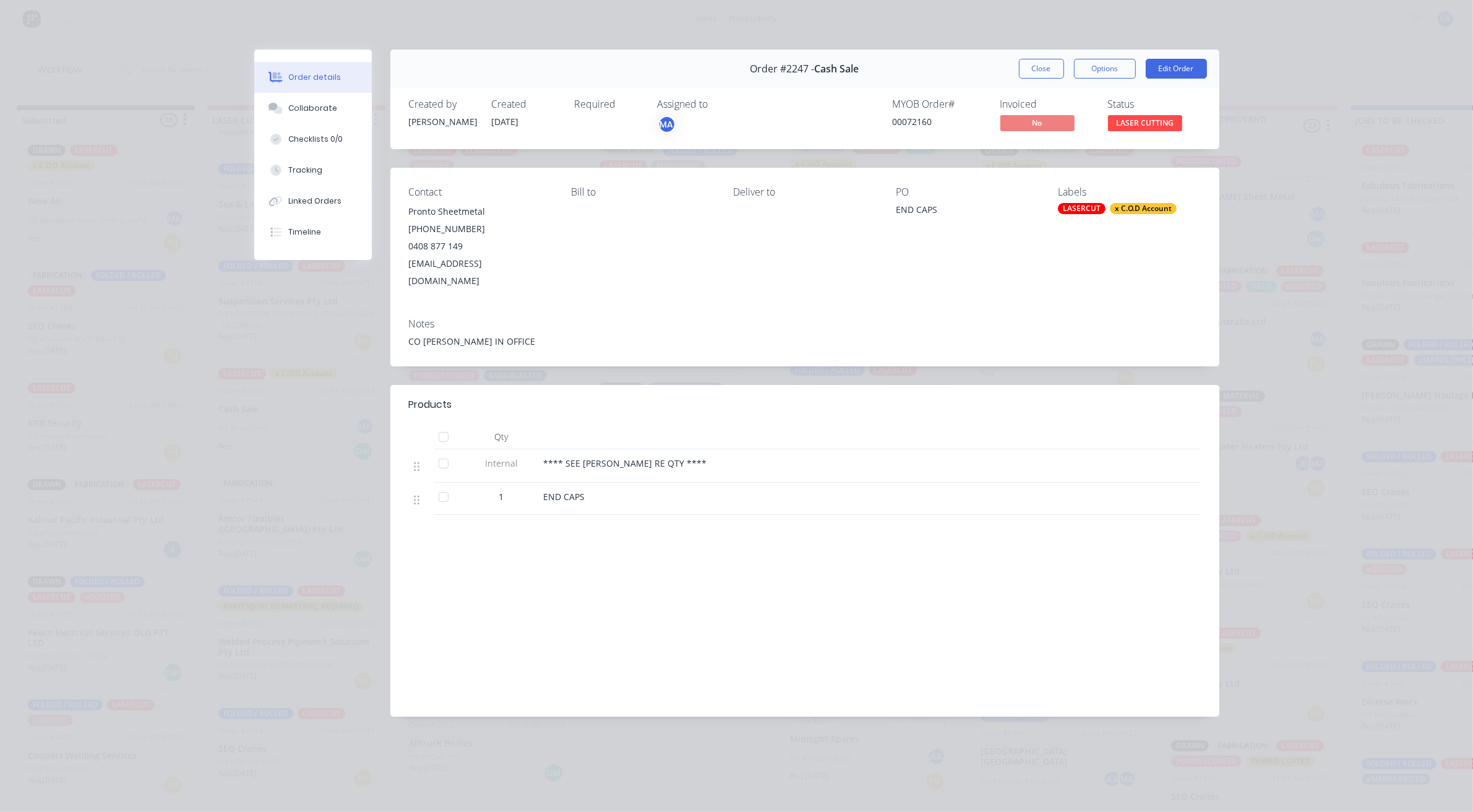
click at [930, 616] on div "Labour $0.00 Sub total $0.00 Margin $0.00 ( 0.00 %) Tax $0.00 Total $0.00" at bounding box center [805, 626] width 792 height 144
click at [1023, 62] on button "Close" at bounding box center [1042, 69] width 45 height 20
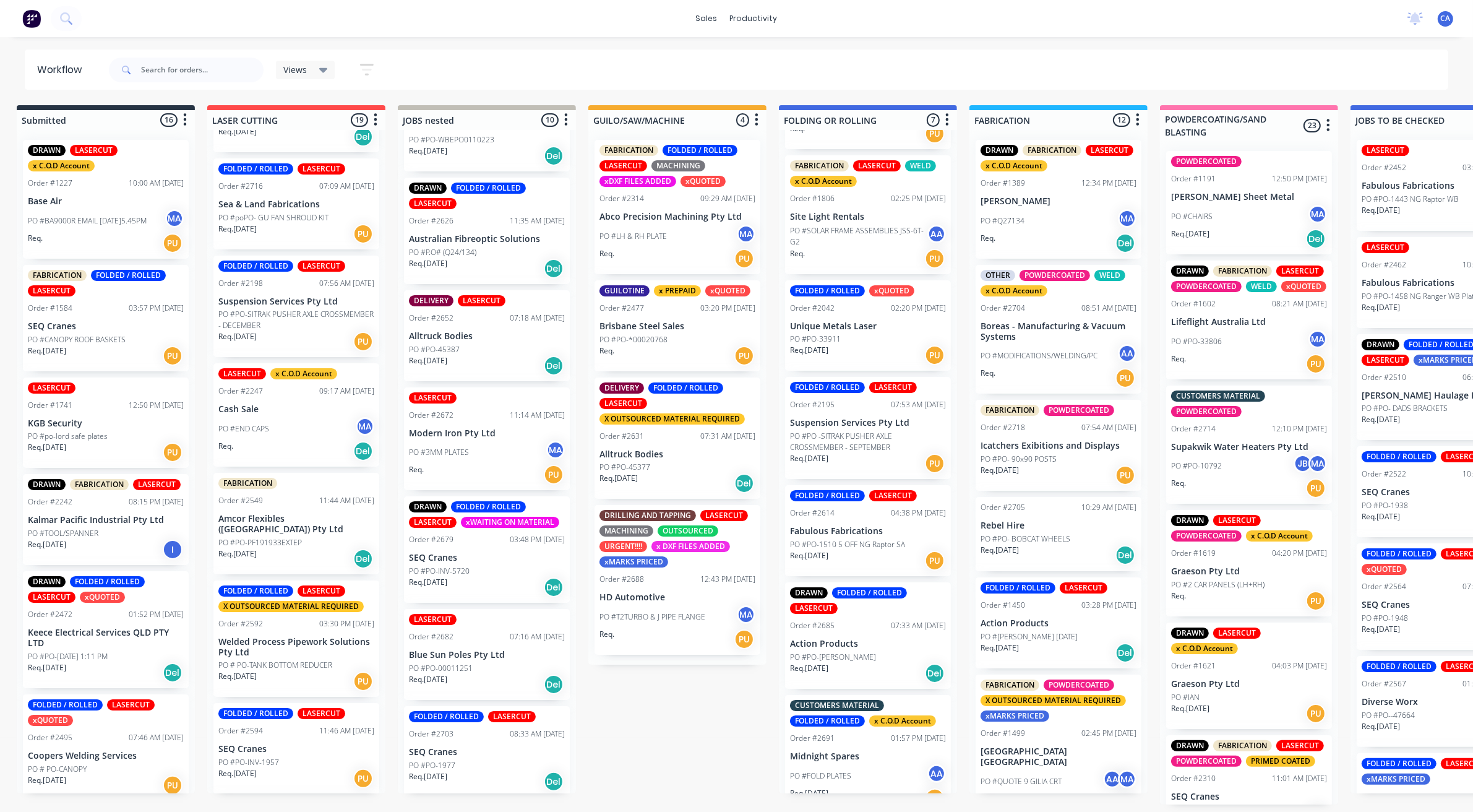
scroll to position [127, 0]
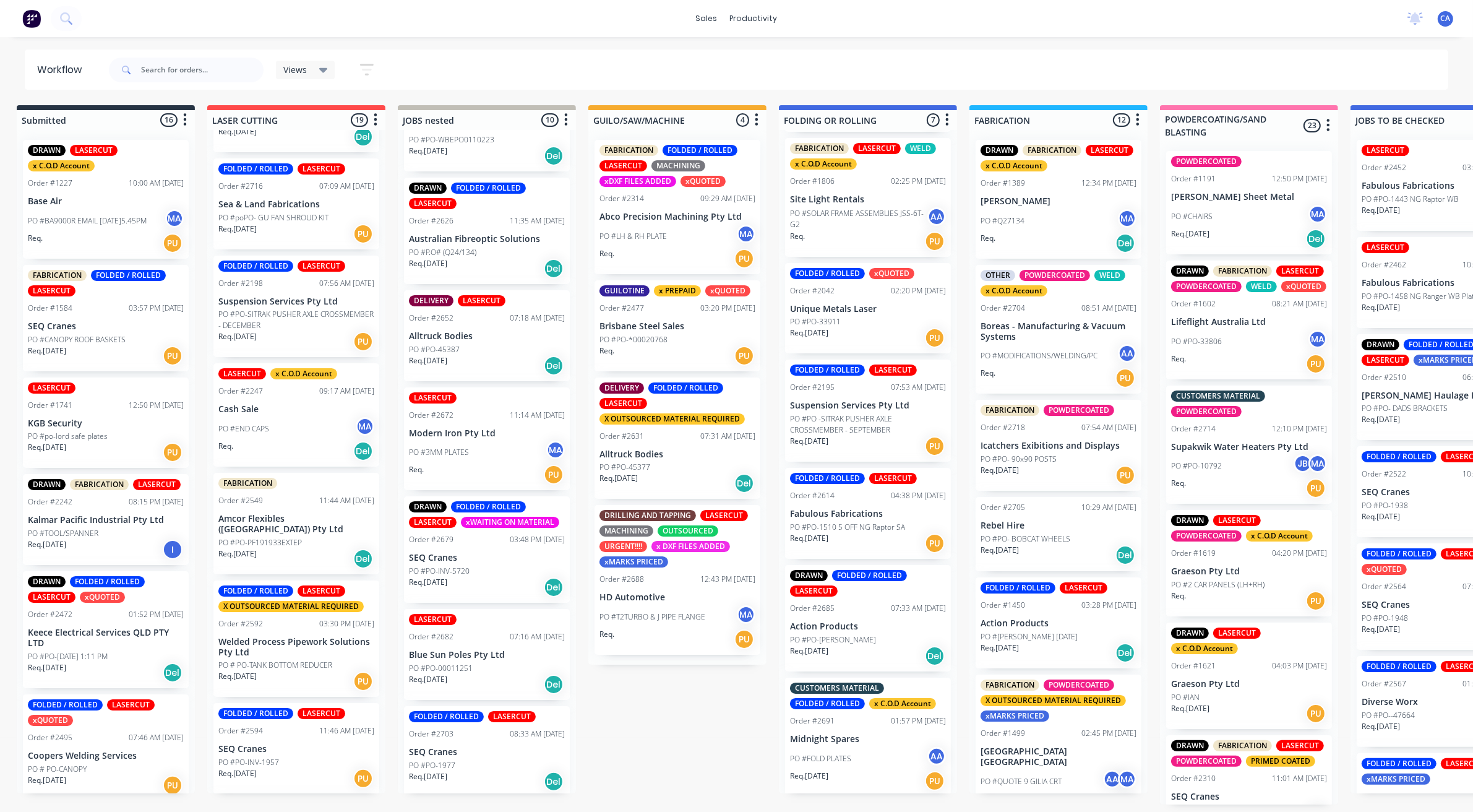
click at [845, 642] on p "PO #PO-[PERSON_NAME]" at bounding box center [832, 640] width 86 height 11
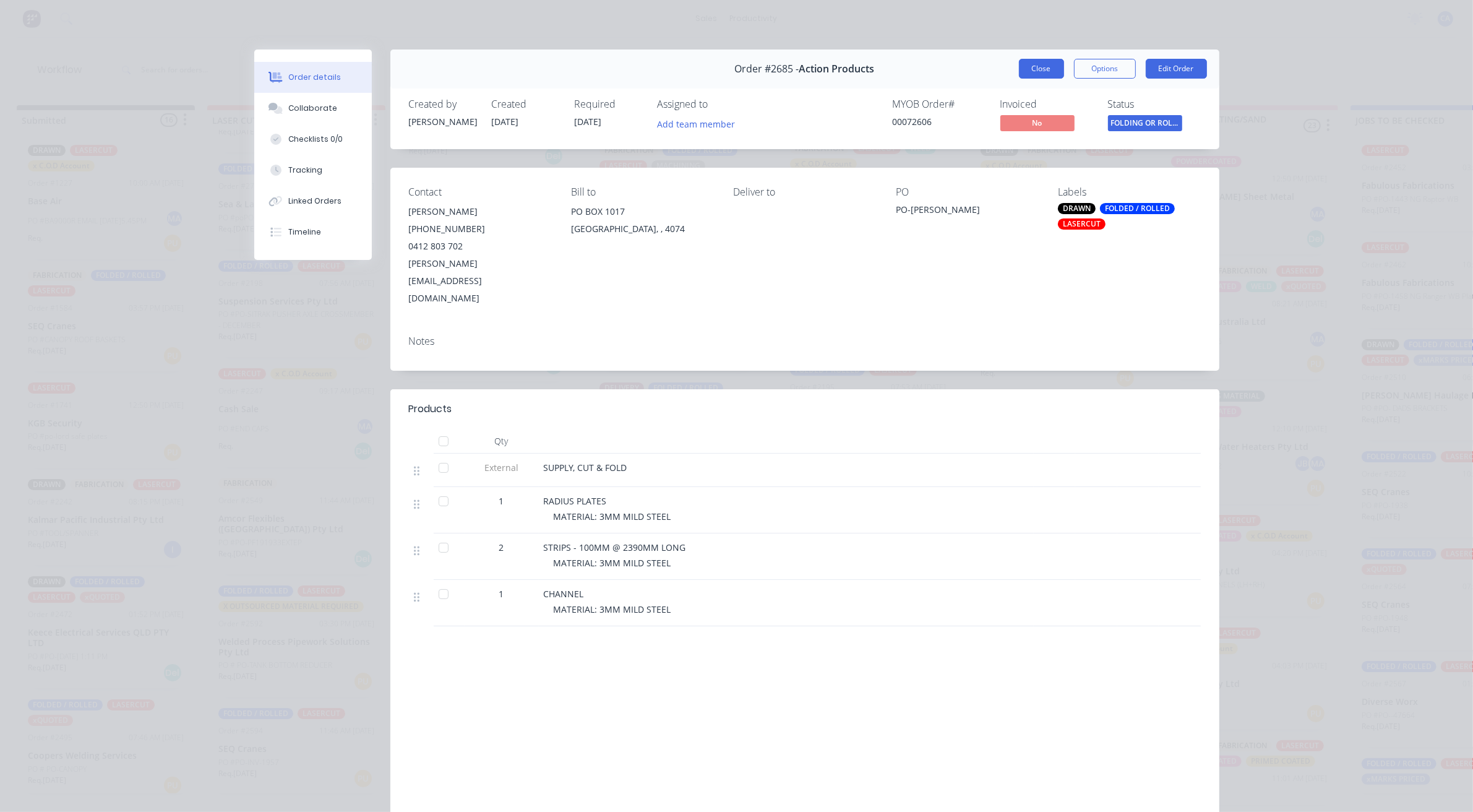
click at [1043, 72] on button "Close" at bounding box center [1042, 69] width 45 height 20
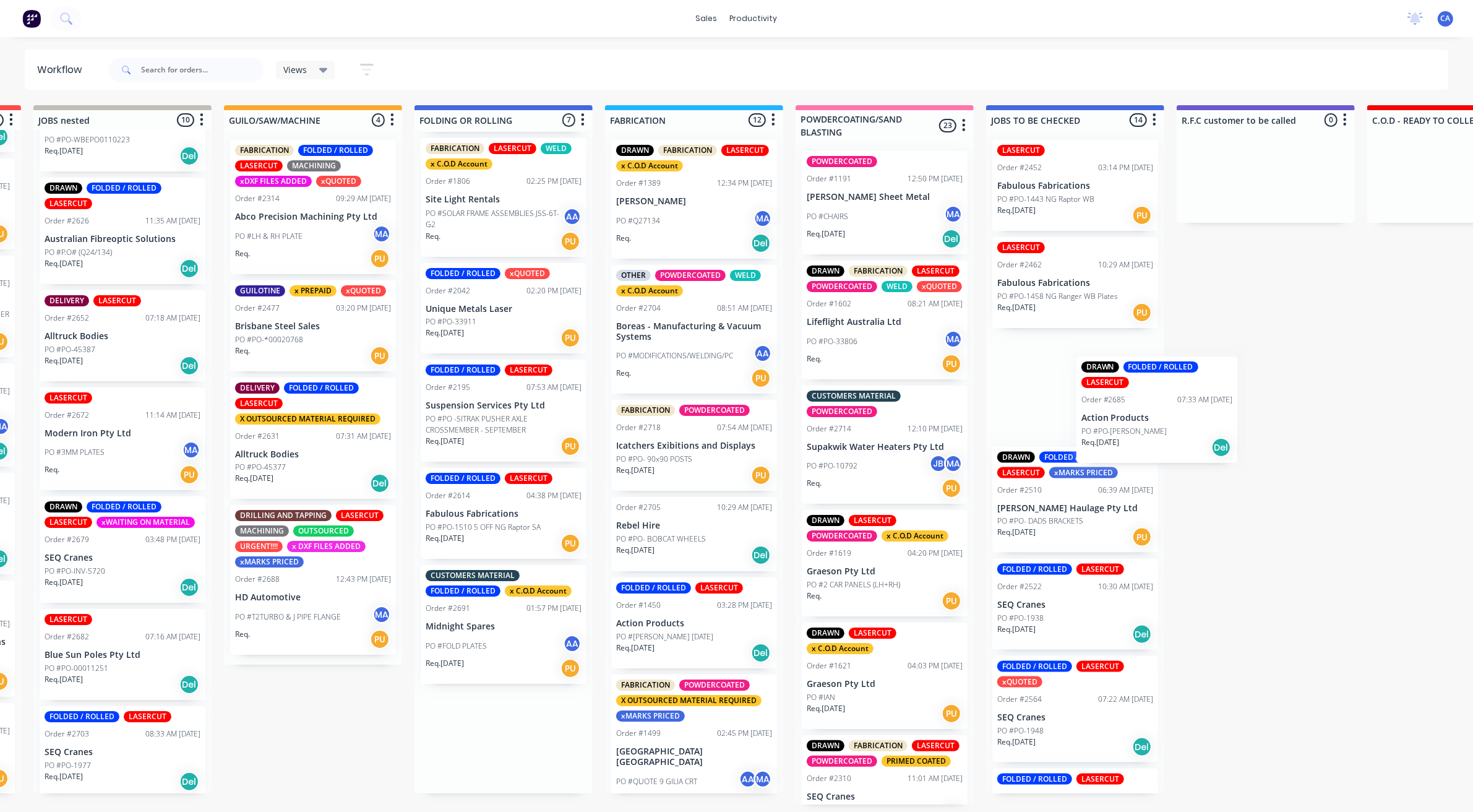
scroll to position [1, 375]
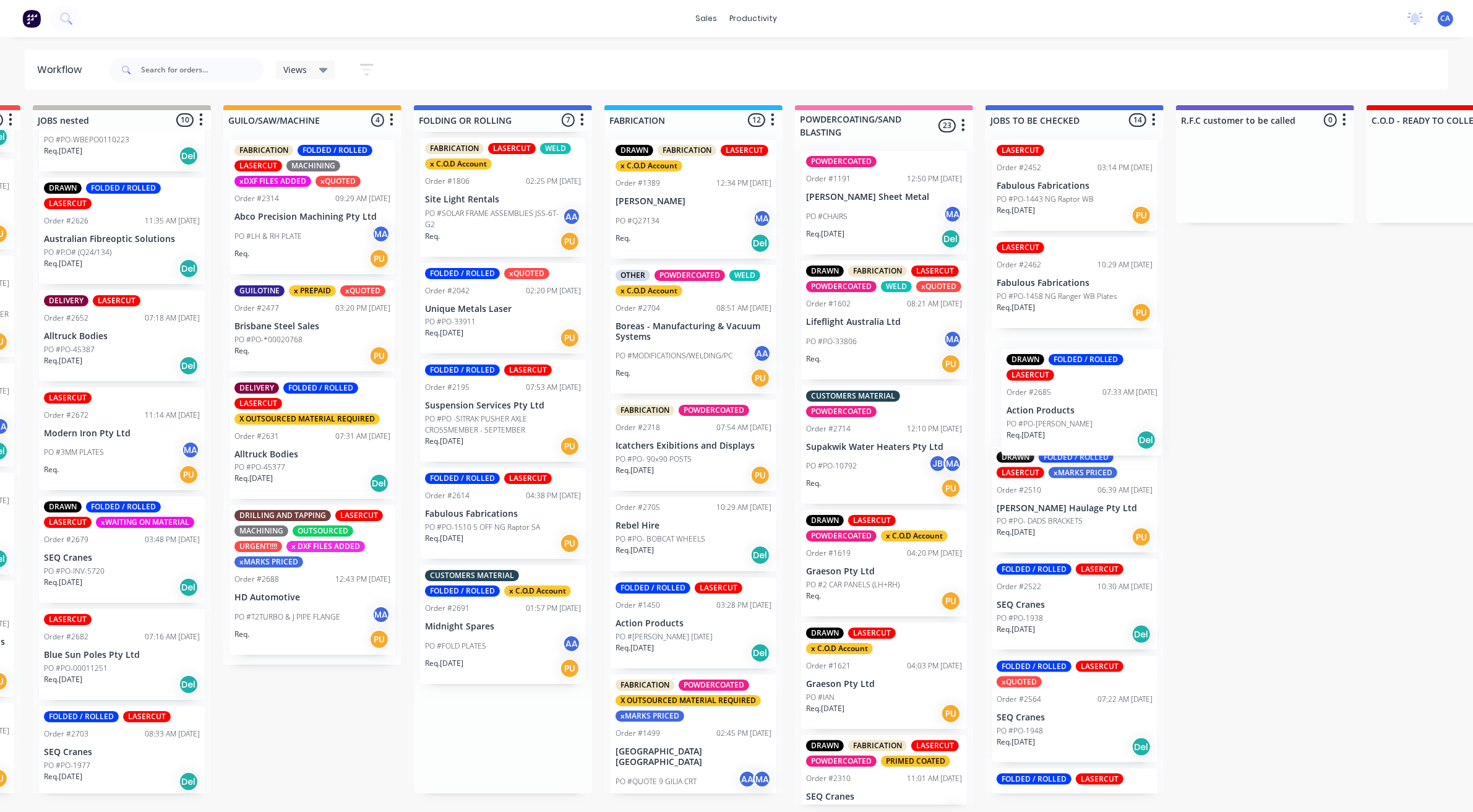
drag, startPoint x: 921, startPoint y: 618, endPoint x: 1068, endPoint y: 413, distance: 252.3
click at [1068, 413] on div "Submitted 16 Sort By Created date Required date Order number Customer name Most…" at bounding box center [1454, 454] width 3678 height 700
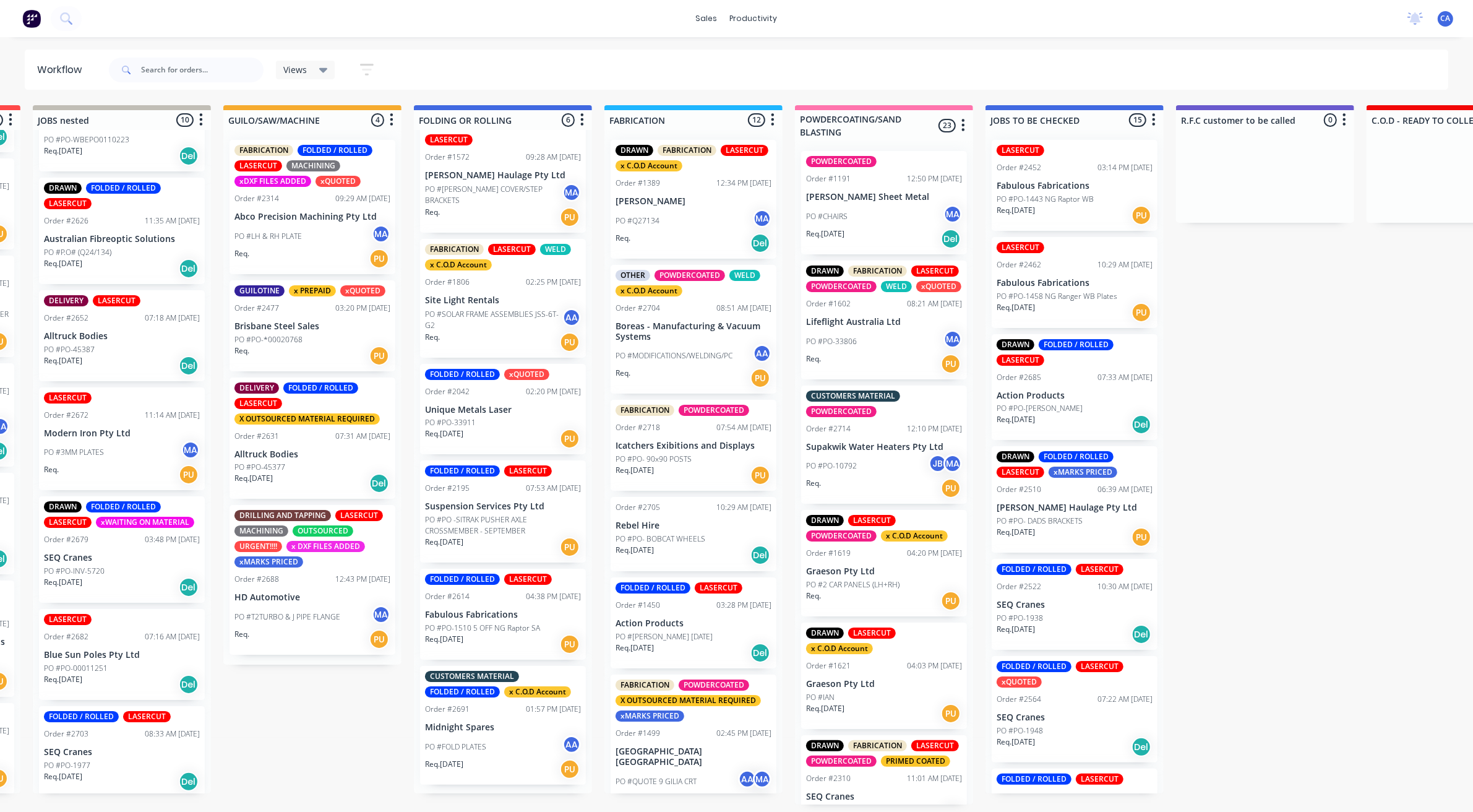
scroll to position [14, 0]
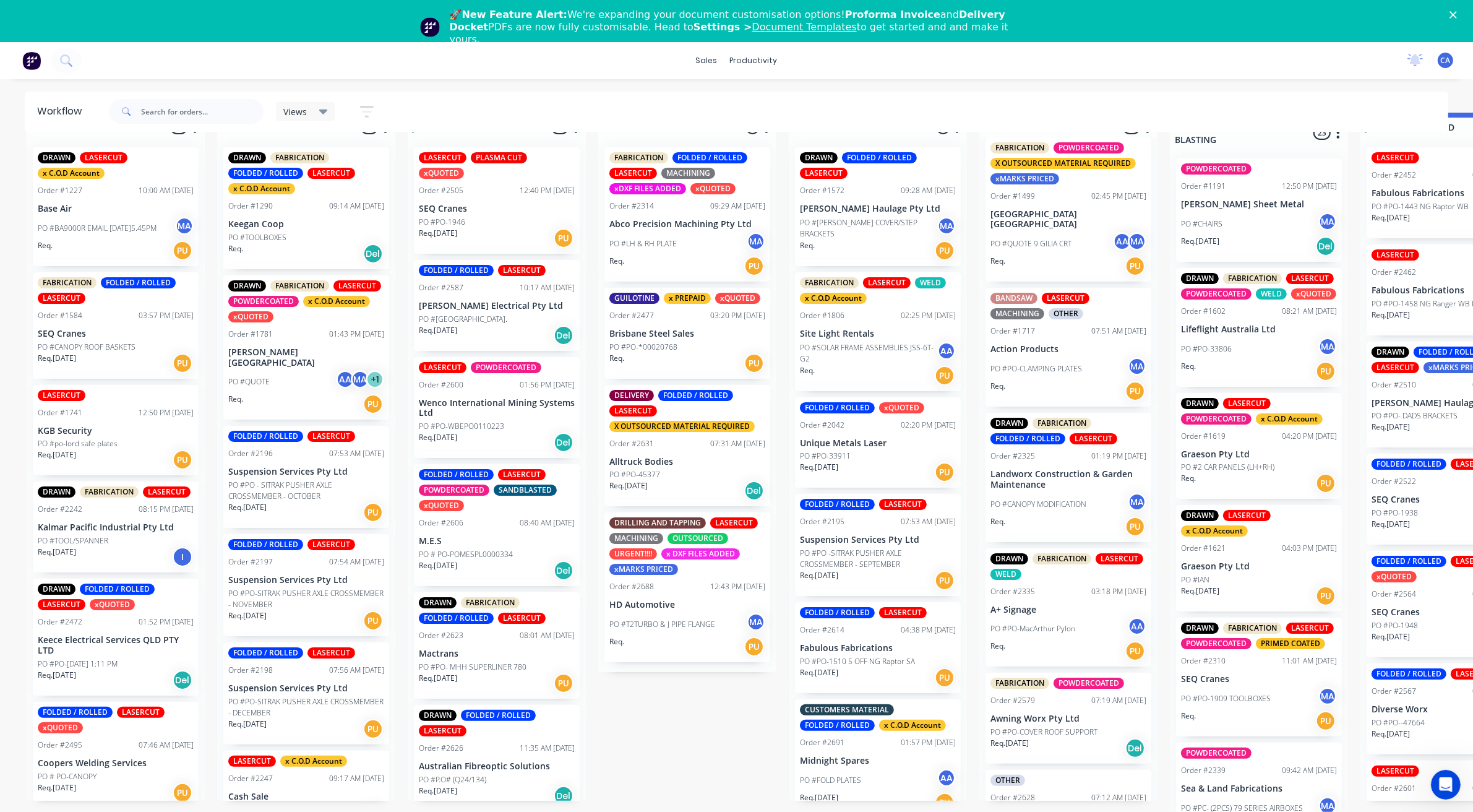
scroll to position [45, 0]
click at [1457, 14] on polygon "Close" at bounding box center [1453, 15] width 7 height 7
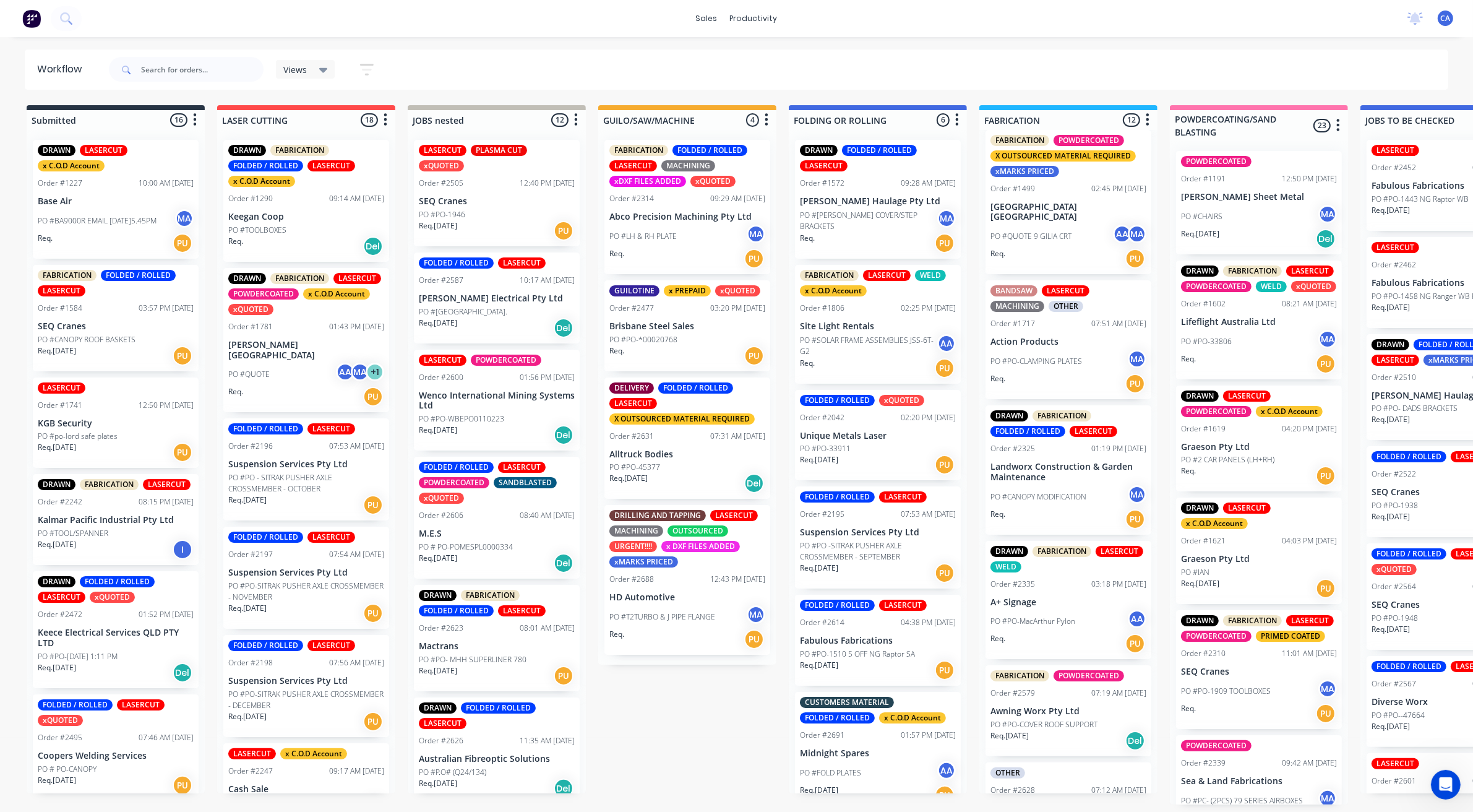
scroll to position [4, 0]
click at [888, 667] on div "Req. [DATE] PU" at bounding box center [878, 670] width 156 height 21
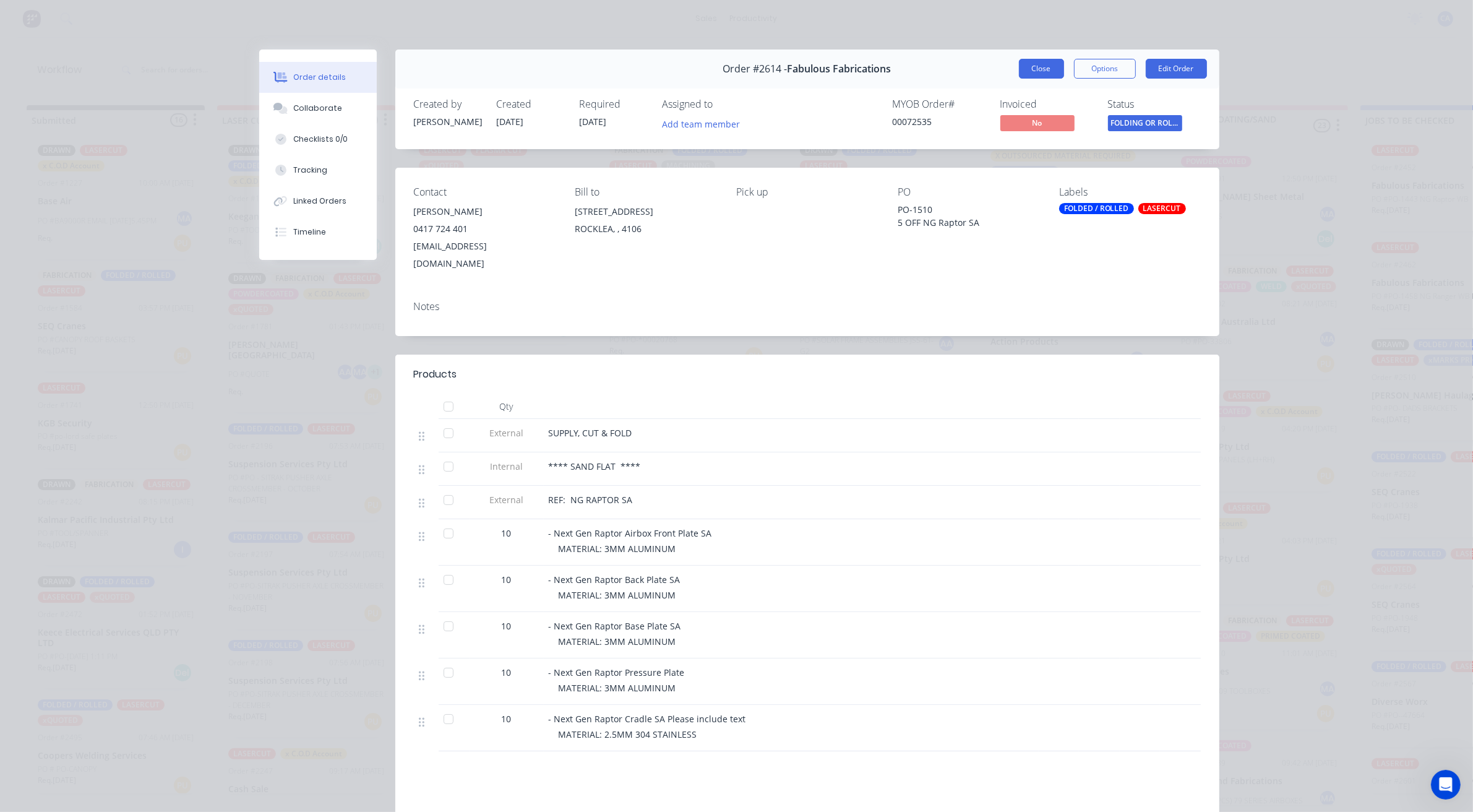
click at [1042, 69] on button "Close" at bounding box center [1042, 69] width 45 height 20
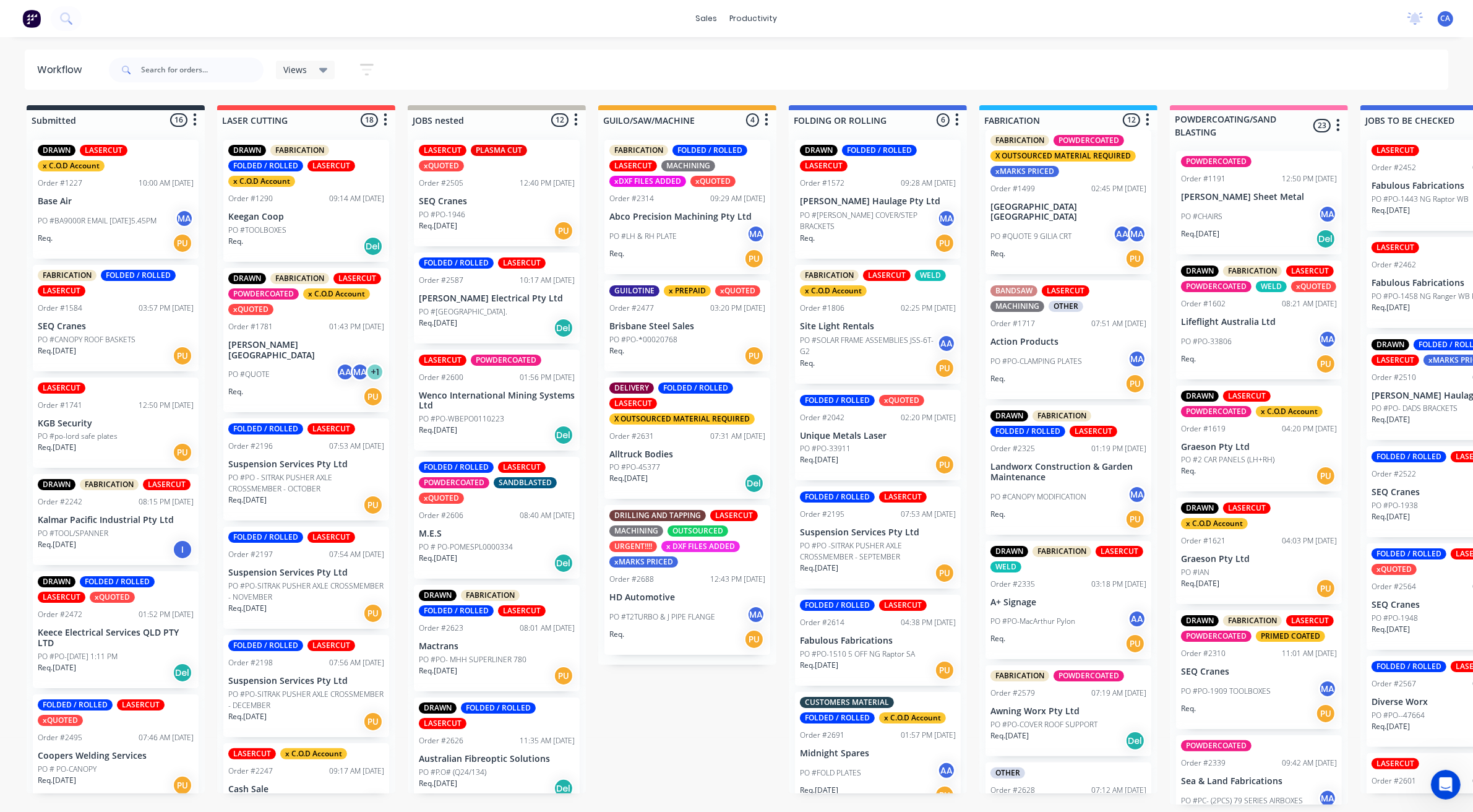
scroll to position [14, 0]
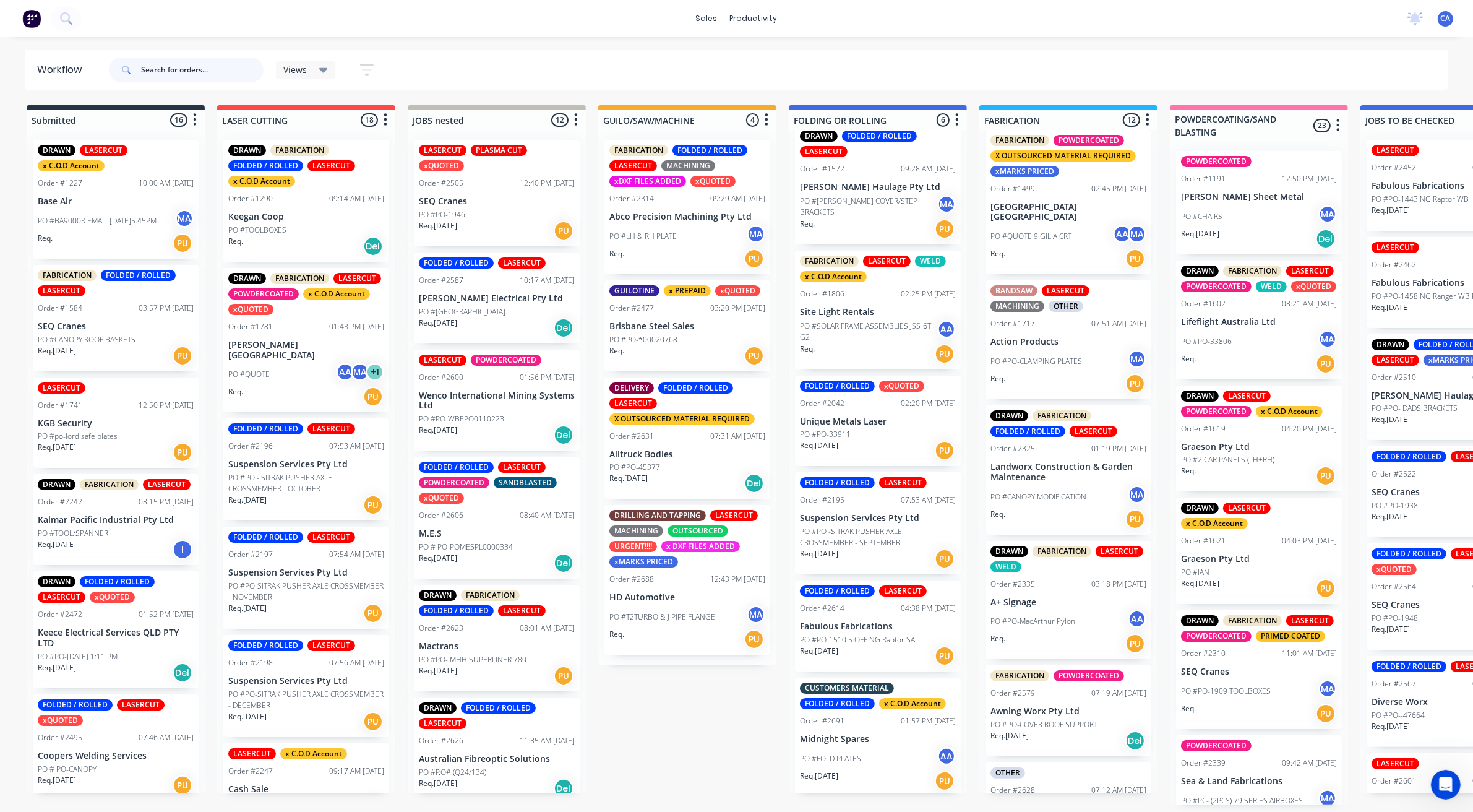
click at [176, 76] on input "text" at bounding box center [202, 70] width 122 height 25
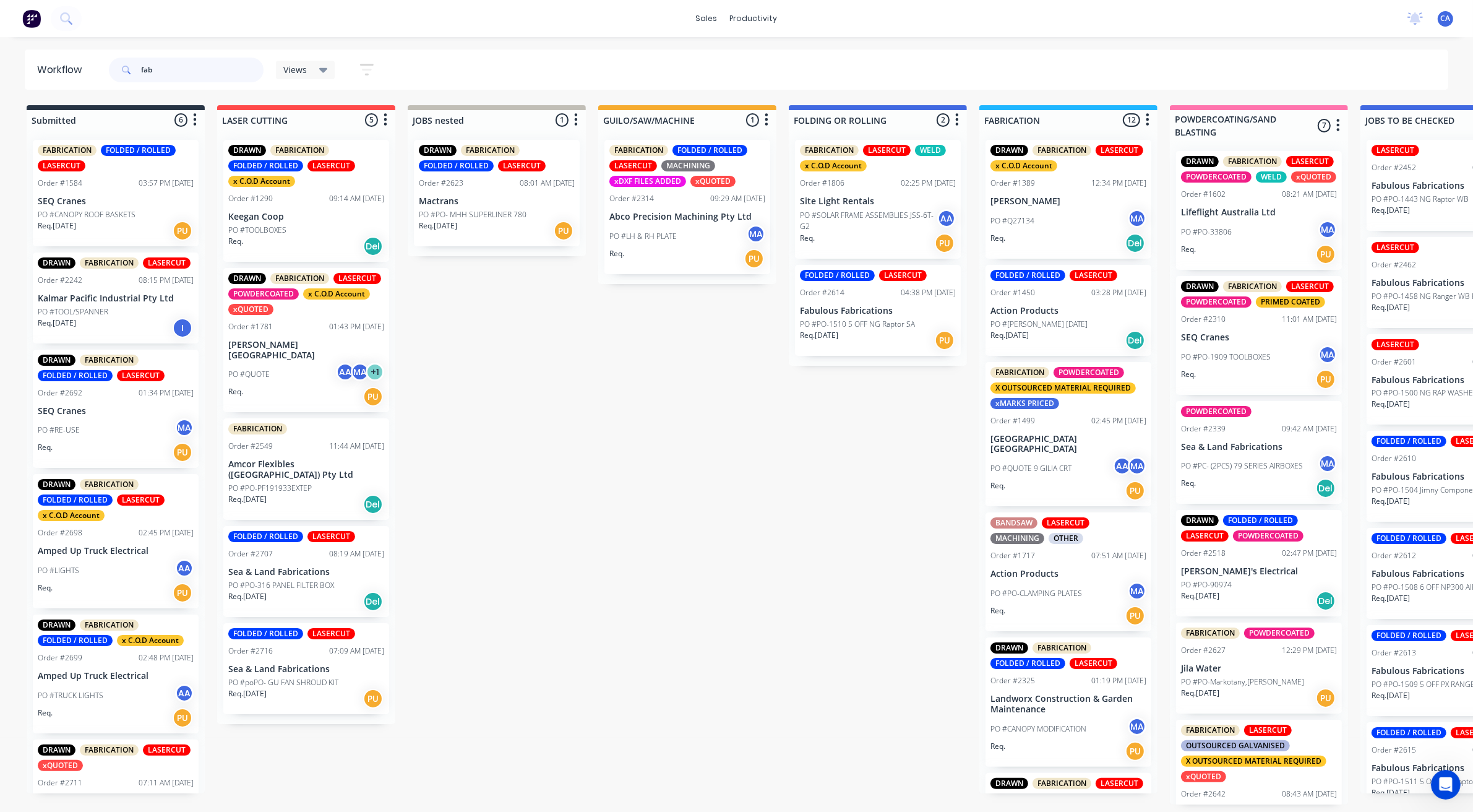
type input "fab"
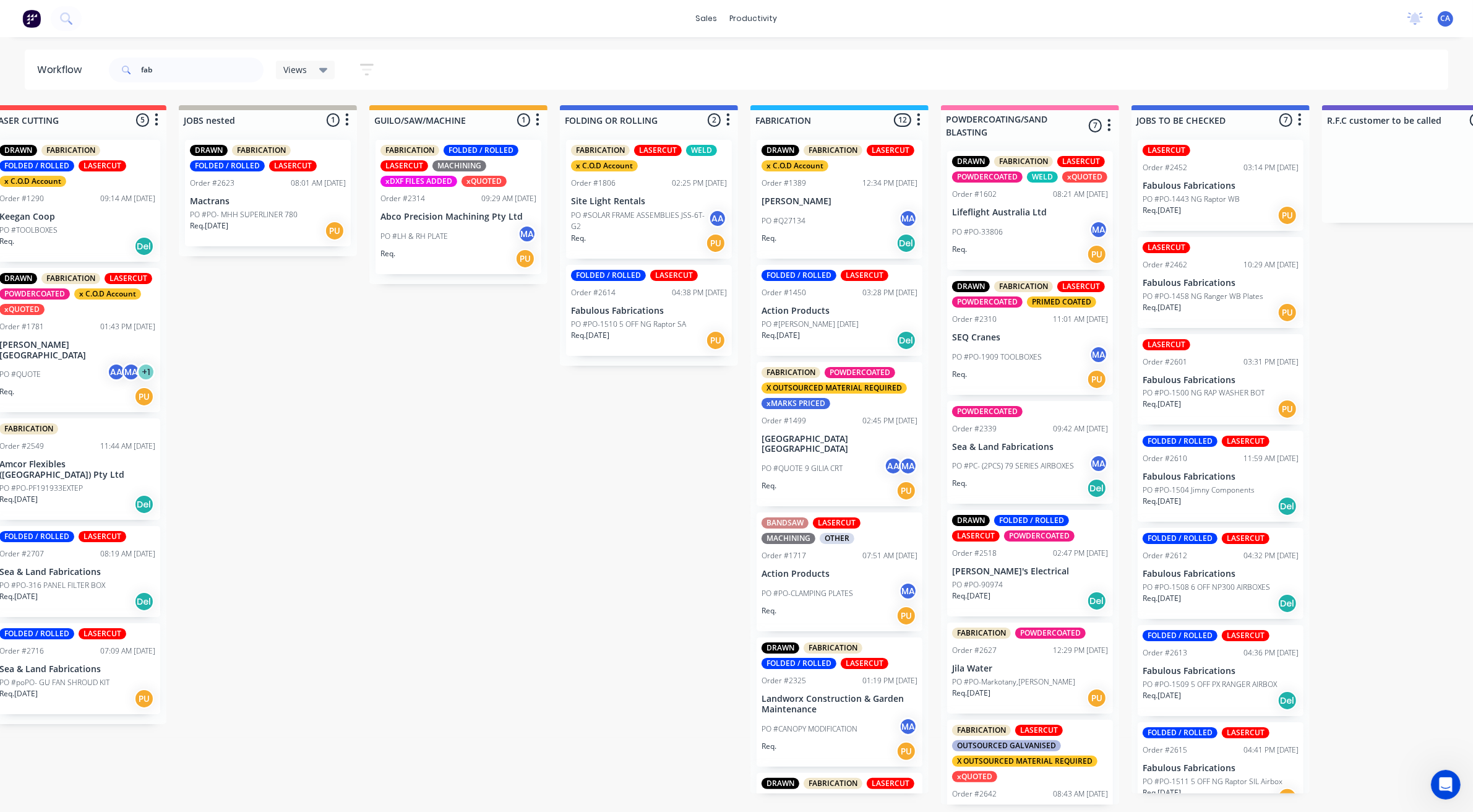
scroll to position [0, 308]
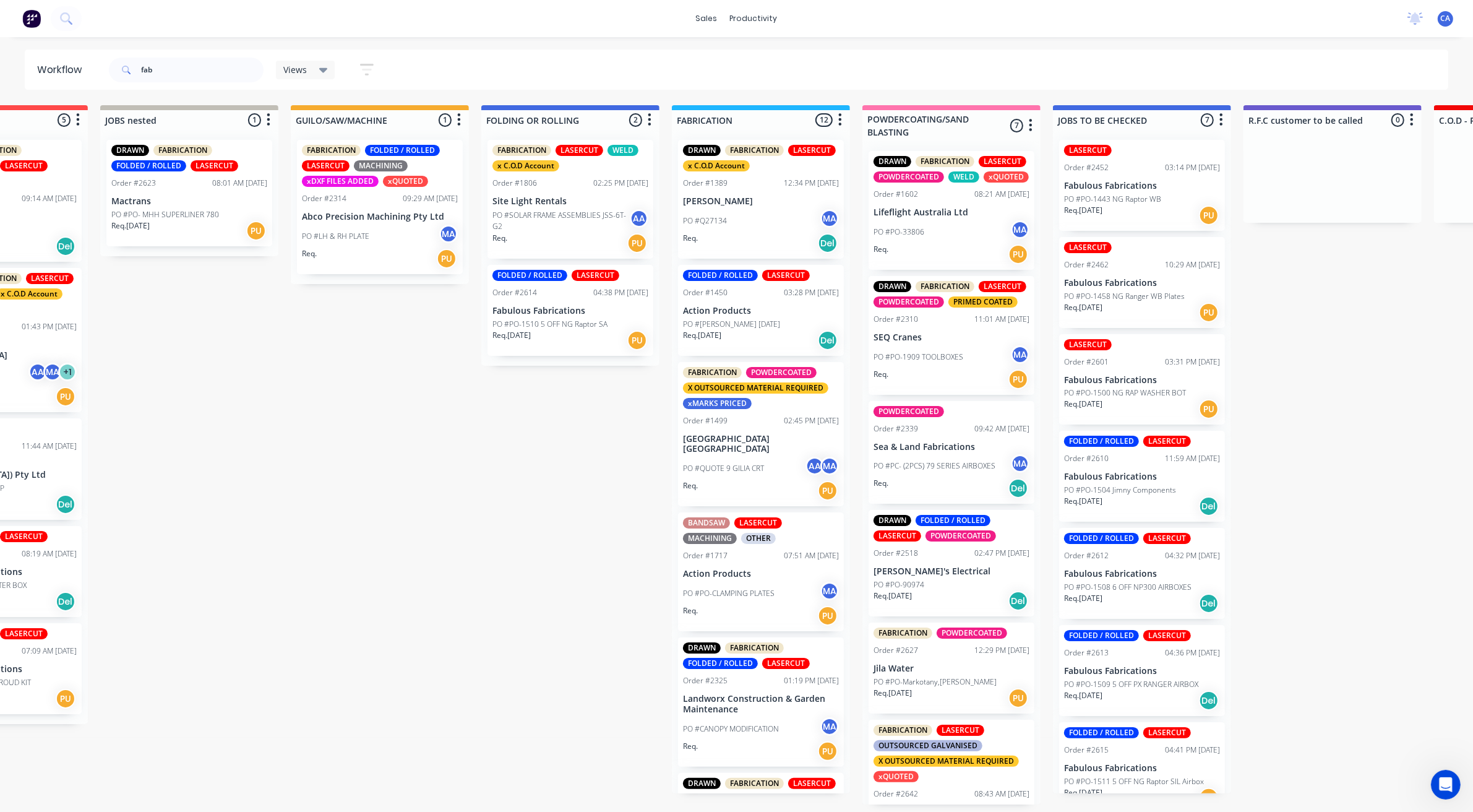
drag, startPoint x: 923, startPoint y: 365, endPoint x: 982, endPoint y: 368, distance: 59.1
click at [1140, 209] on div "Req. 28/07/25 PU" at bounding box center [1142, 216] width 156 height 21
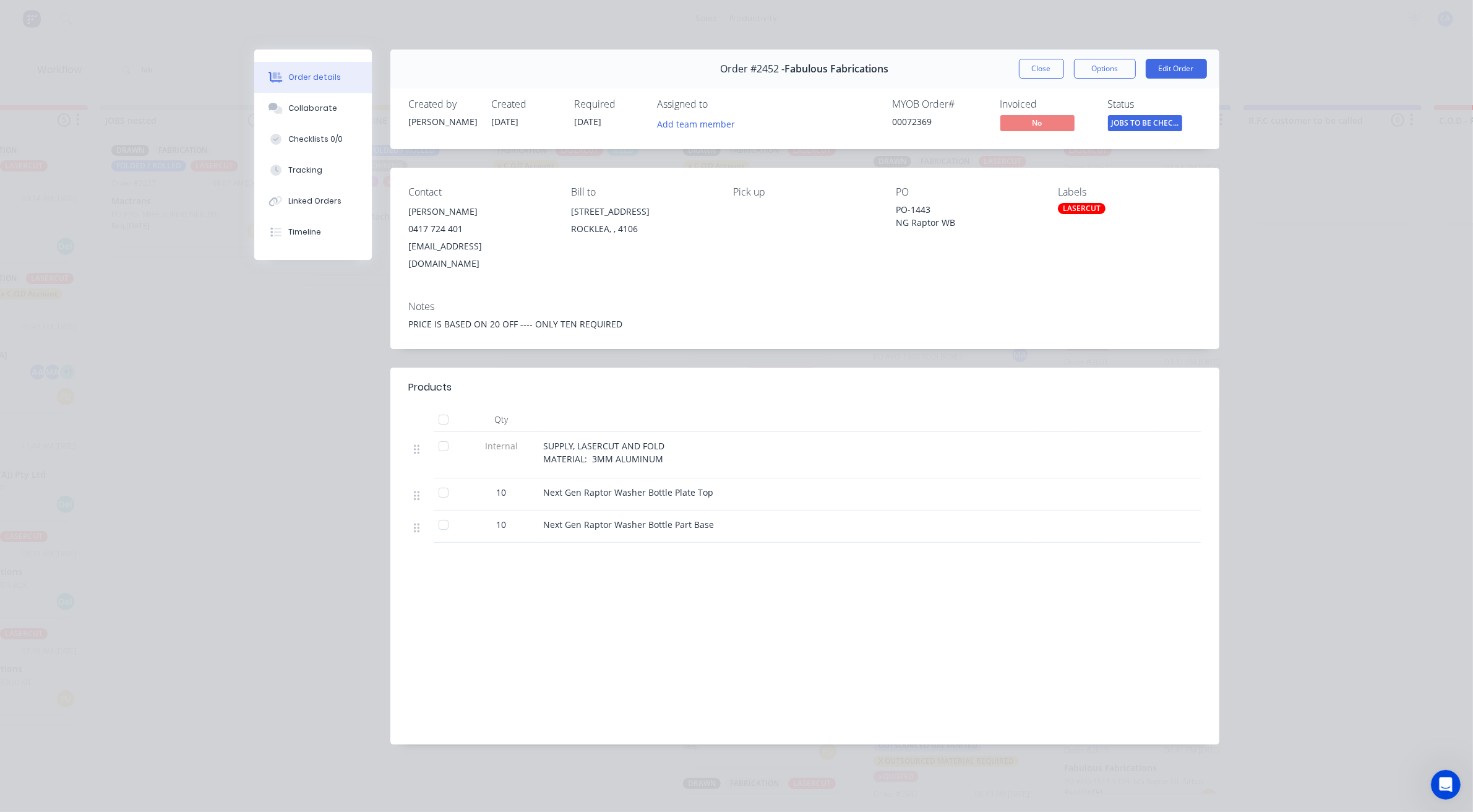
click at [1032, 72] on button "Close" at bounding box center [1042, 69] width 45 height 20
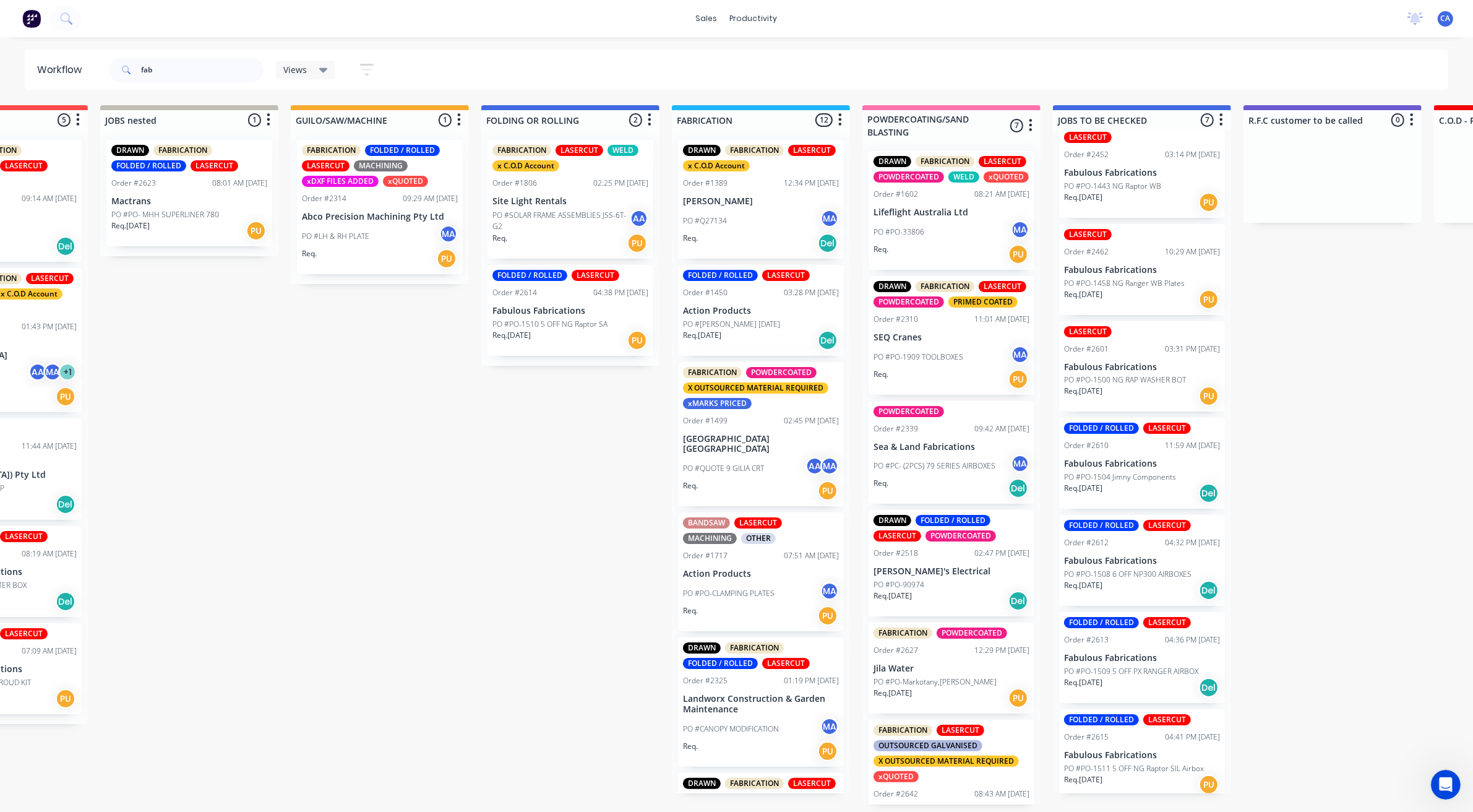
scroll to position [16, 0]
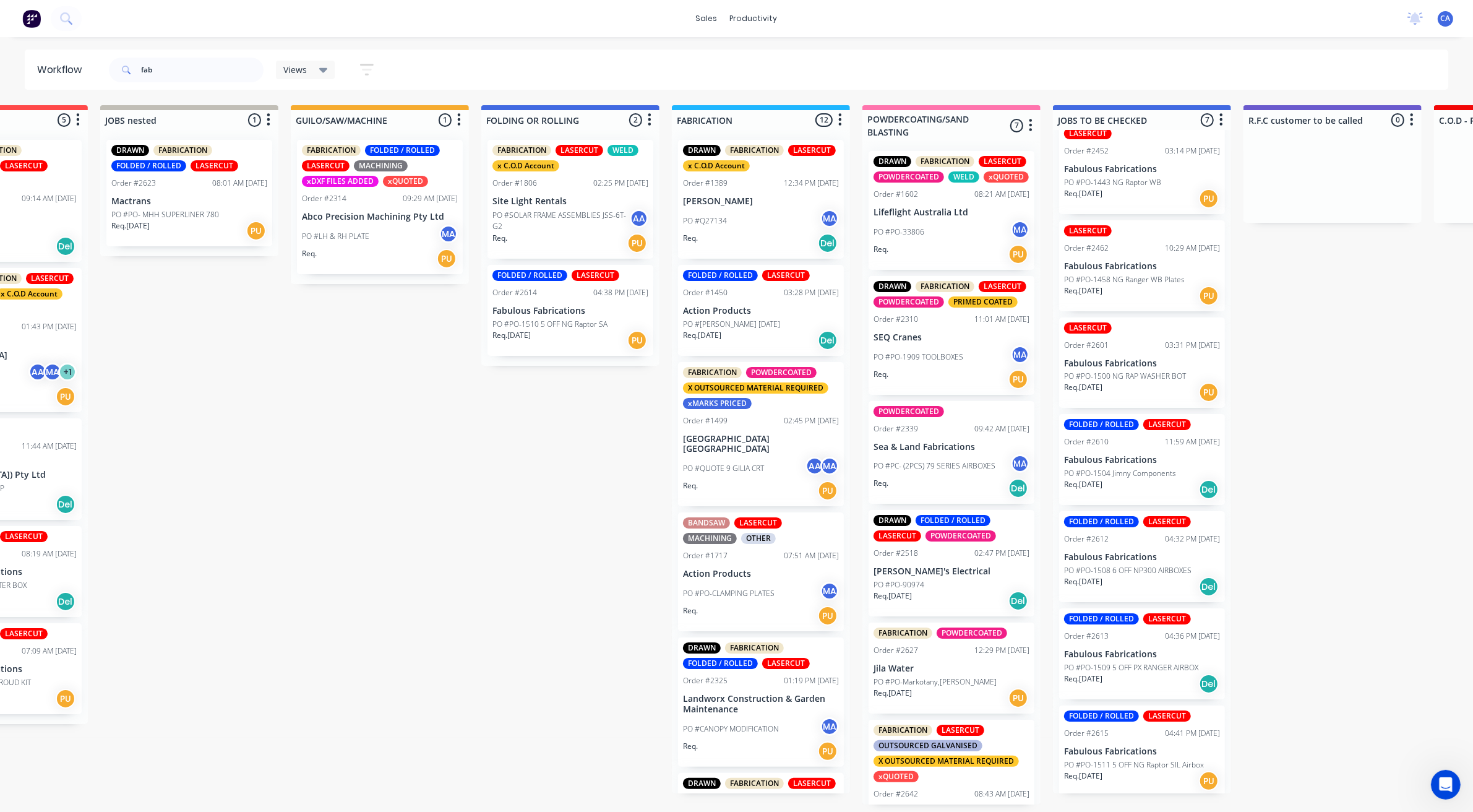
click at [1156, 771] on div "Req. [DATE] PU" at bounding box center [1142, 781] width 156 height 21
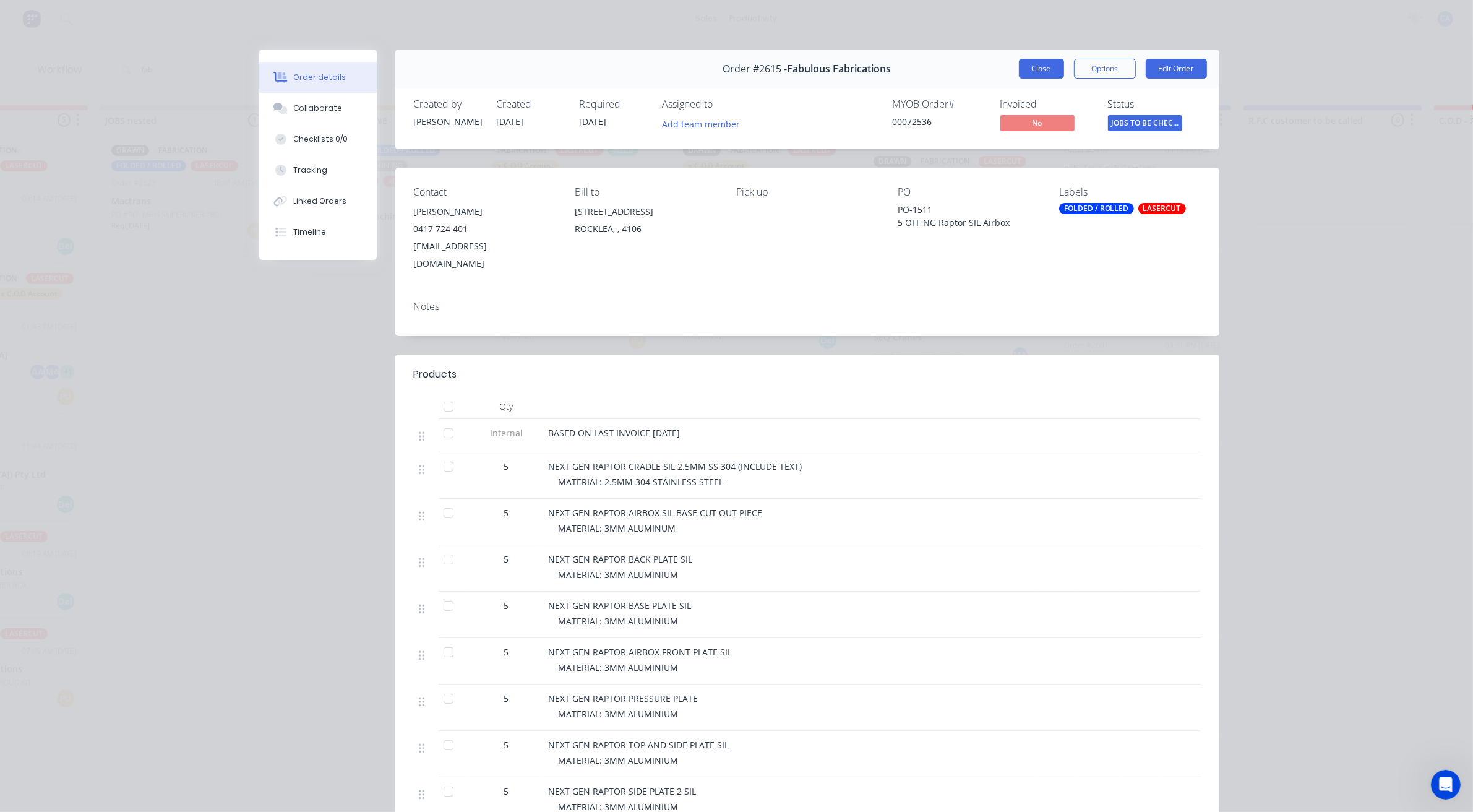
click at [1046, 69] on button "Close" at bounding box center [1042, 69] width 45 height 20
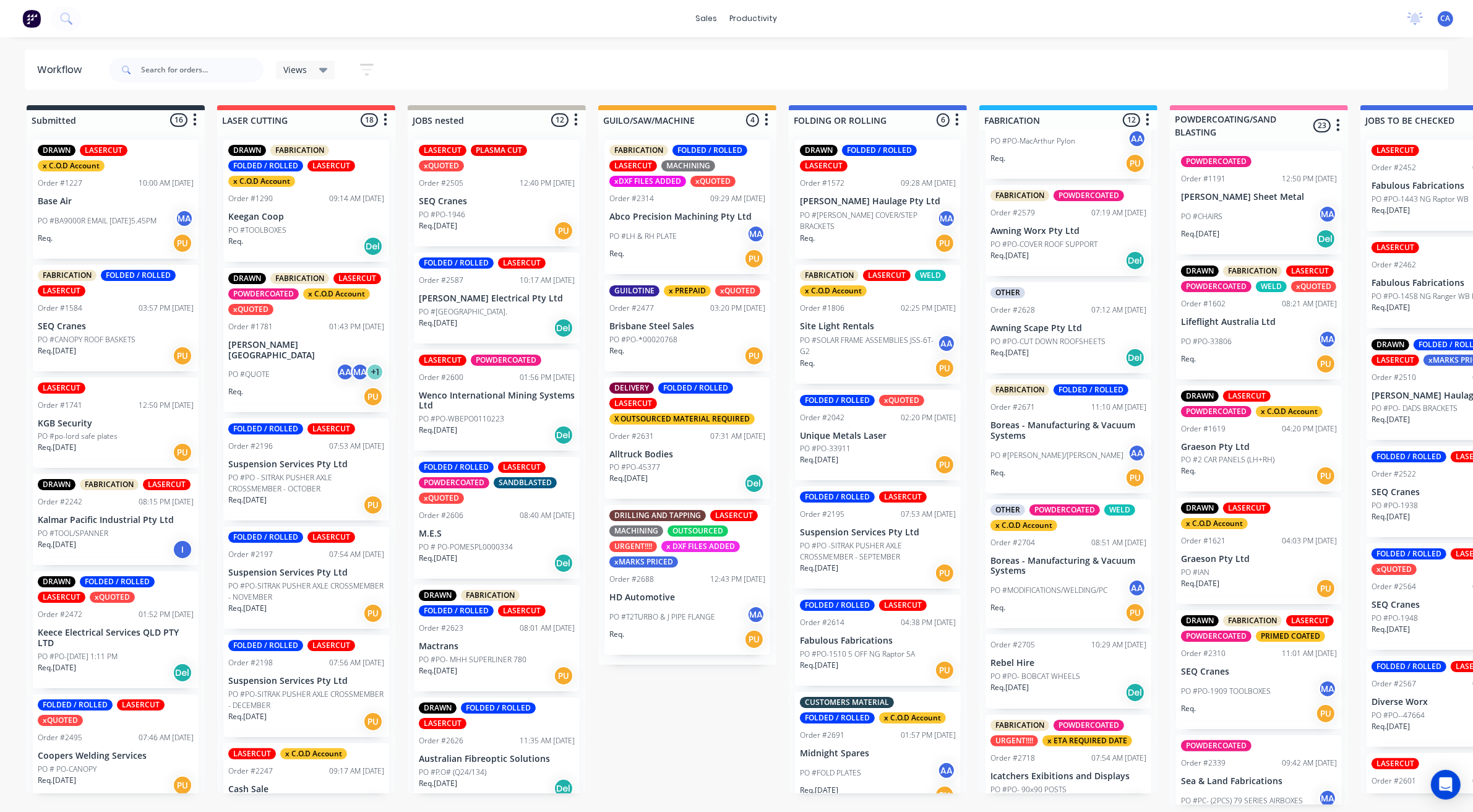
scroll to position [726, 0]
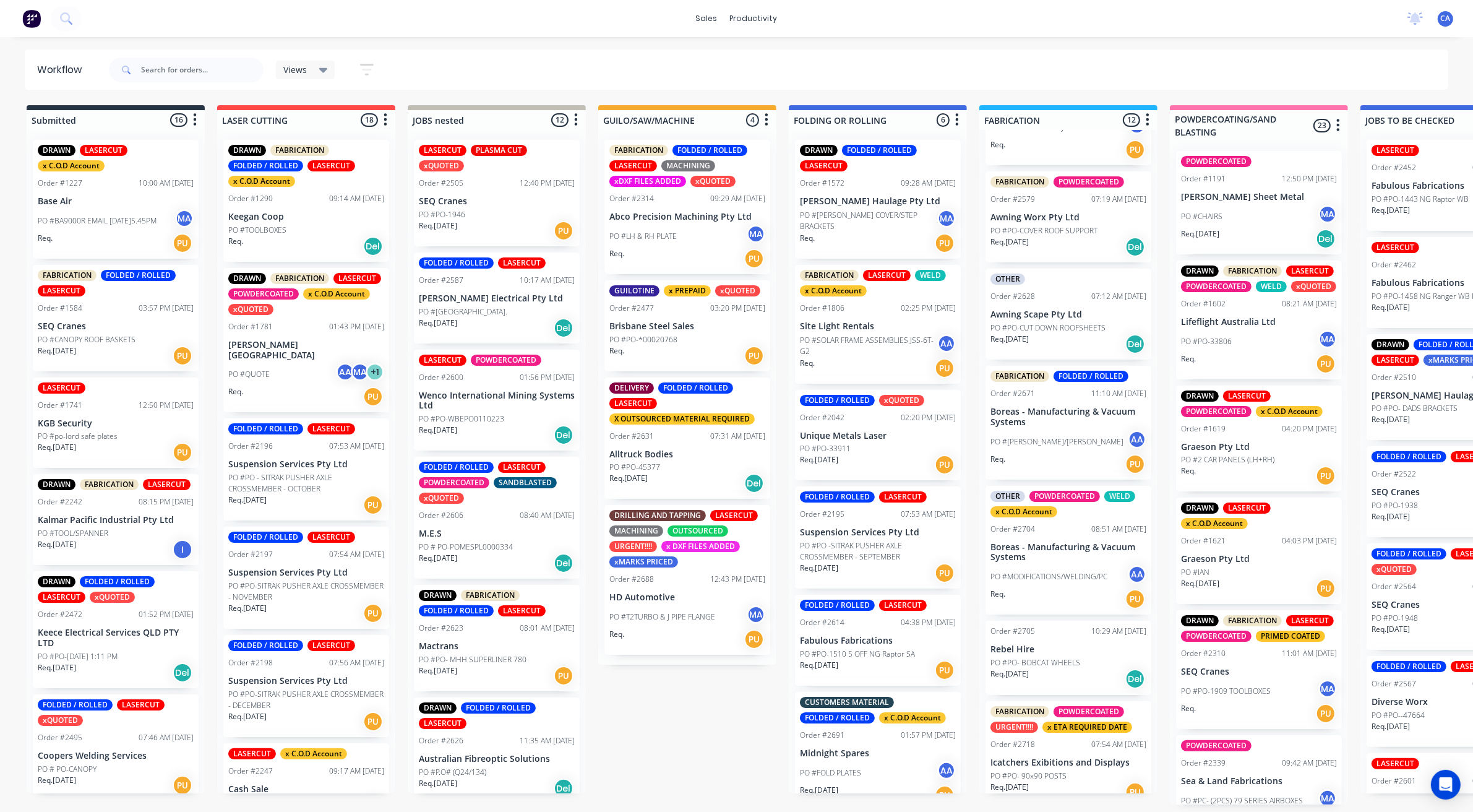
click at [1067, 756] on div "FABRICATION POWDERCOATED URGENT!!!! x ETA REQUIRED DATE Order #2718 07:54 AM [D…" at bounding box center [1069, 755] width 166 height 107
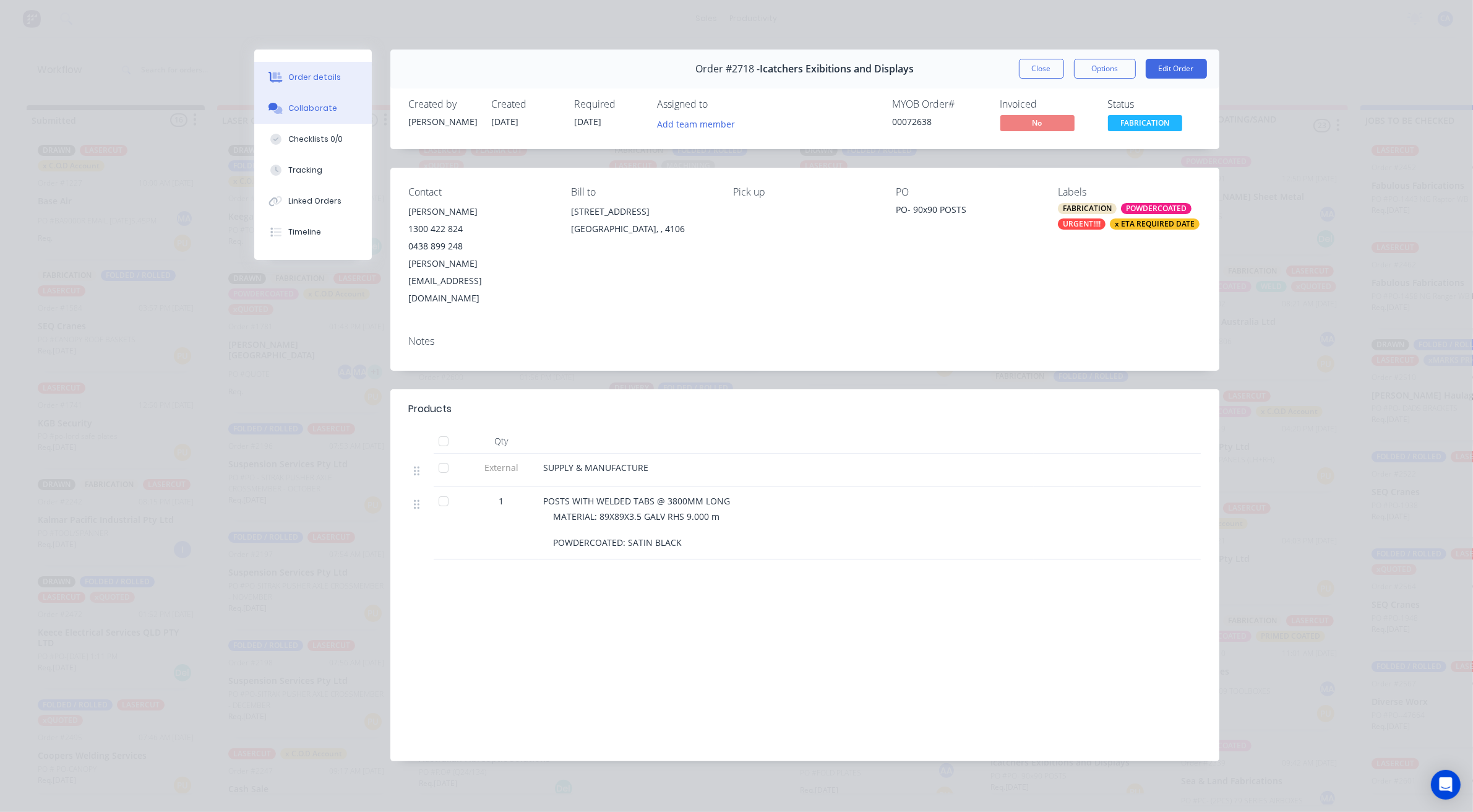
click at [320, 110] on div "Collaborate" at bounding box center [313, 108] width 49 height 11
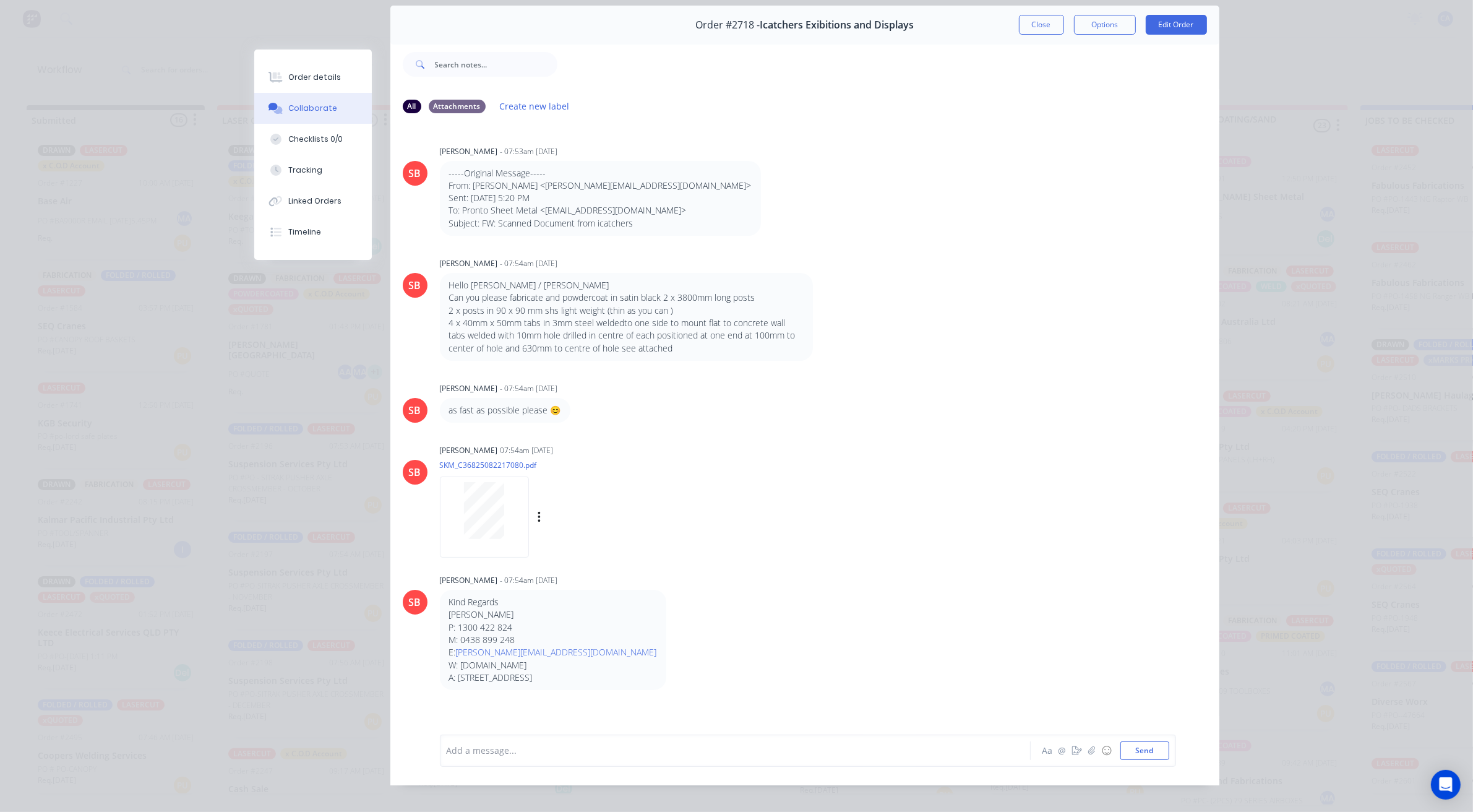
scroll to position [68, 0]
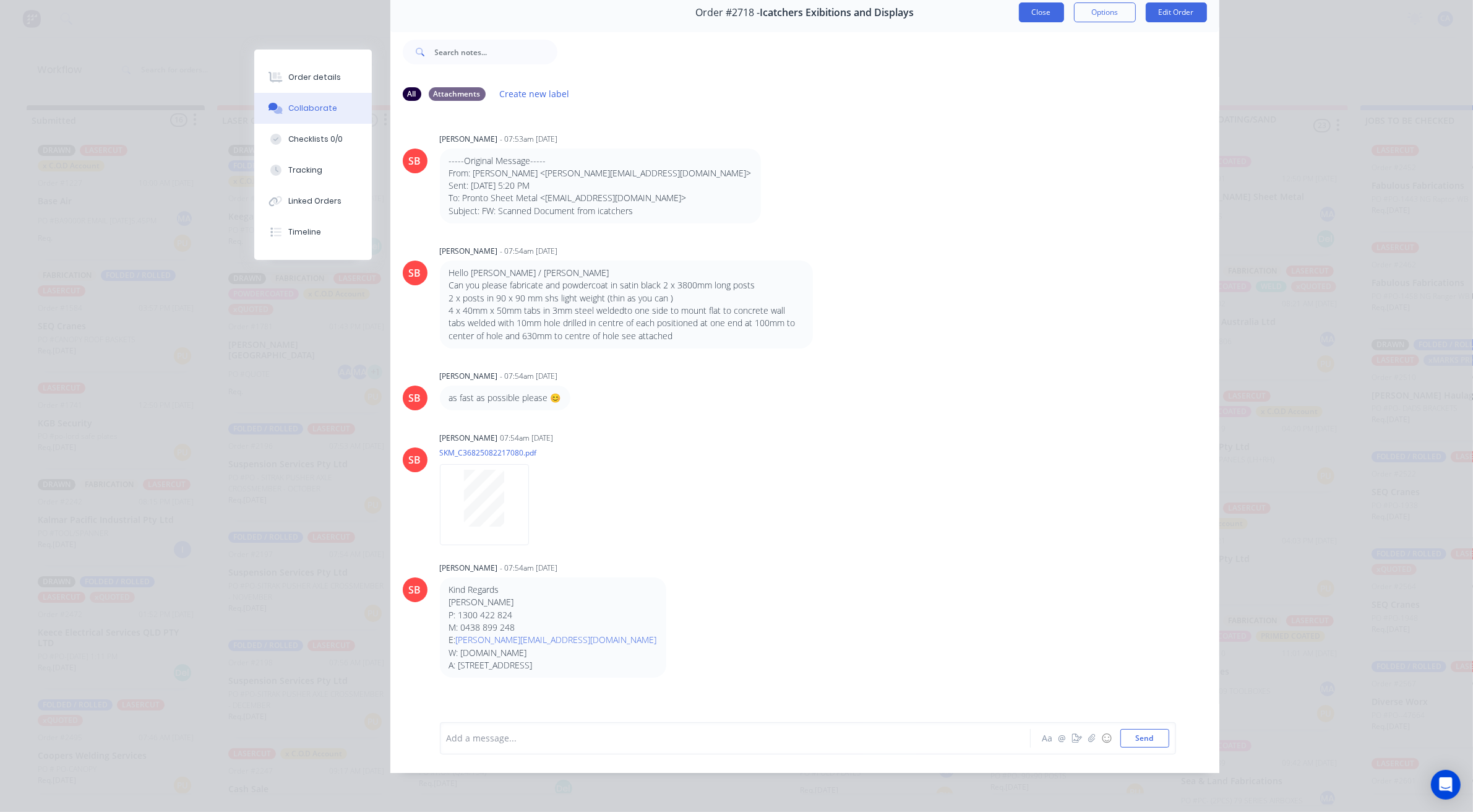
click at [1032, 4] on button "Close" at bounding box center [1042, 12] width 45 height 20
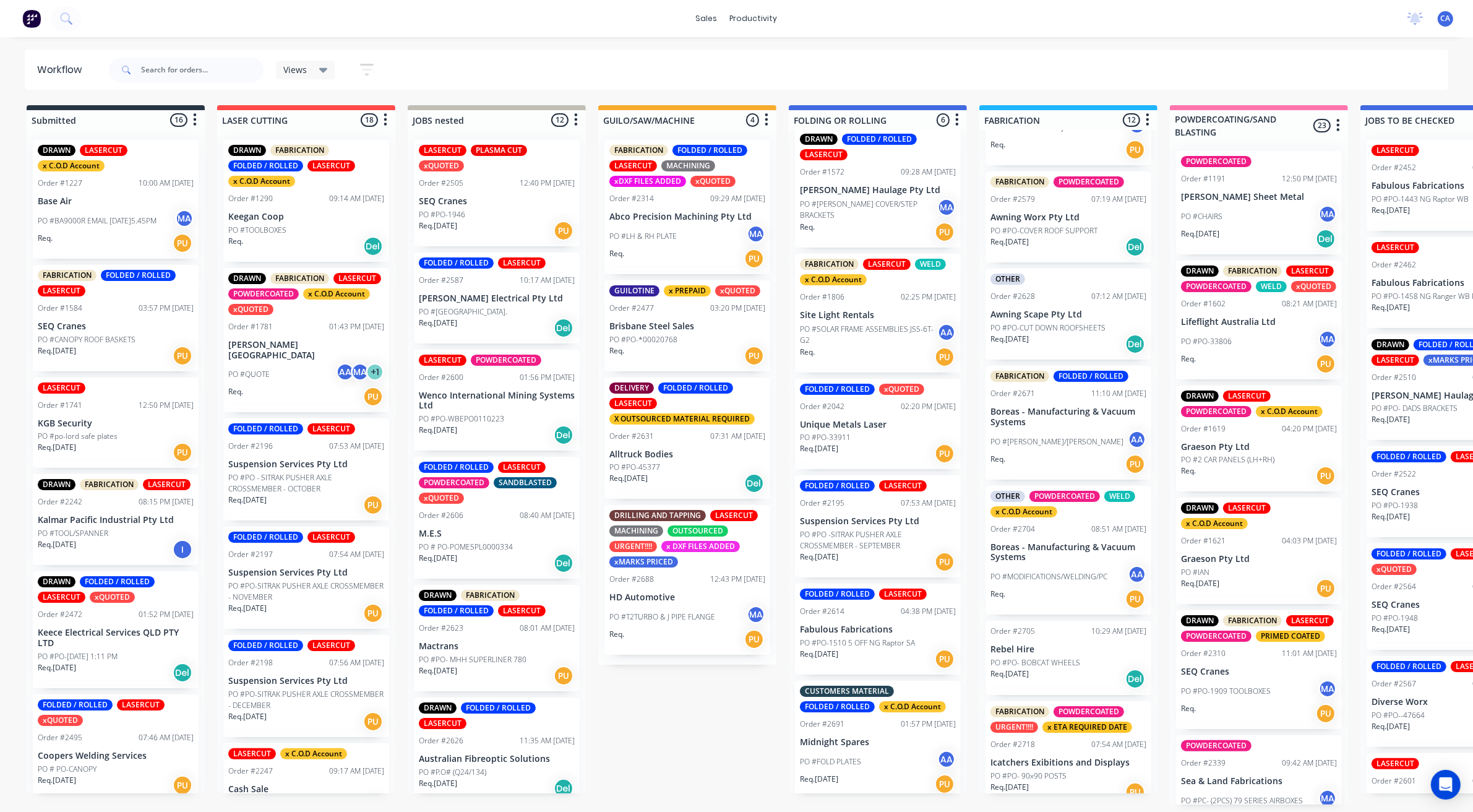
scroll to position [14, 0]
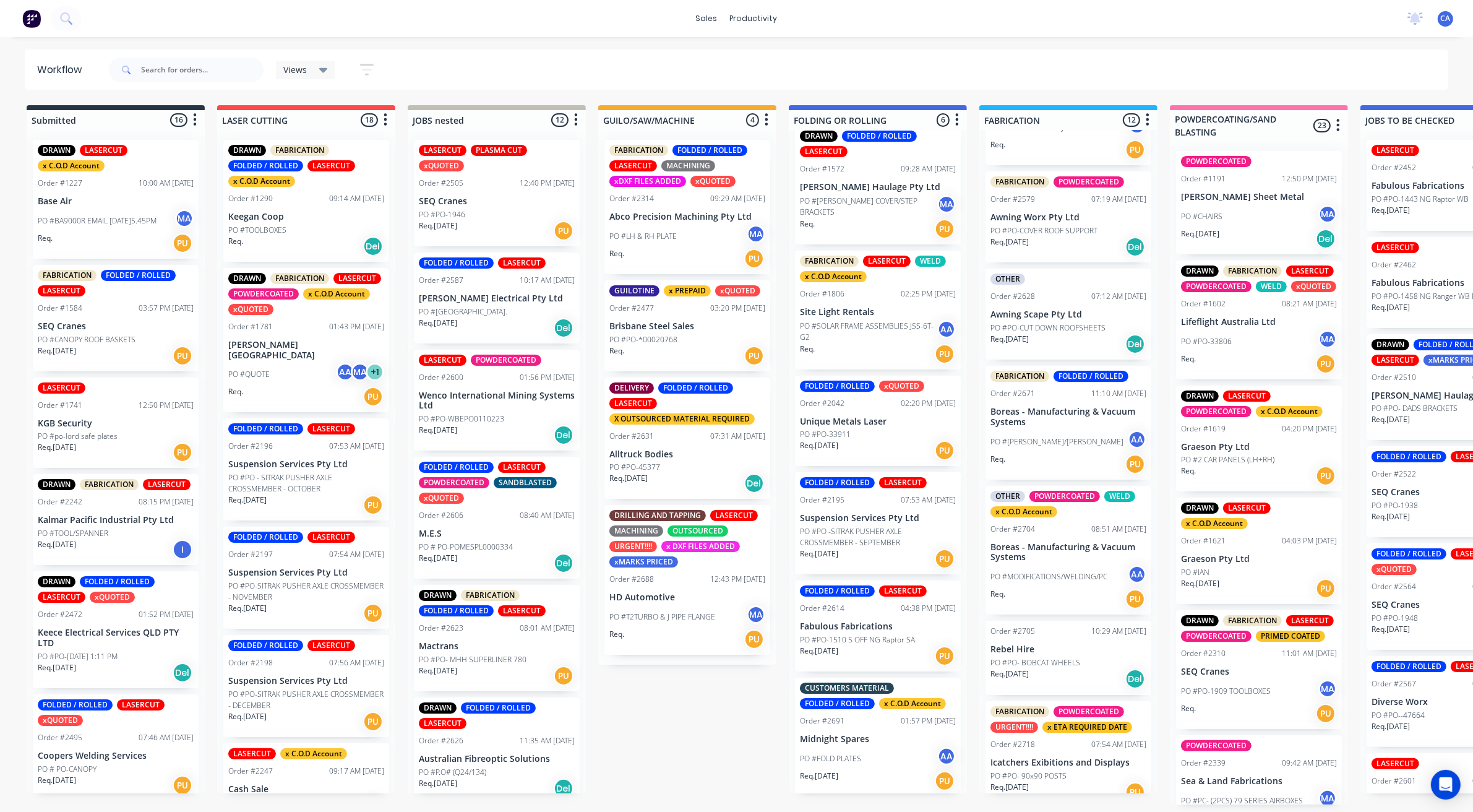
click at [871, 760] on div "PO #FOLD PLATES AA" at bounding box center [878, 759] width 156 height 24
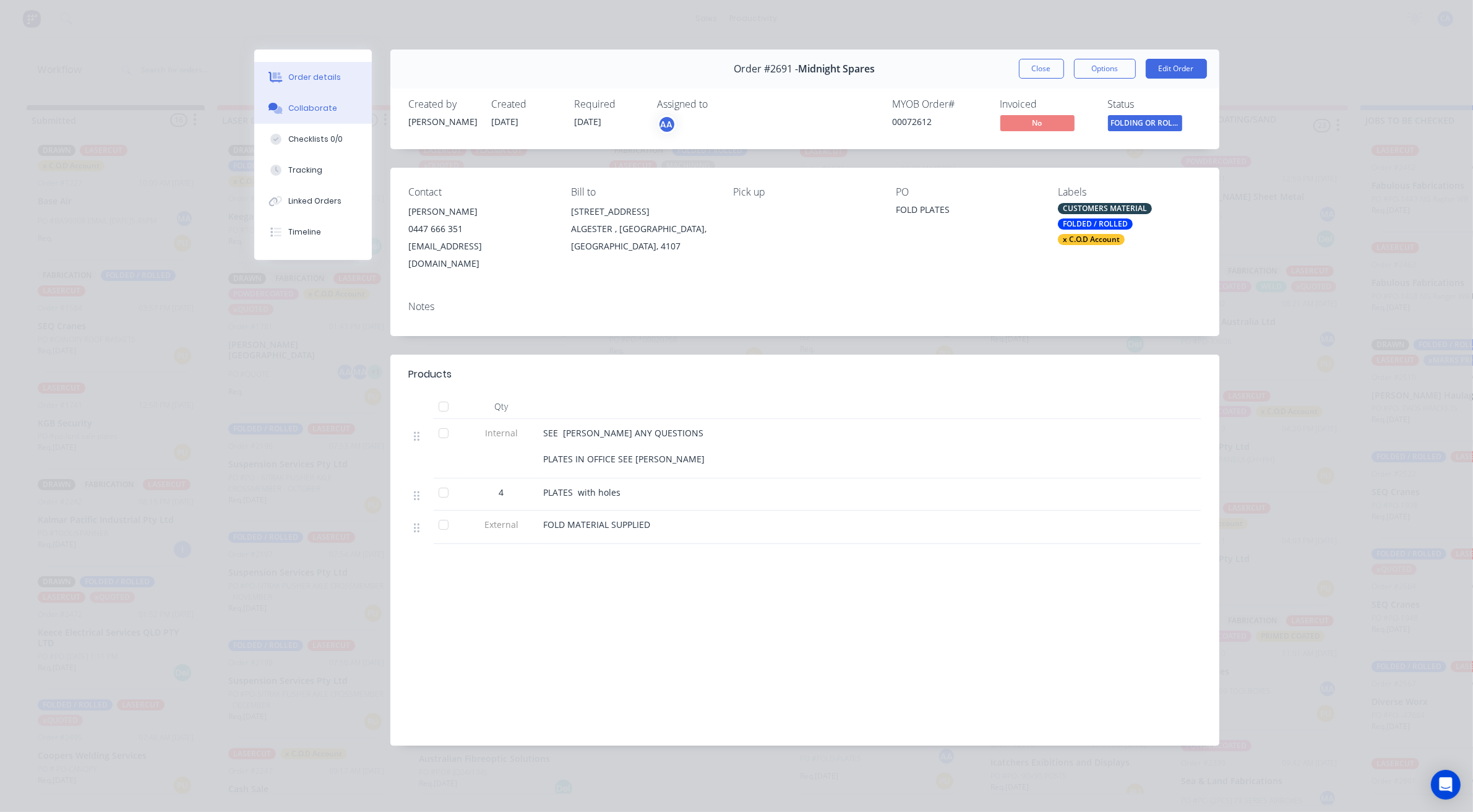
click at [321, 99] on button "Collaborate" at bounding box center [312, 108] width 117 height 31
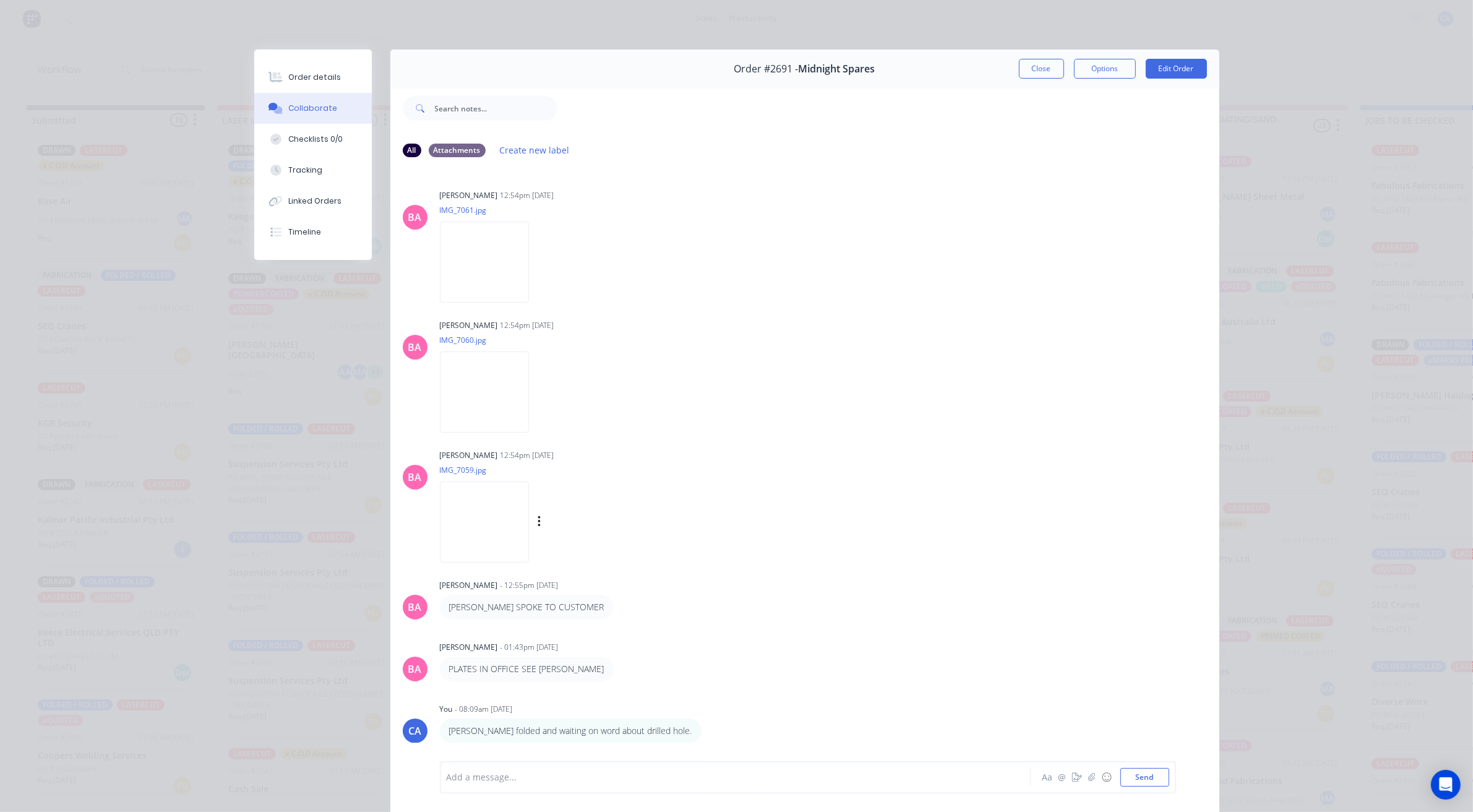
click at [472, 518] on img at bounding box center [484, 522] width 89 height 81
click at [1002, 72] on div "Order #2691 - Midnight Spares Close Options Edit Order" at bounding box center [805, 69] width 829 height 39
drag, startPoint x: 1046, startPoint y: 87, endPoint x: 1041, endPoint y: 70, distance: 17.7
click at [1047, 87] on div at bounding box center [888, 108] width 662 height 49
click at [1041, 68] on button "Close" at bounding box center [1042, 69] width 45 height 20
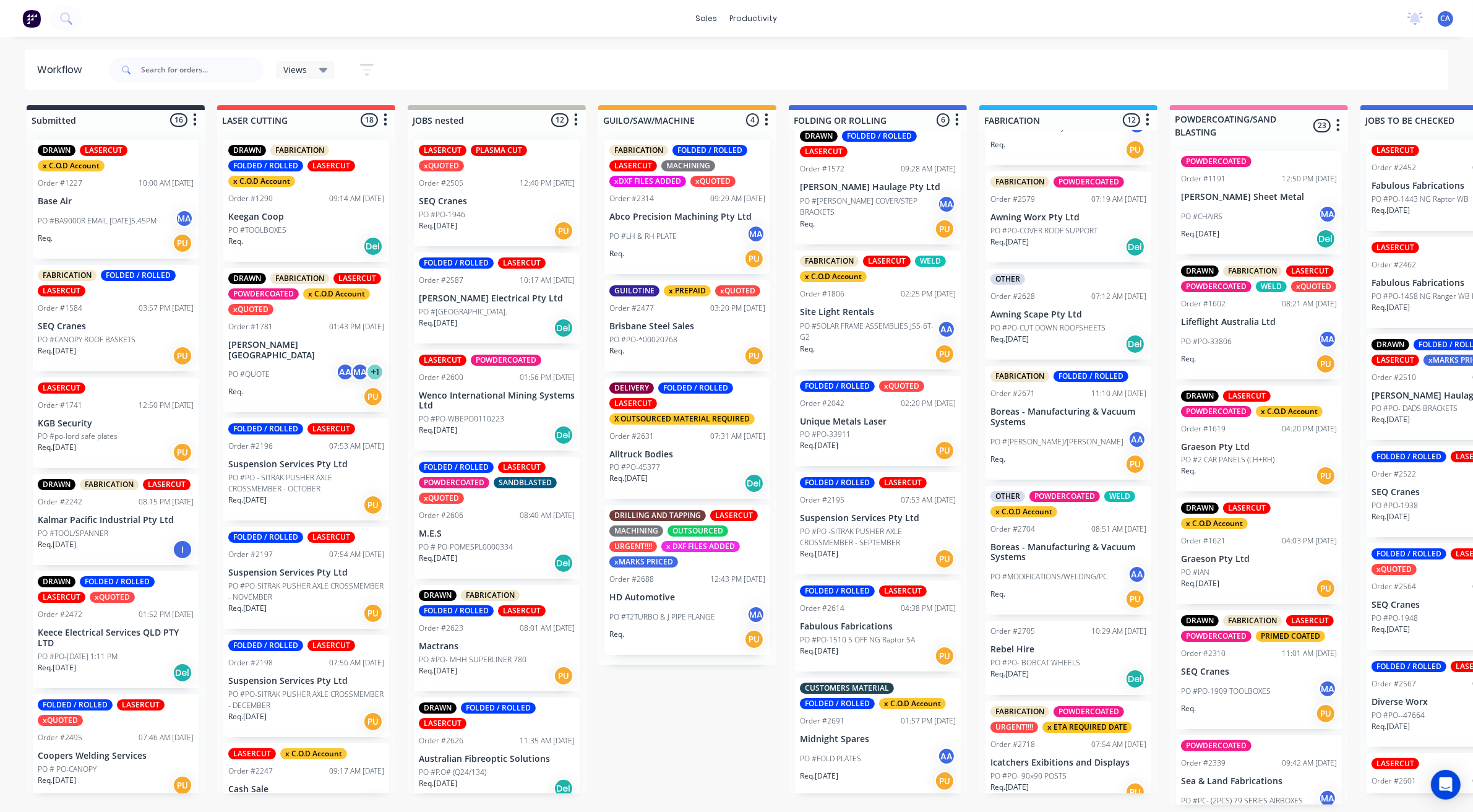
scroll to position [4, 0]
click at [853, 645] on div "Req. [DATE] PU" at bounding box center [878, 656] width 156 height 21
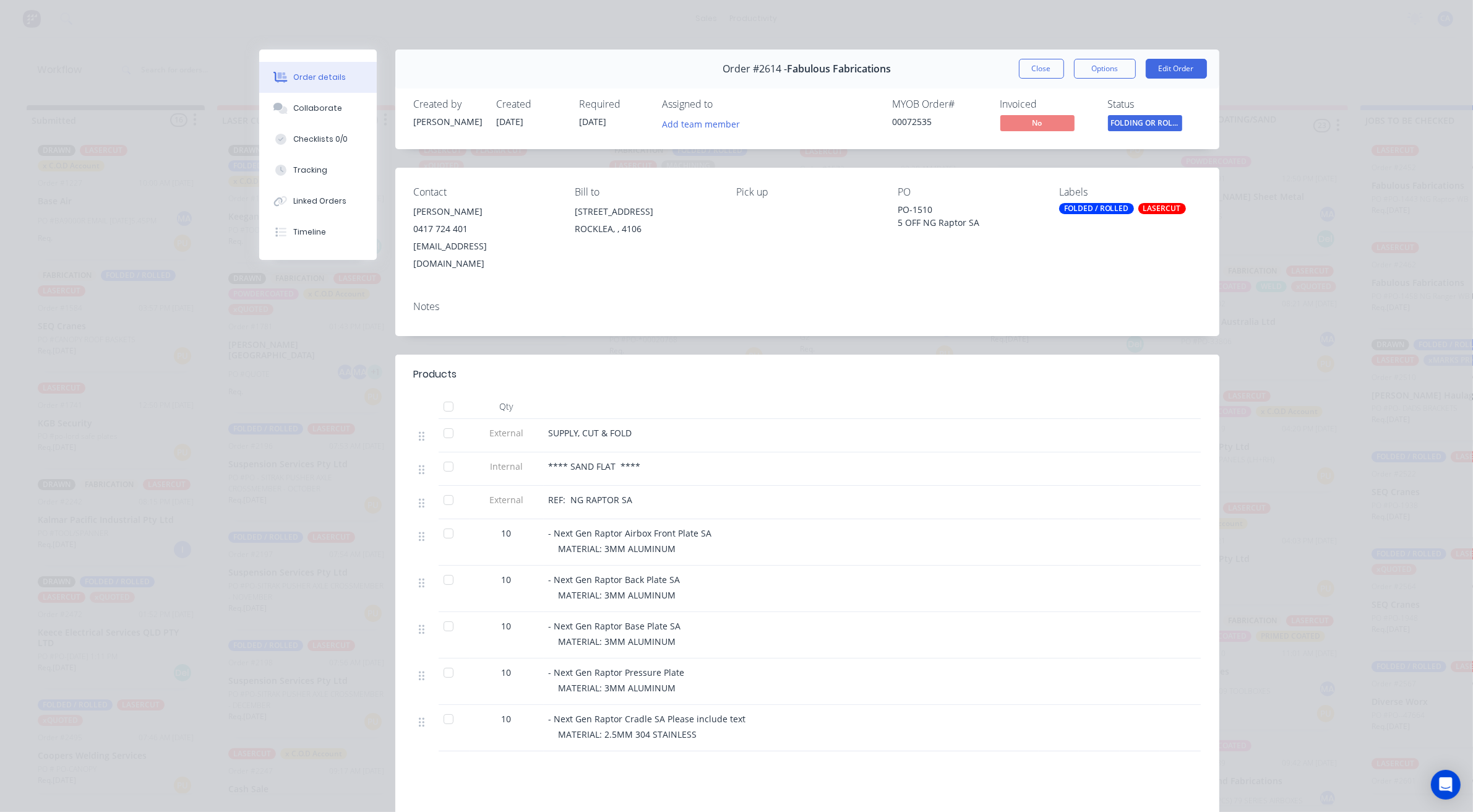
click at [1047, 65] on button "Close" at bounding box center [1042, 69] width 45 height 20
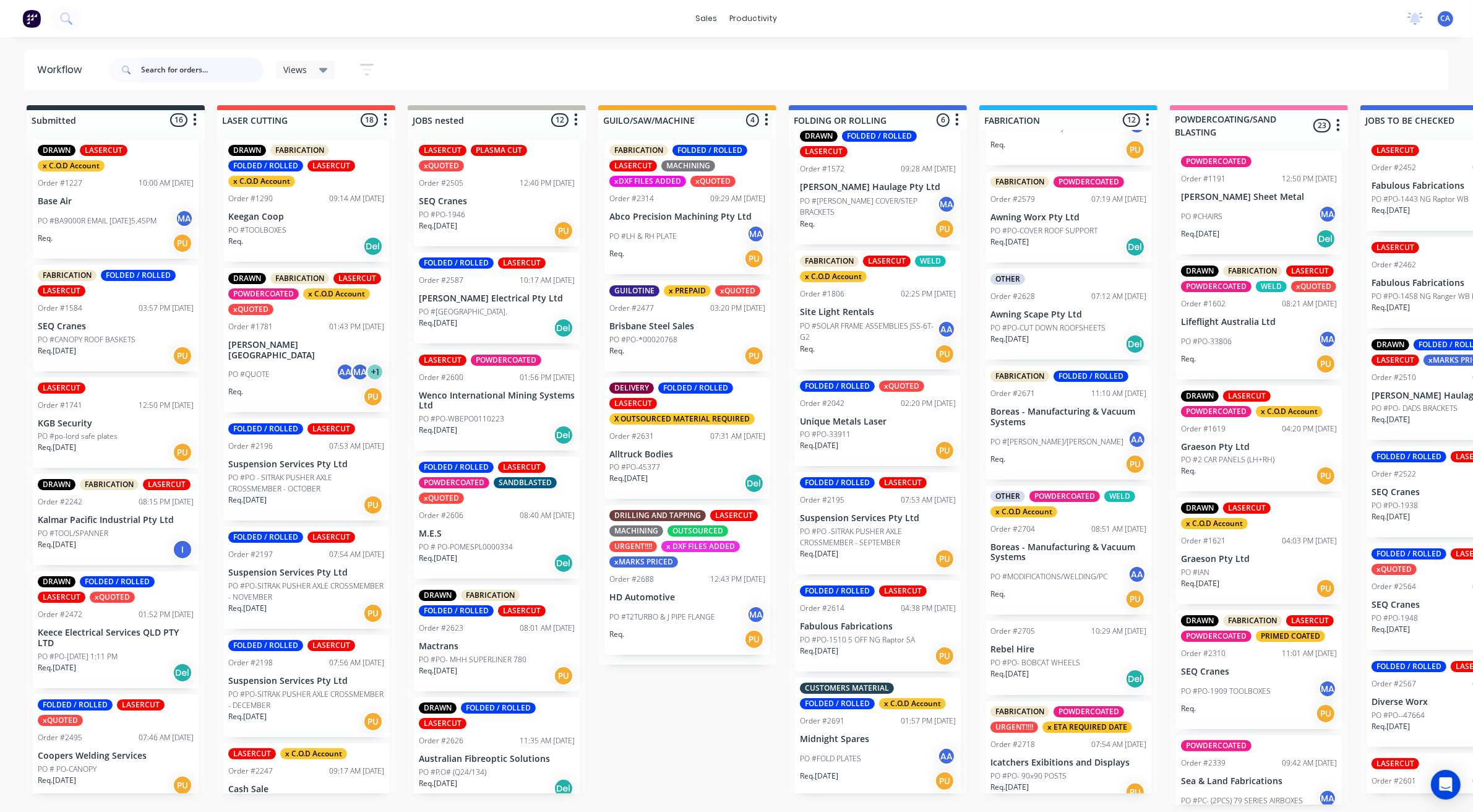
click at [226, 75] on input "text" at bounding box center [202, 70] width 122 height 25
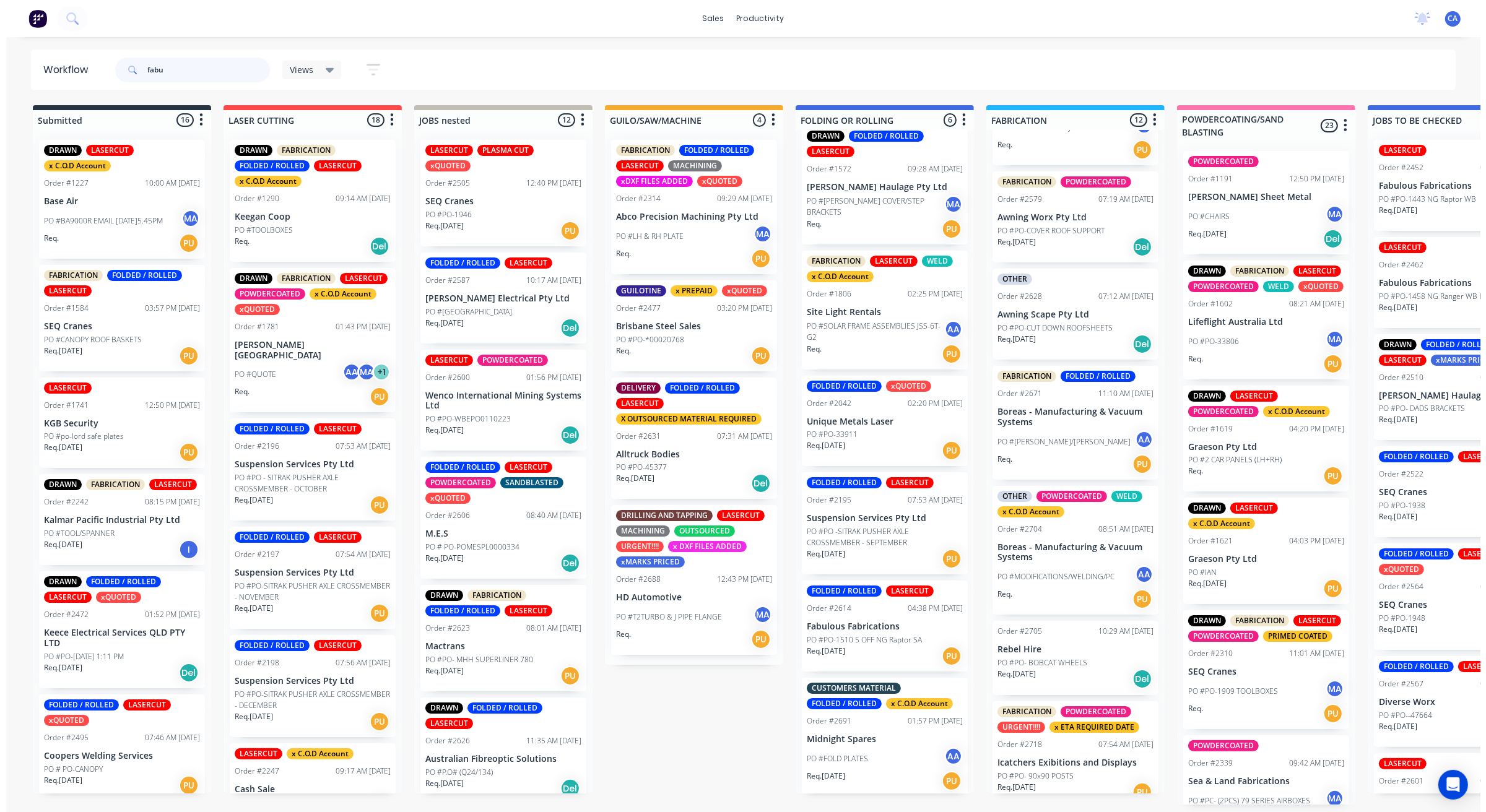
scroll to position [0, 0]
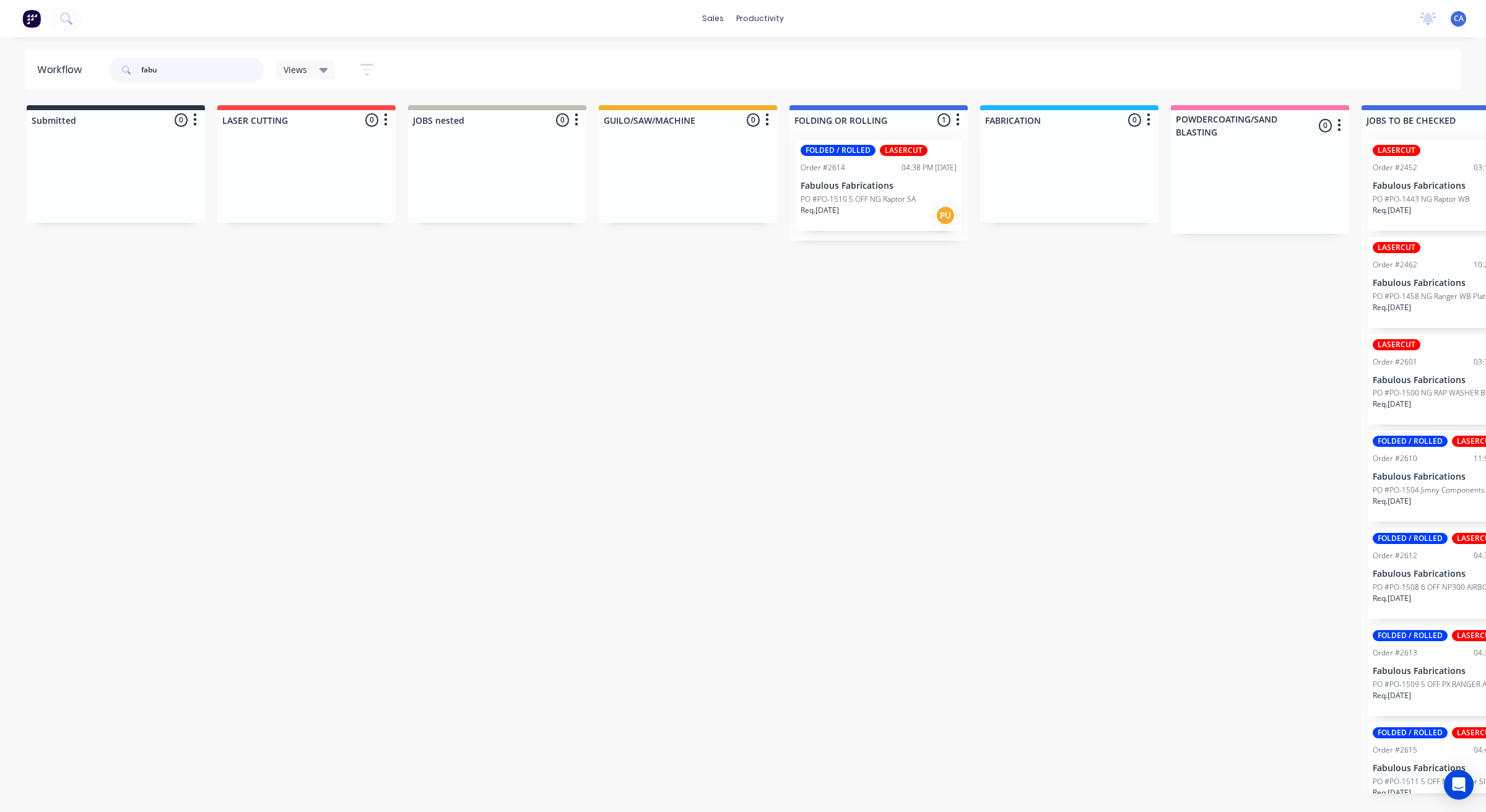
type input "fabu"
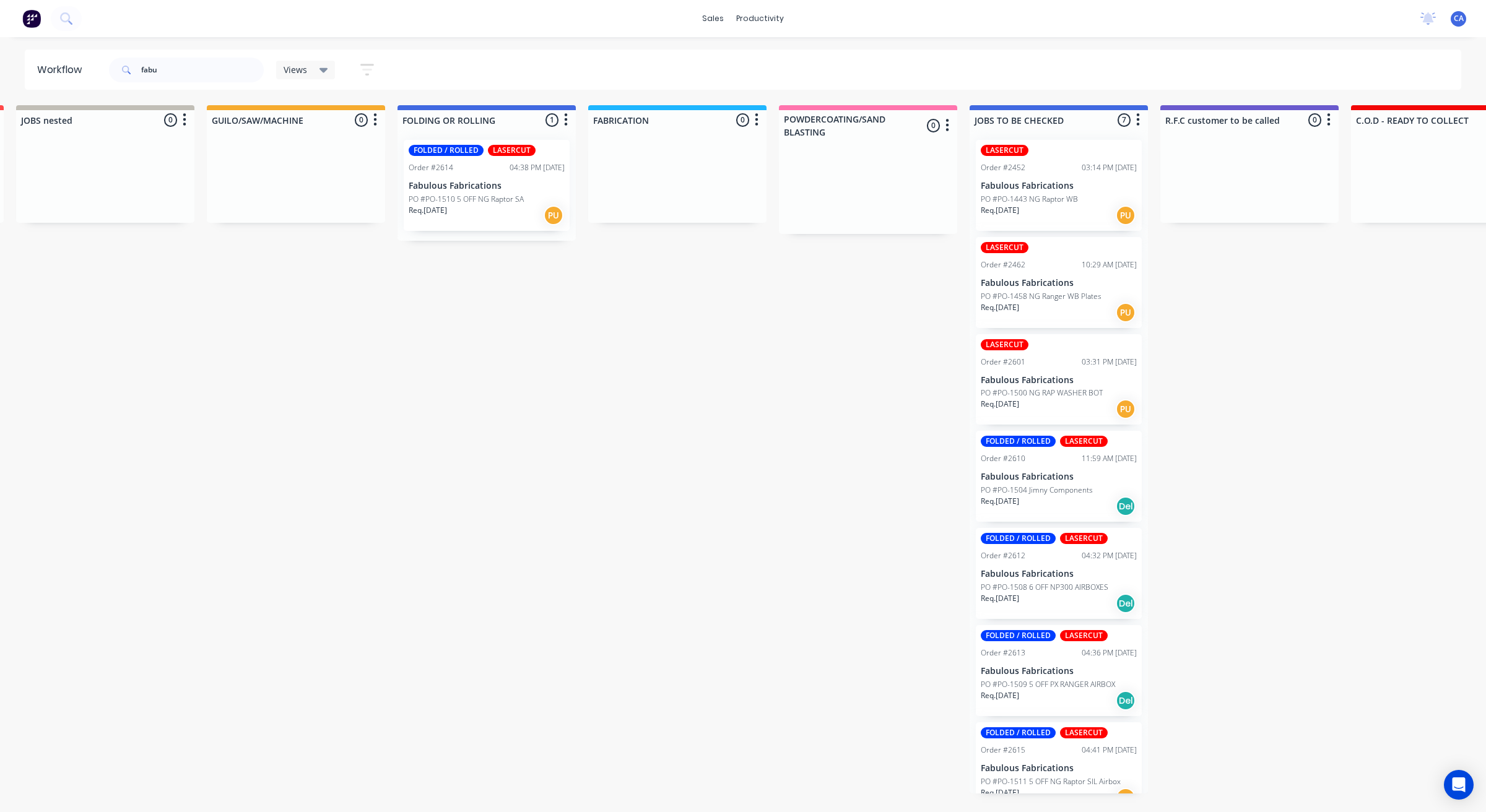
drag, startPoint x: 555, startPoint y: 306, endPoint x: 598, endPoint y: 304, distance: 43.0
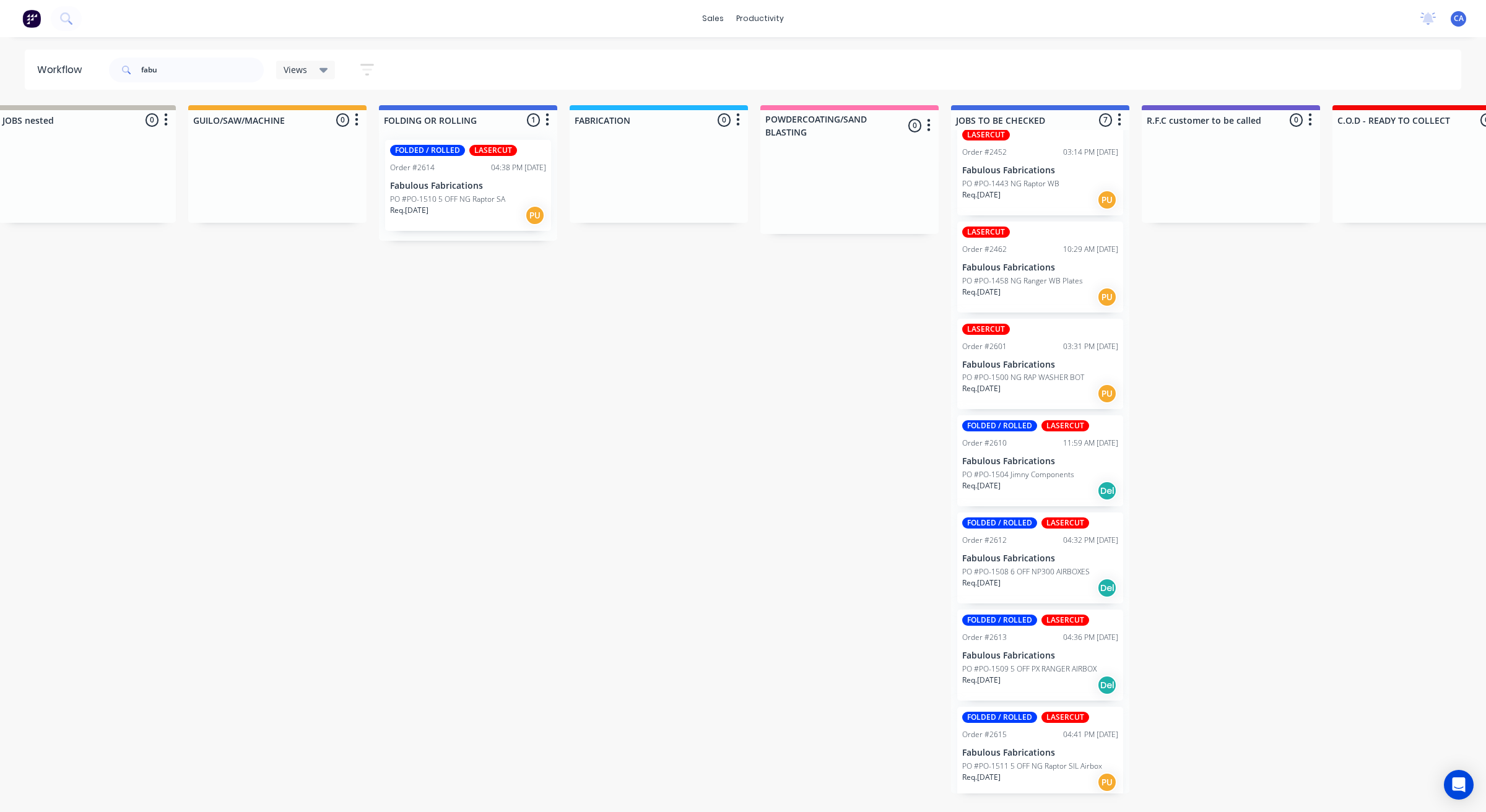
scroll to position [16, 0]
click at [1040, 686] on div "Req. [DATE] Del" at bounding box center [1040, 684] width 156 height 21
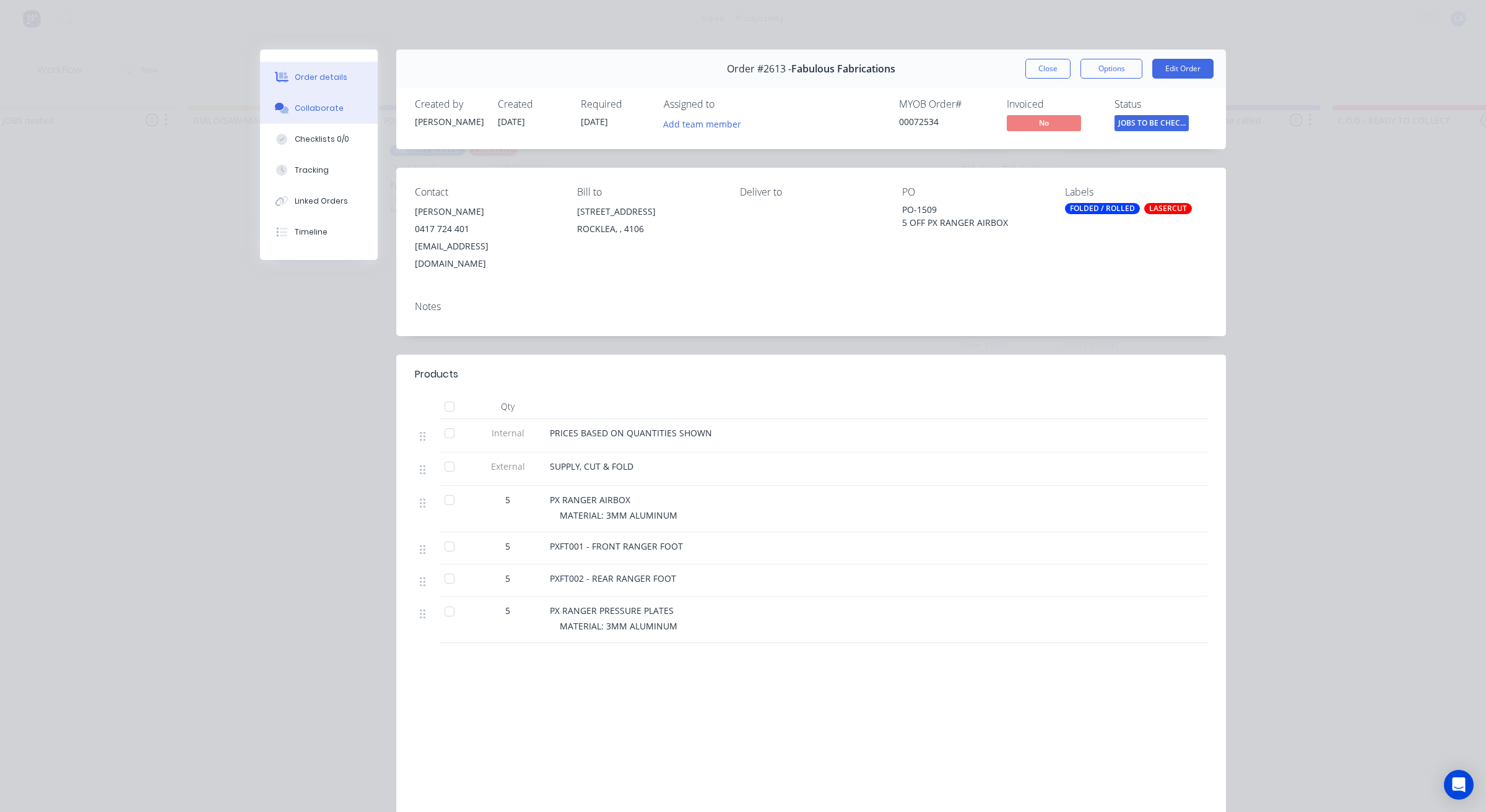
click at [339, 116] on button "Collaborate" at bounding box center [318, 108] width 117 height 31
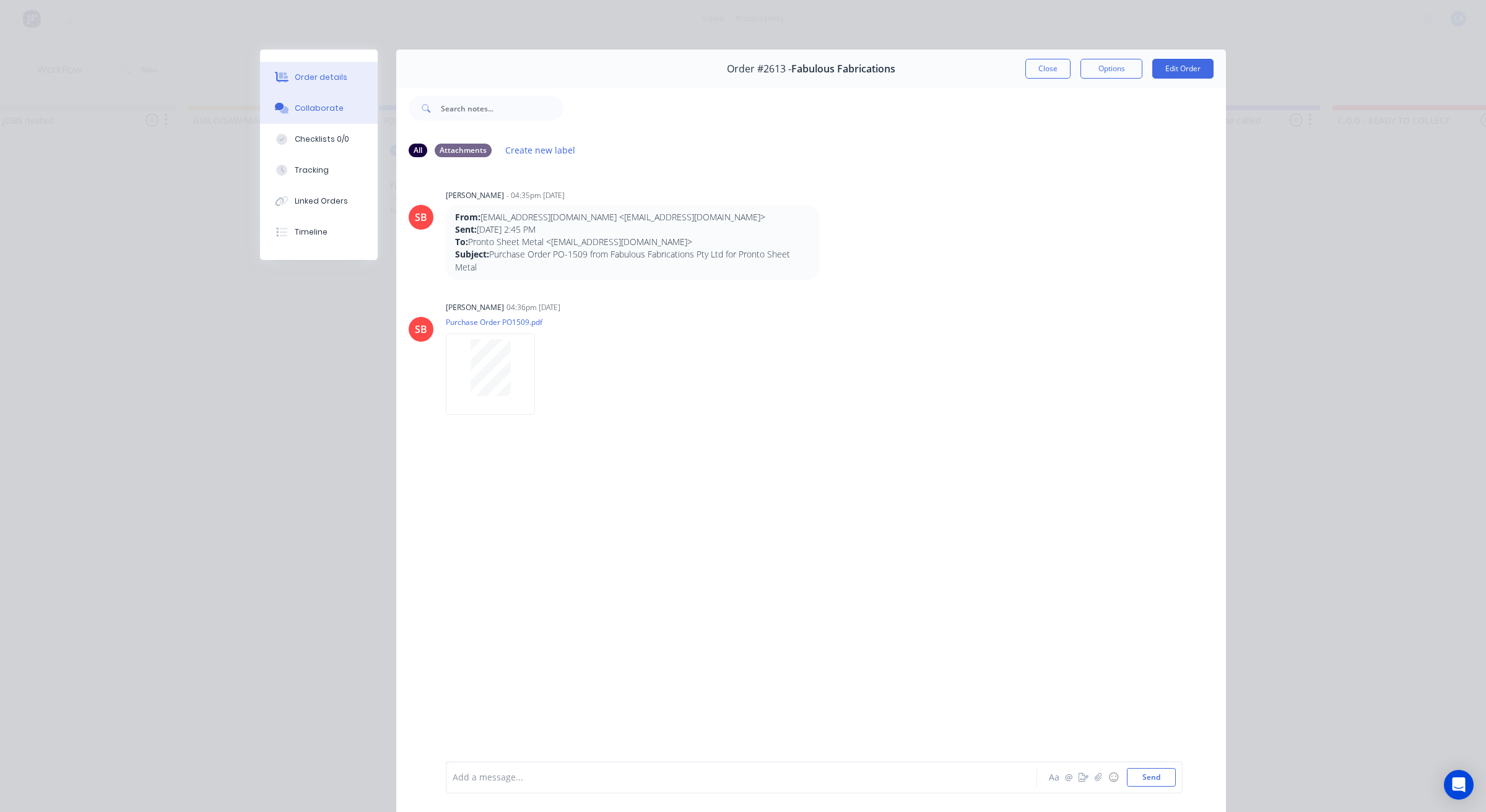
click at [331, 85] on button "Order details" at bounding box center [318, 77] width 117 height 31
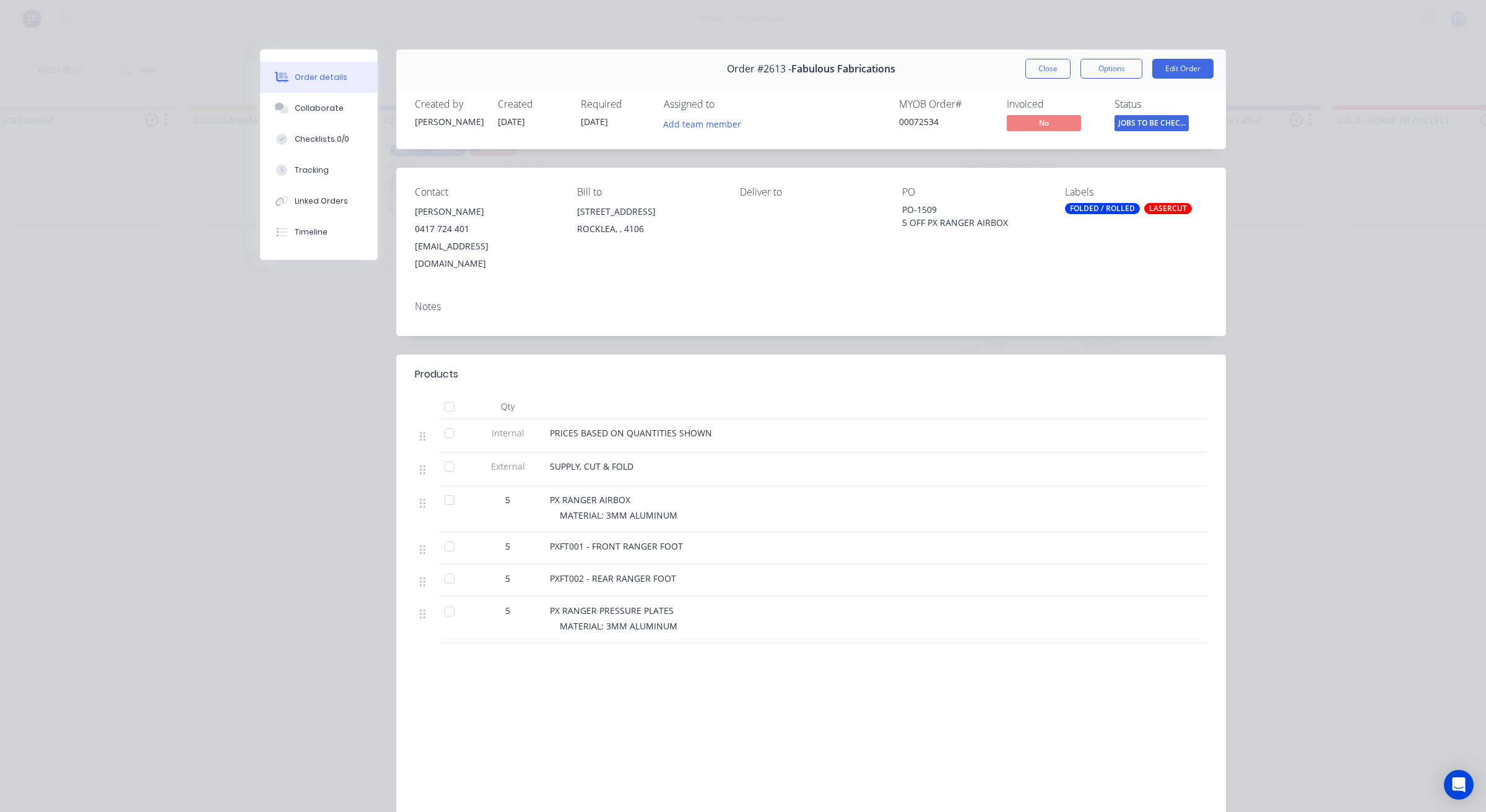
click at [1054, 64] on button "Close" at bounding box center [1047, 69] width 45 height 20
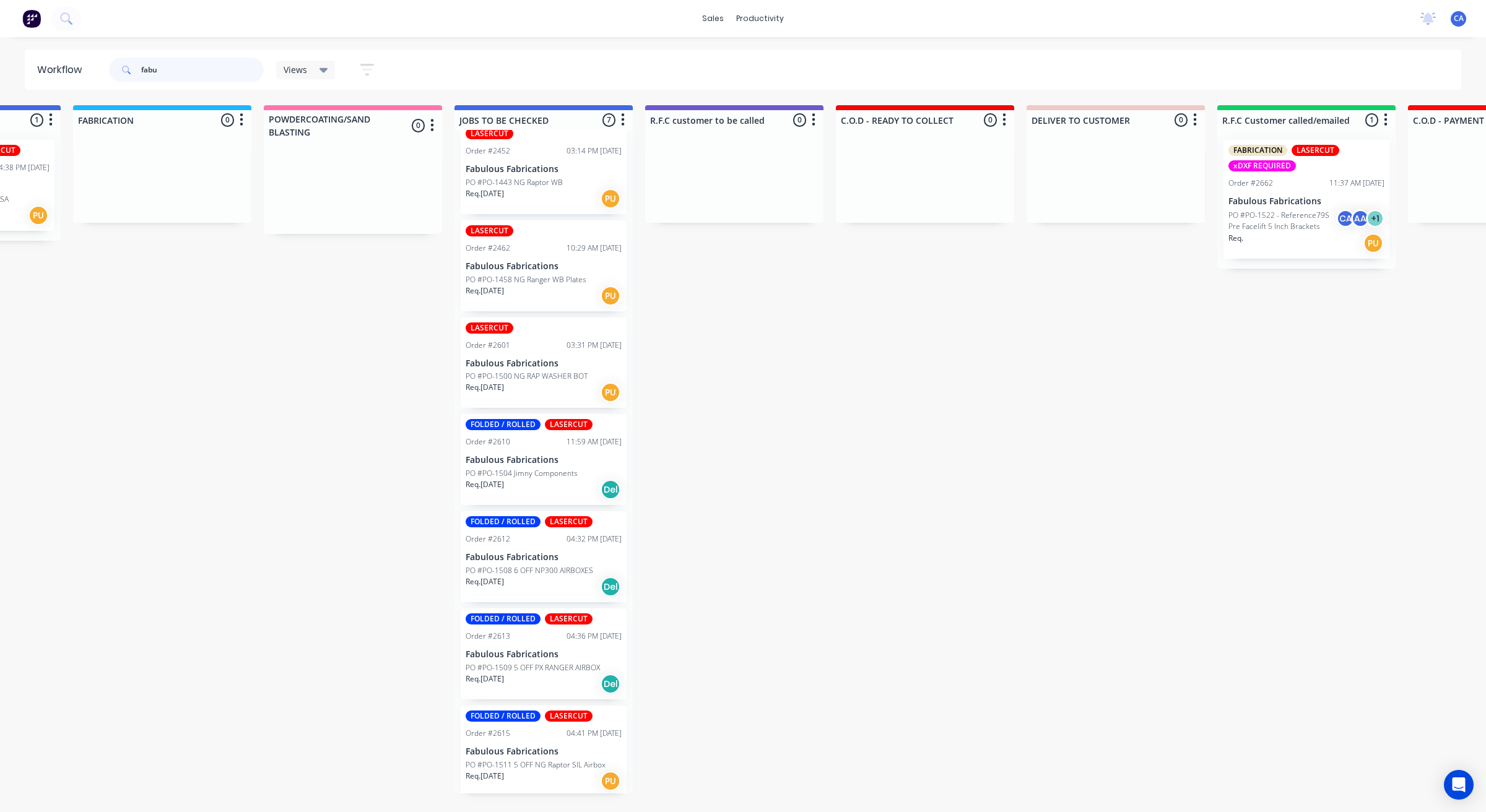
click at [181, 78] on input "fabu" at bounding box center [202, 70] width 122 height 25
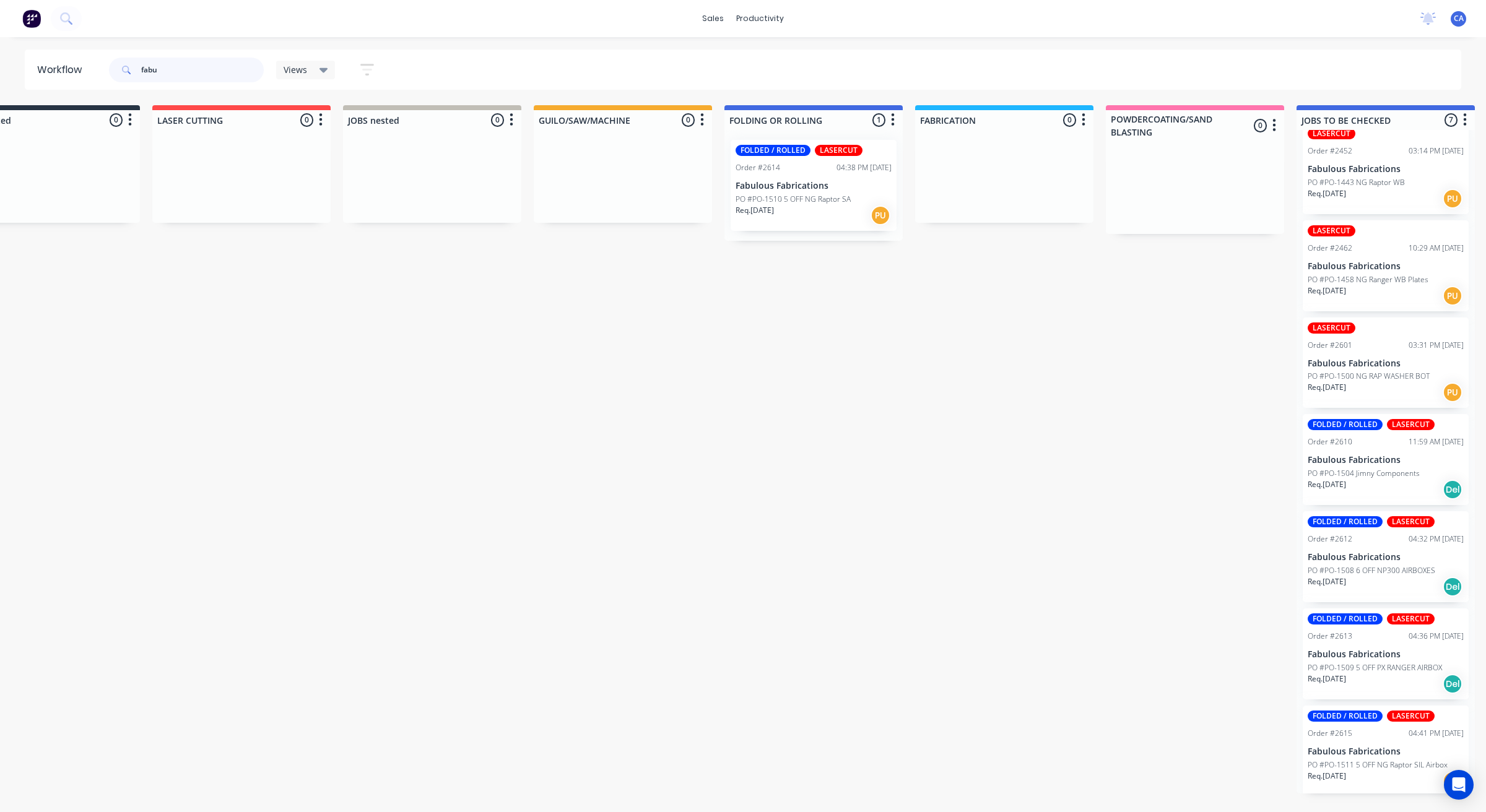
scroll to position [0, 0]
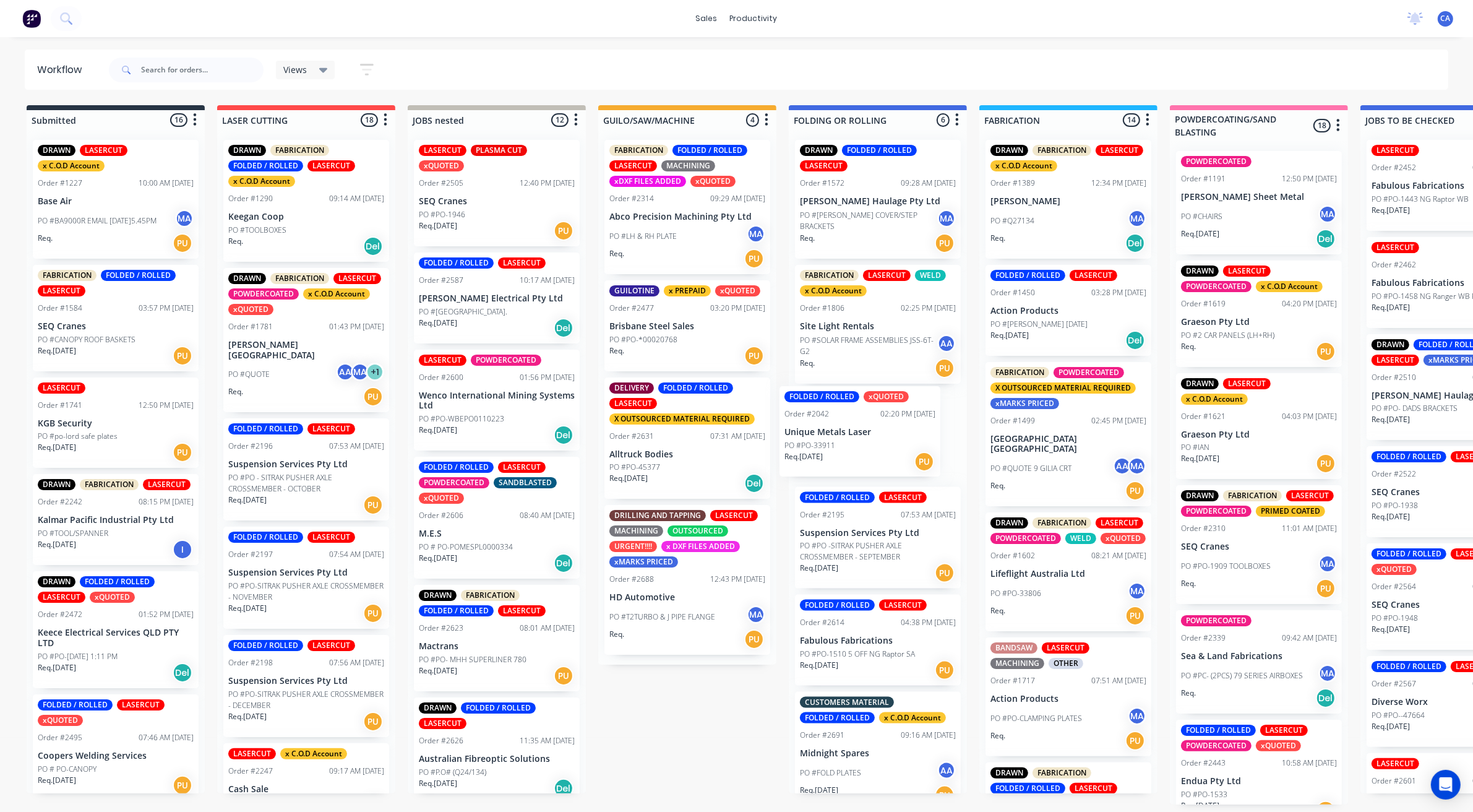
drag, startPoint x: 874, startPoint y: 422, endPoint x: 910, endPoint y: 417, distance: 36.3
click at [886, 419] on div "DRAWN FOLDED / ROLLED LASERCUT Order #1572 09:28 AM 06/05/25 Ahern Haulage Pty …" at bounding box center [878, 461] width 178 height 664
click at [831, 441] on div "FOLDED / ROLLED xQUOTED Order #2042 02:20 PM 16/07/25 Unique Metals Laser PO #P…" at bounding box center [878, 435] width 166 height 91
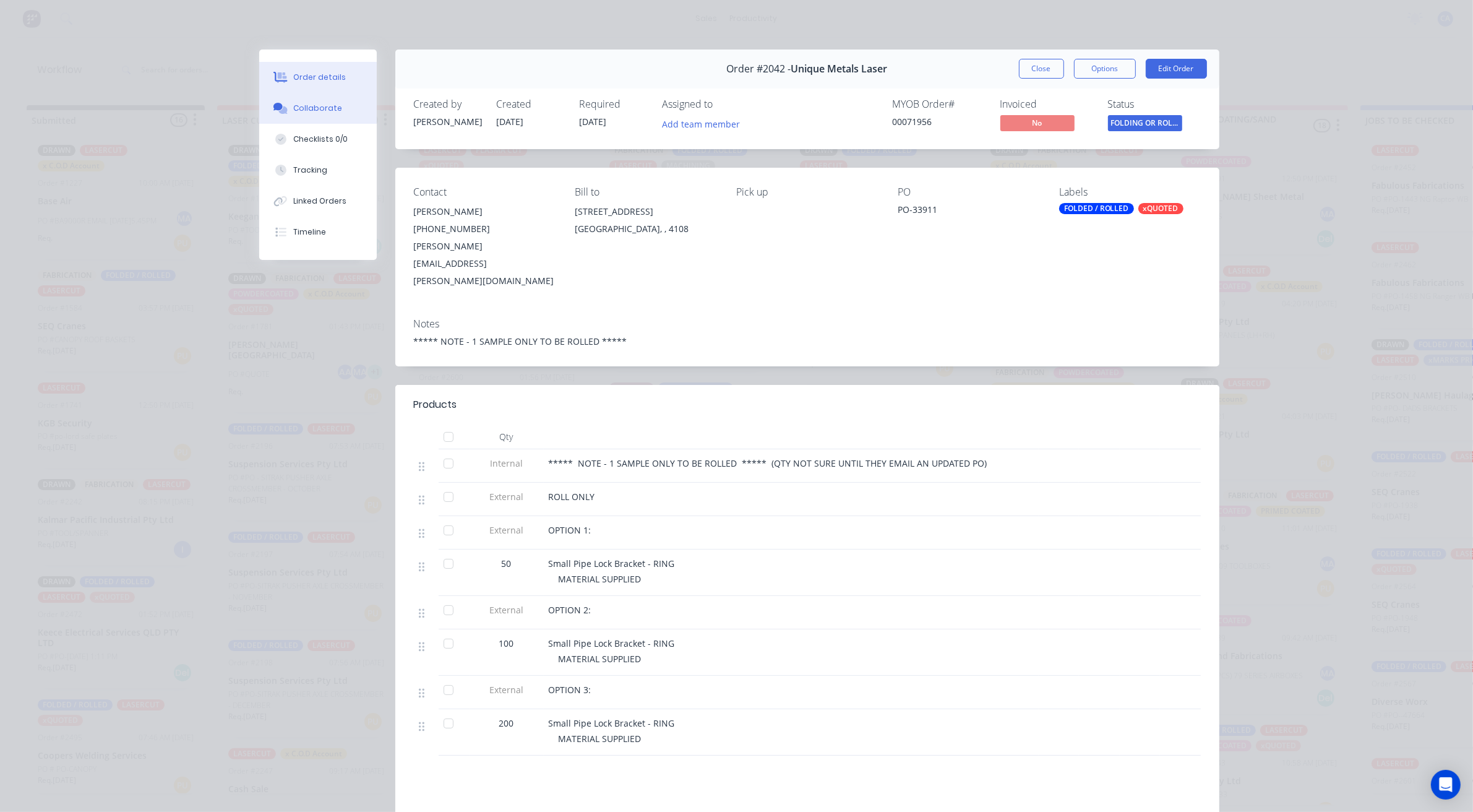
click at [323, 115] on button "Collaborate" at bounding box center [317, 108] width 117 height 31
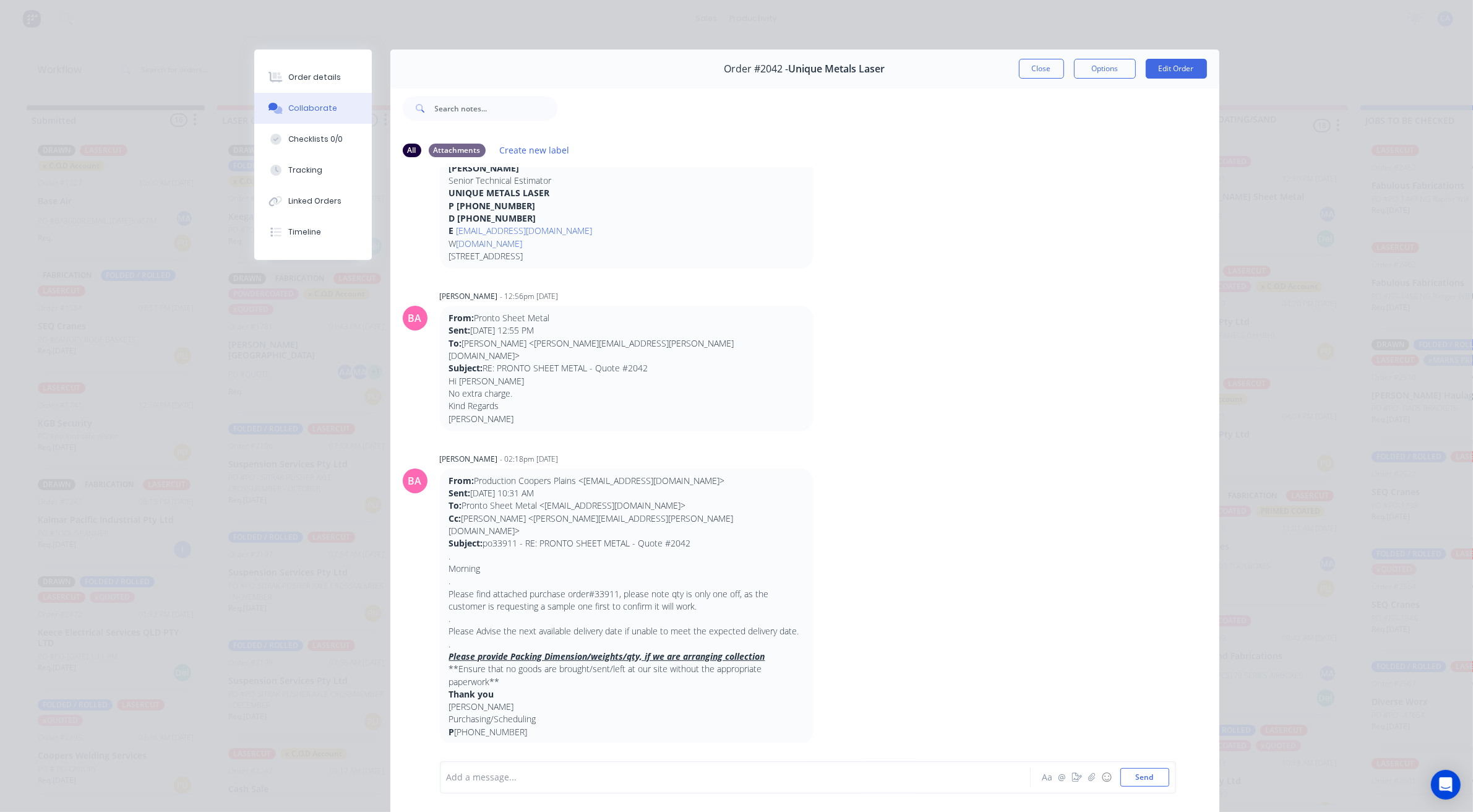
scroll to position [773, 0]
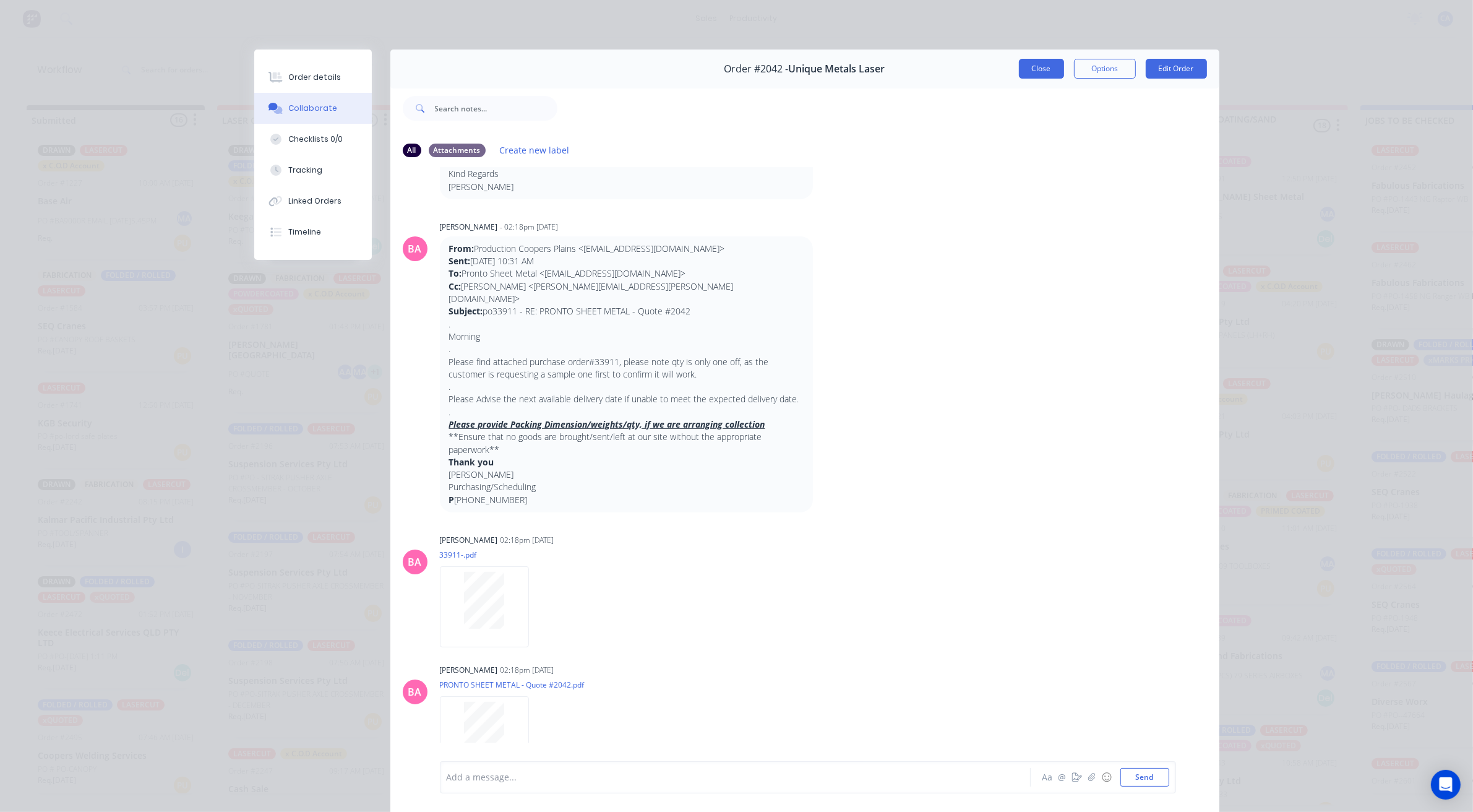
click at [1042, 73] on button "Close" at bounding box center [1042, 69] width 45 height 20
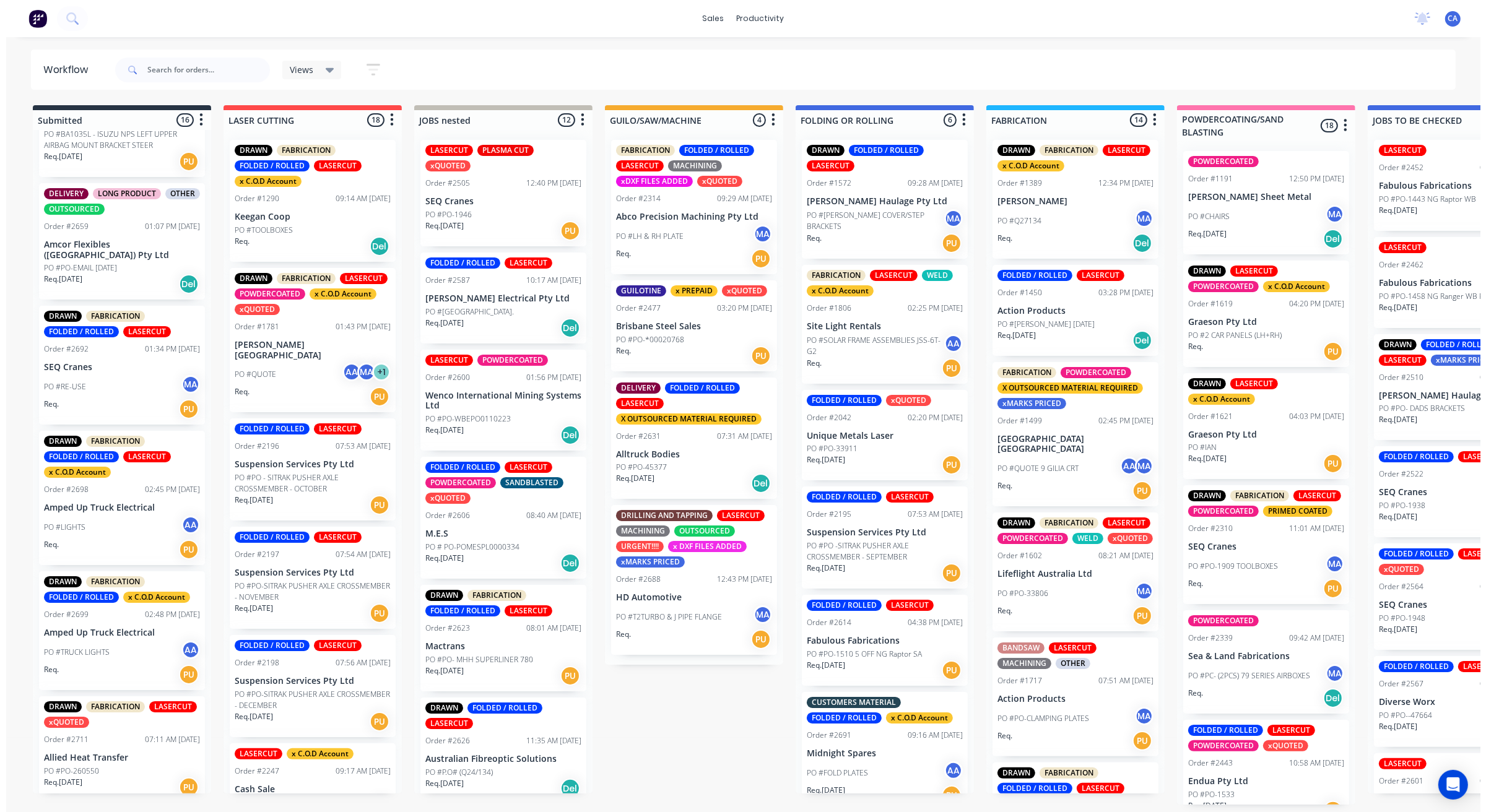
scroll to position [874, 0]
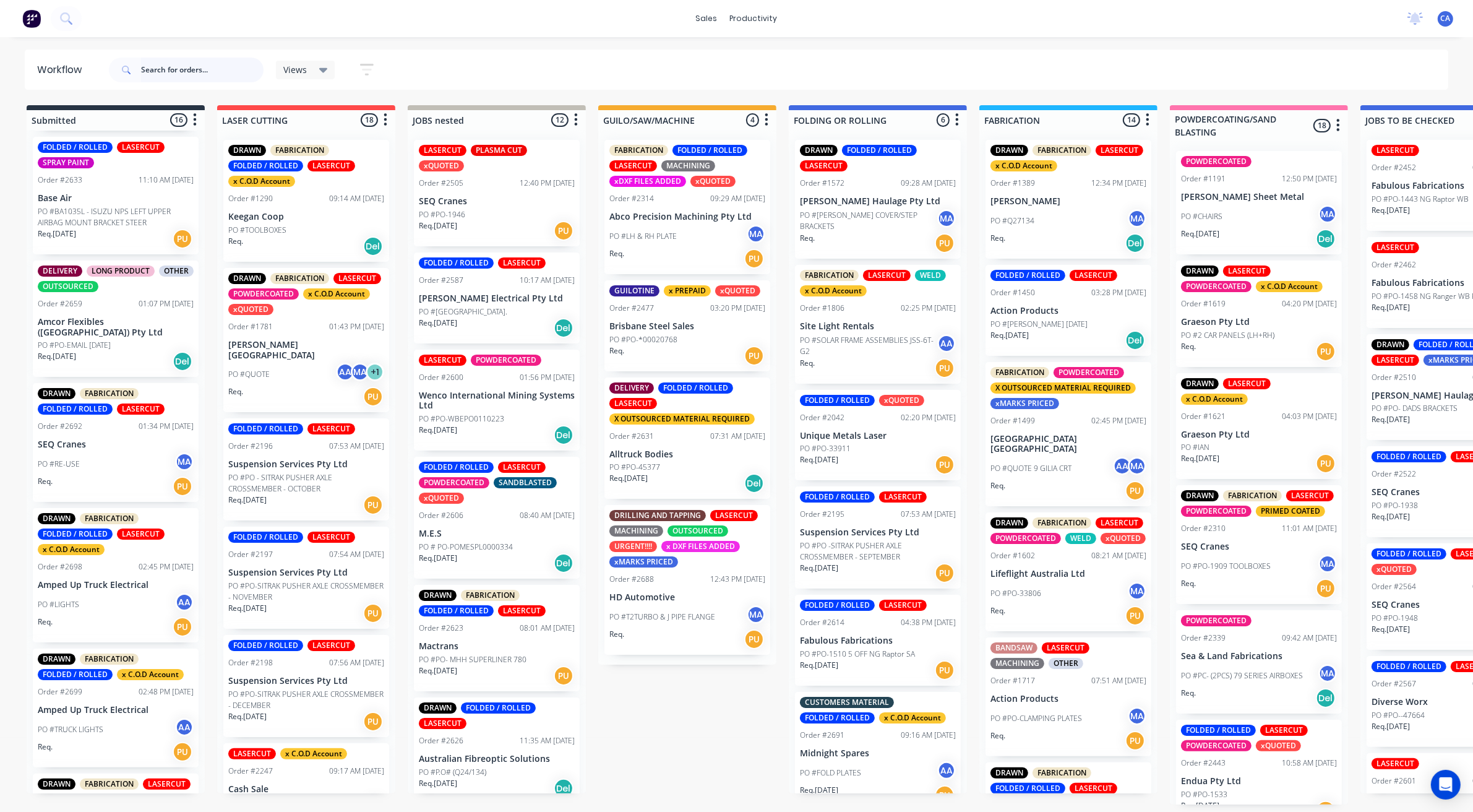
click at [164, 69] on input "text" at bounding box center [202, 70] width 122 height 25
type input "fabul"
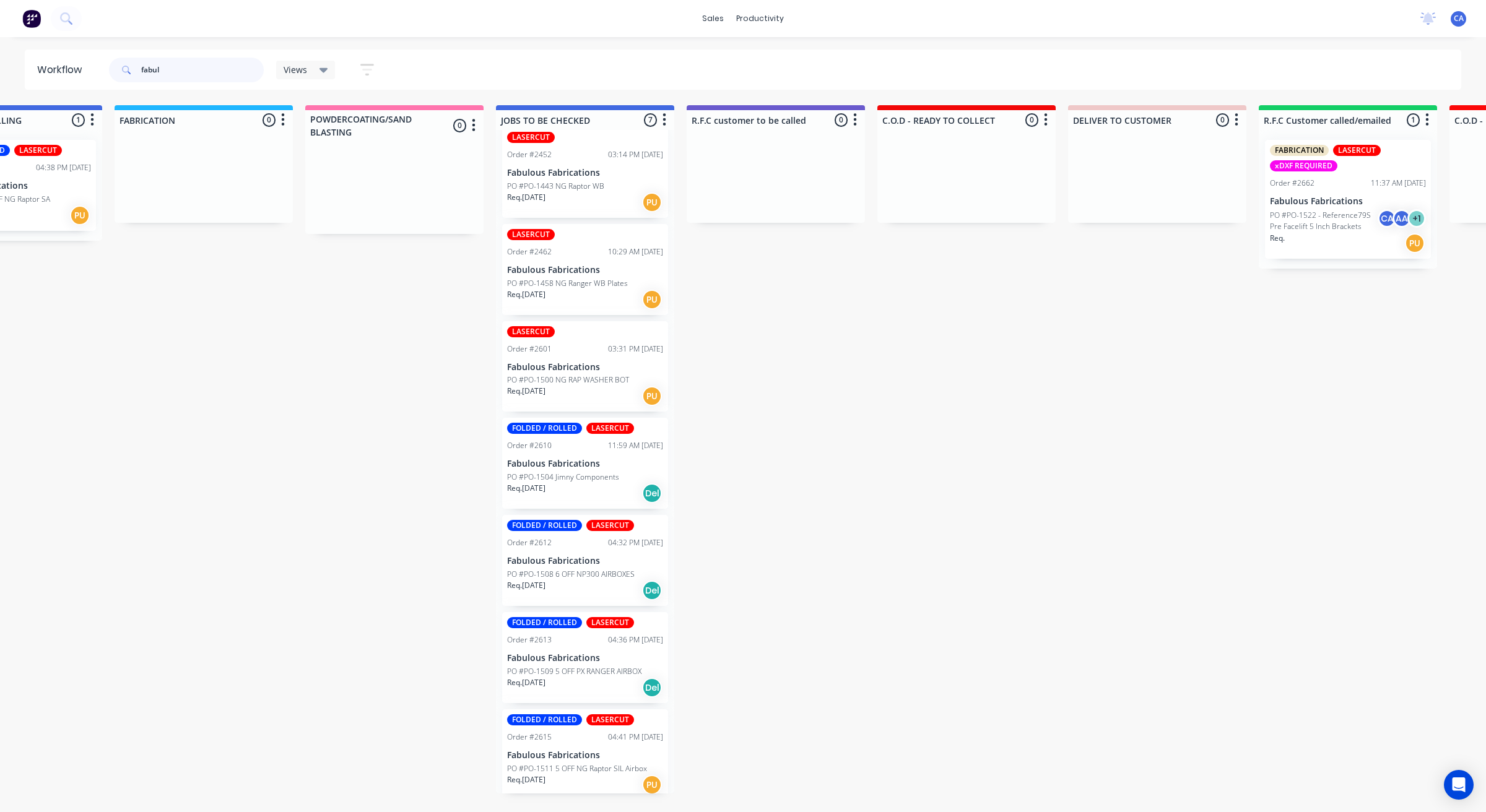
scroll to position [16, 0]
